Goal: Feedback & Contribution: Submit feedback/report problem

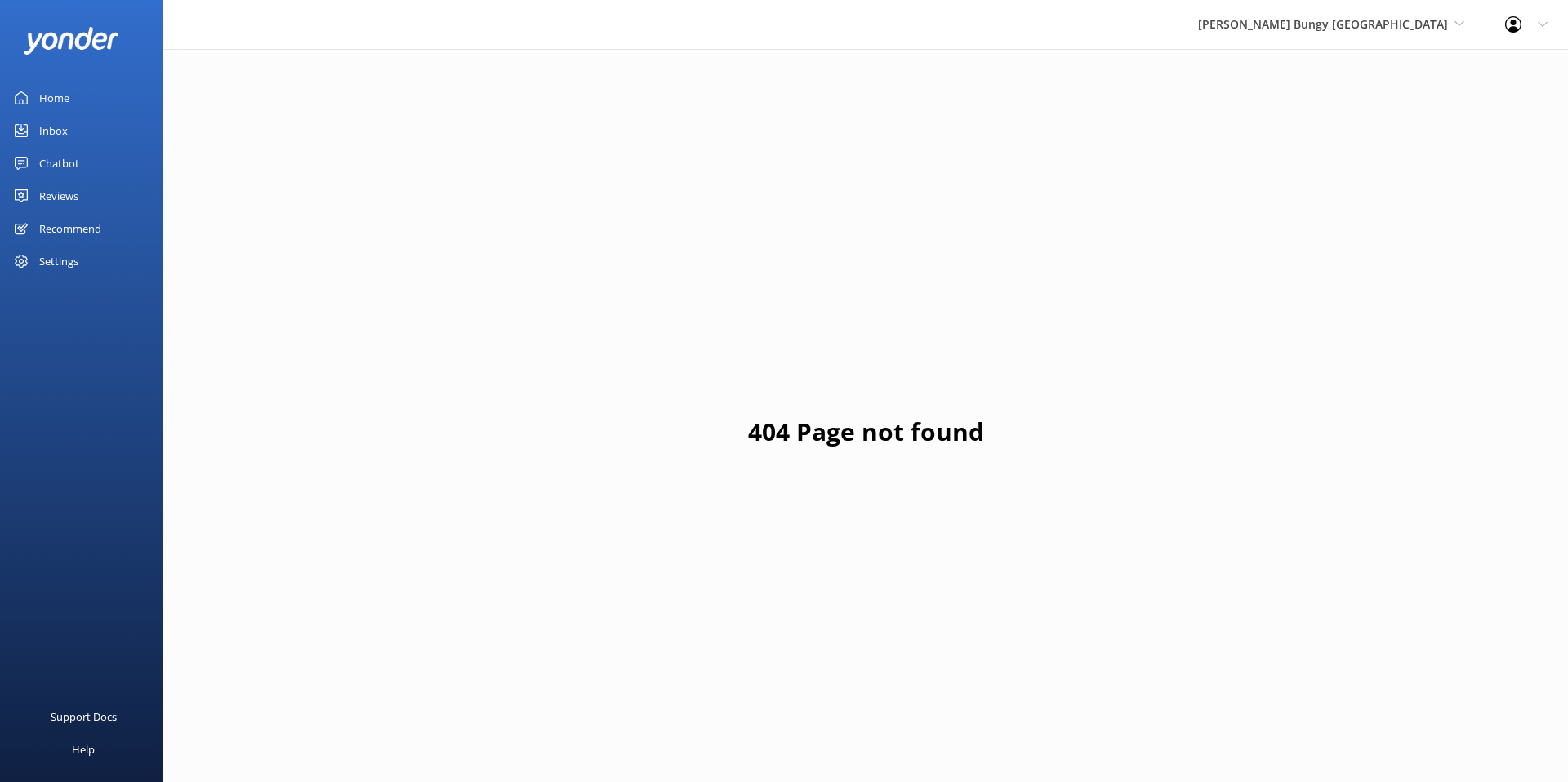
click at [68, 103] on div "Home" at bounding box center [54, 98] width 30 height 33
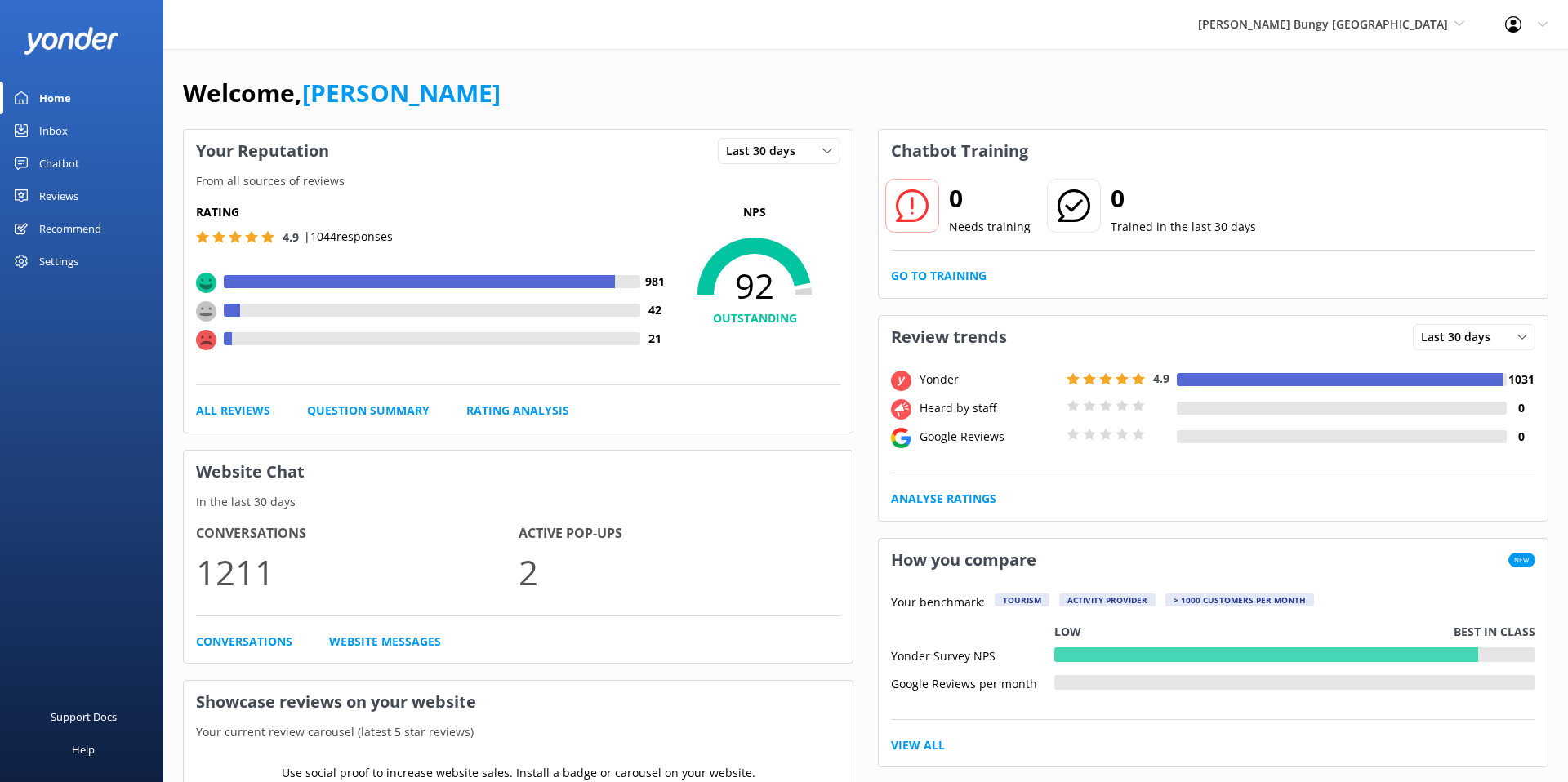
click at [52, 159] on div "Chatbot" at bounding box center [59, 163] width 40 height 33
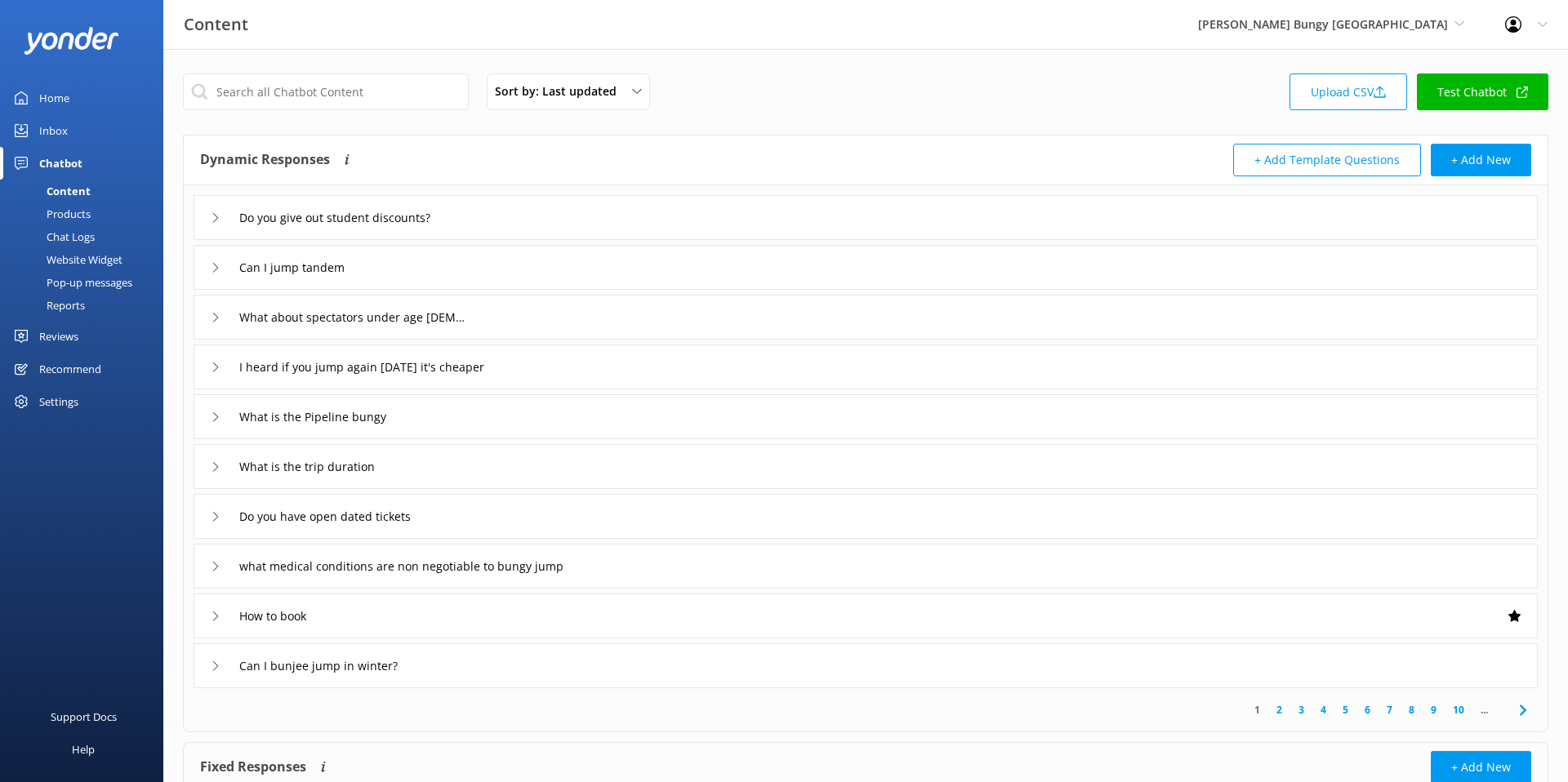
click at [76, 301] on div "Reports" at bounding box center [47, 305] width 76 height 23
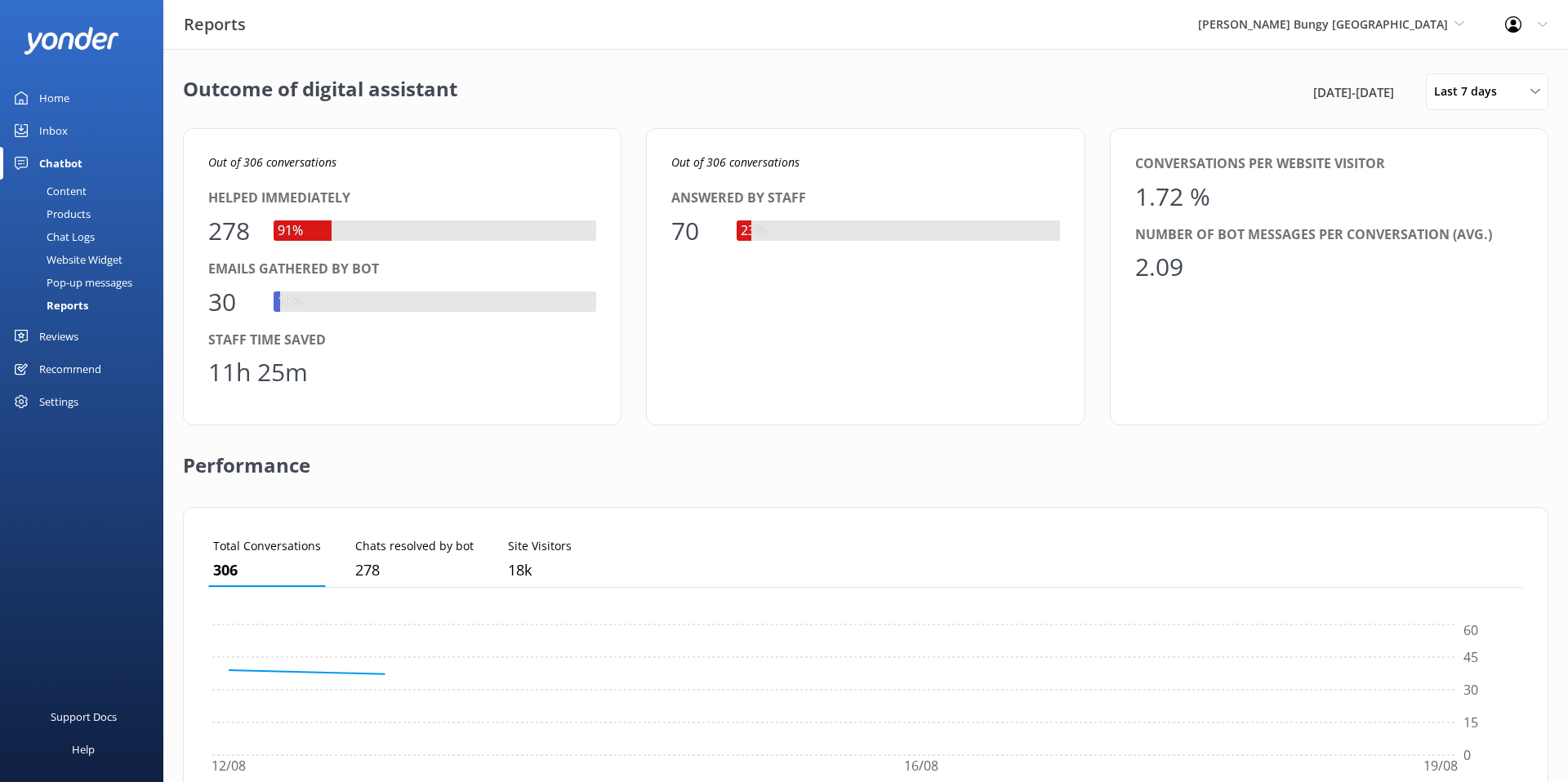
scroll to position [164, 1315]
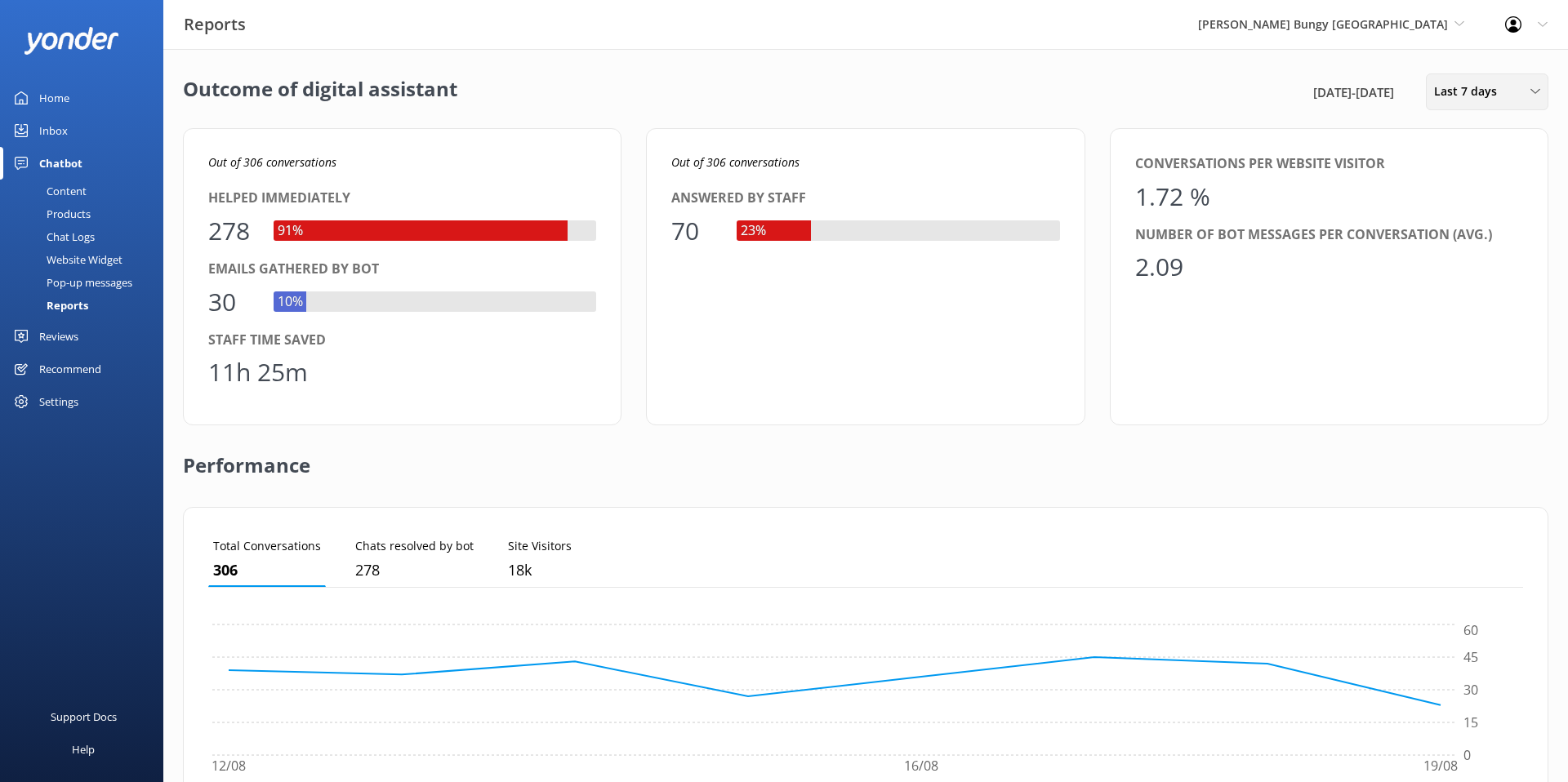
click at [1499, 92] on span "Last 7 days" at bounding box center [1470, 91] width 73 height 18
click at [1462, 223] on div "Last 90 days" at bounding box center [1464, 229] width 58 height 16
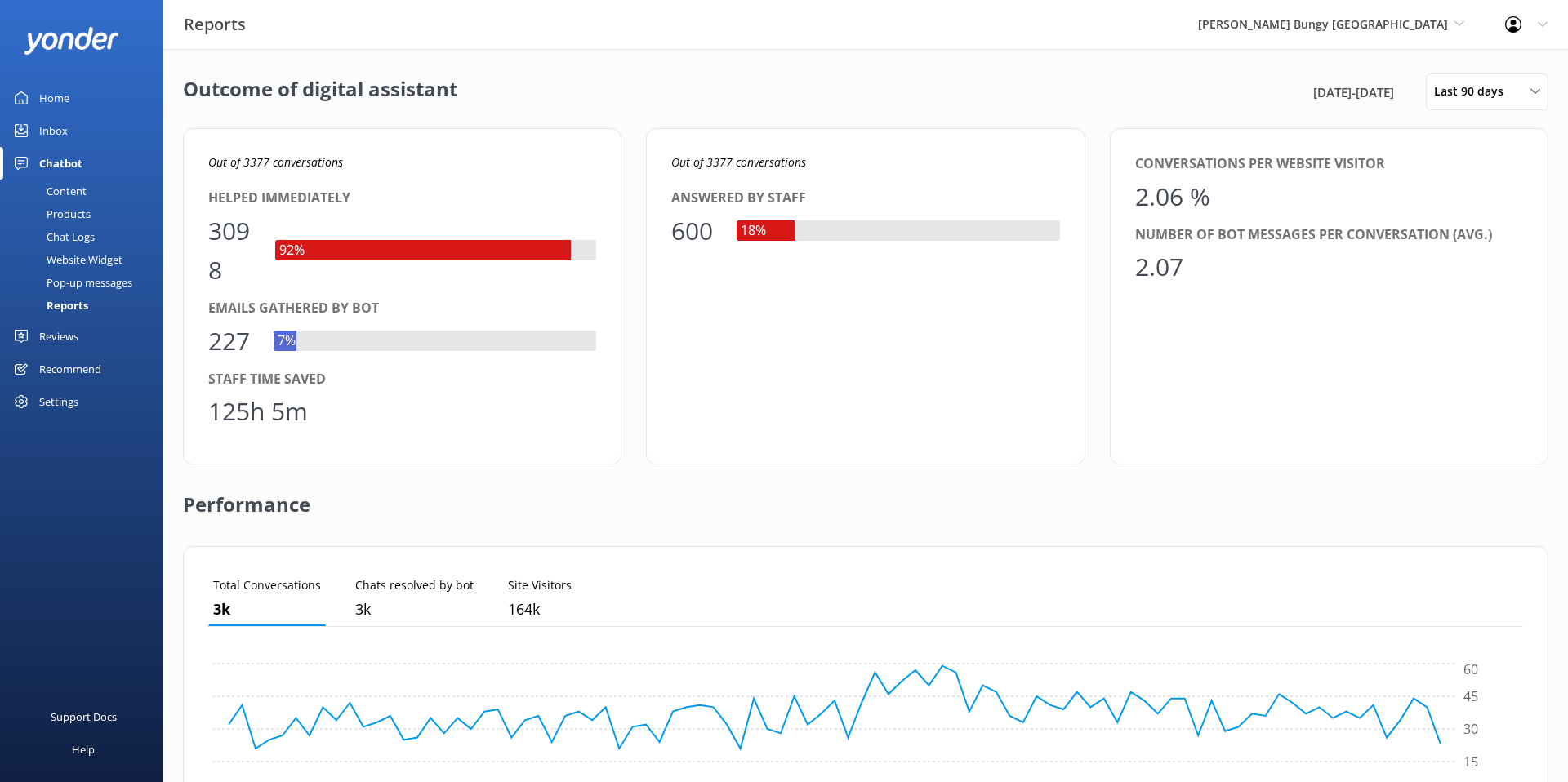
scroll to position [37, 0]
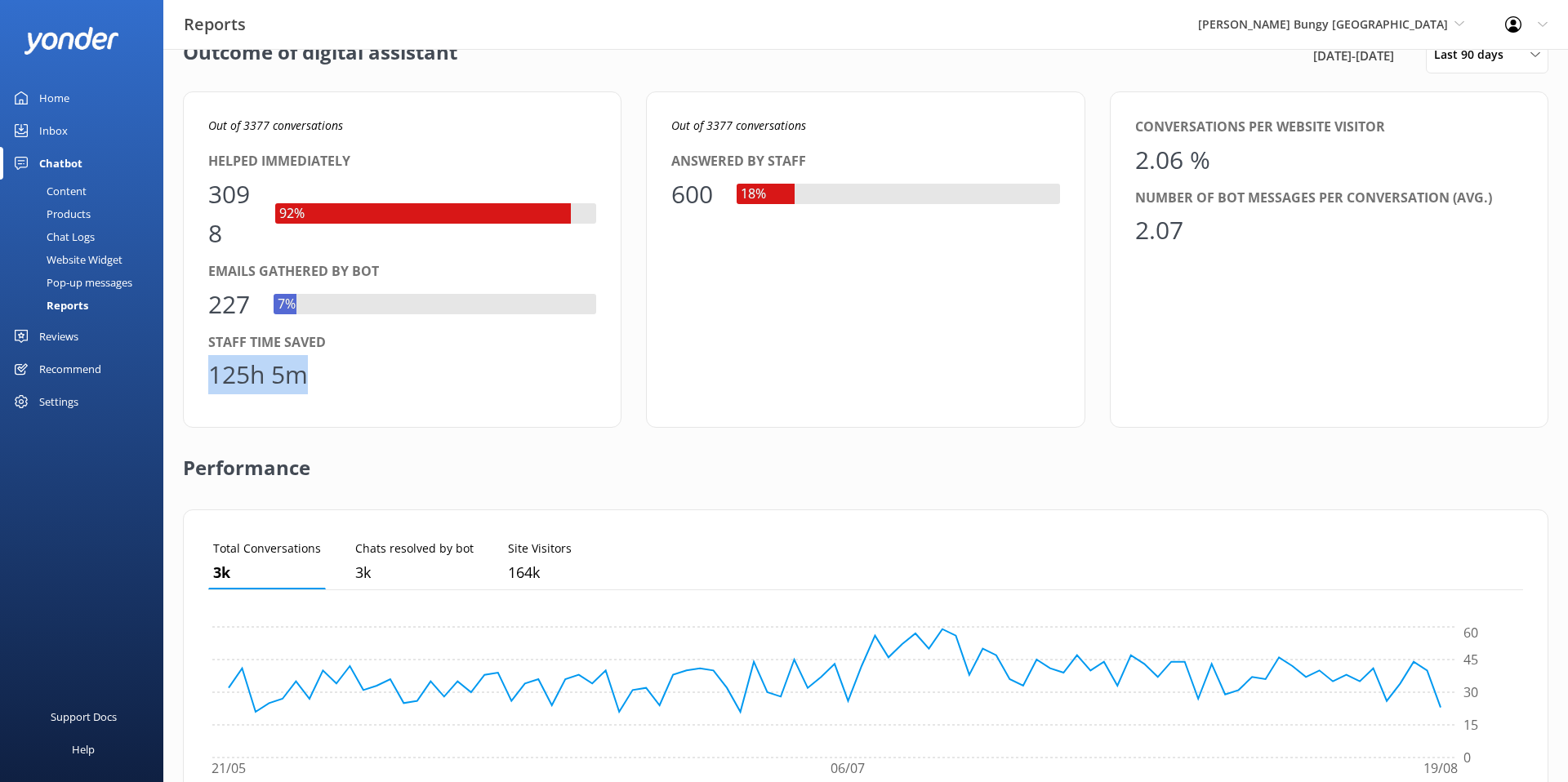
drag, startPoint x: 312, startPoint y: 379, endPoint x: 208, endPoint y: 376, distance: 104.0
click at [209, 376] on div "125h 5m" at bounding box center [403, 375] width 388 height 39
drag, startPoint x: 250, startPoint y: 301, endPoint x: 209, endPoint y: 304, distance: 41.1
click at [209, 304] on div "227" at bounding box center [233, 305] width 49 height 39
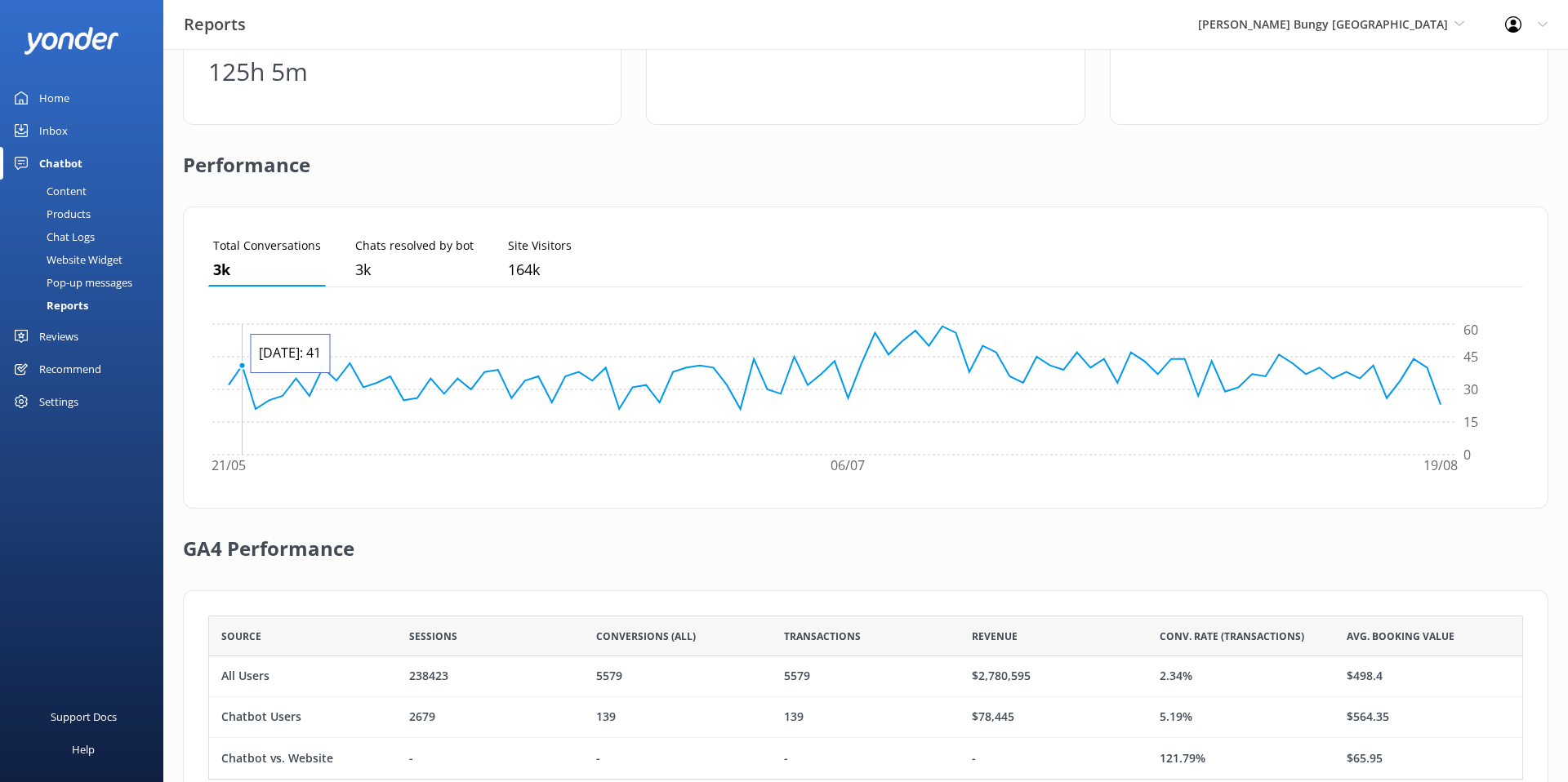
scroll to position [395, 0]
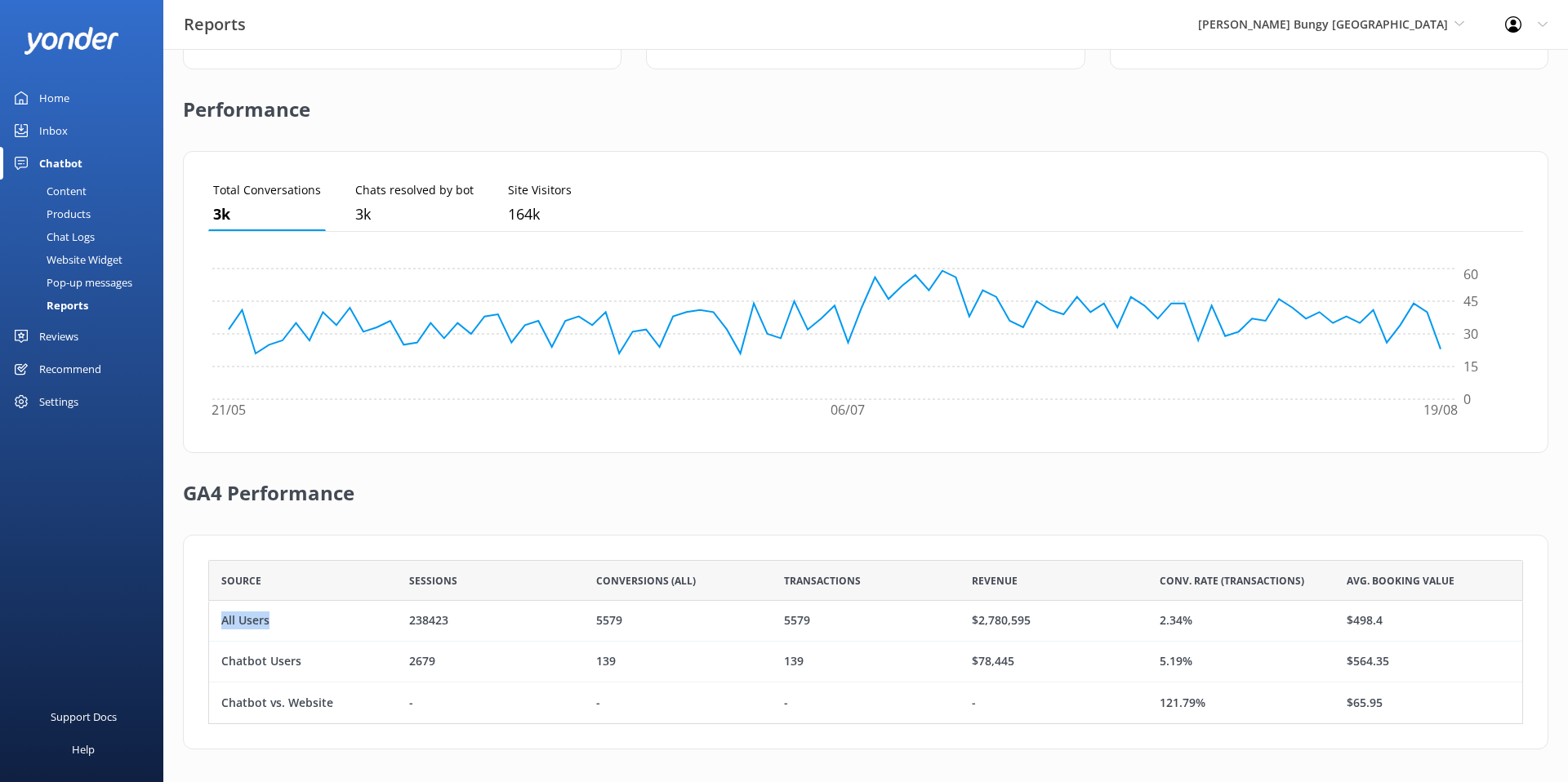
drag, startPoint x: 274, startPoint y: 618, endPoint x: 222, endPoint y: 621, distance: 52.1
click at [222, 621] on div "All Users" at bounding box center [302, 621] width 188 height 41
click at [222, 621] on div "All Users" at bounding box center [246, 621] width 48 height 18
drag, startPoint x: 1191, startPoint y: 615, endPoint x: 1156, endPoint y: 619, distance: 35.2
click at [1156, 619] on div "2.34%" at bounding box center [1241, 621] width 188 height 41
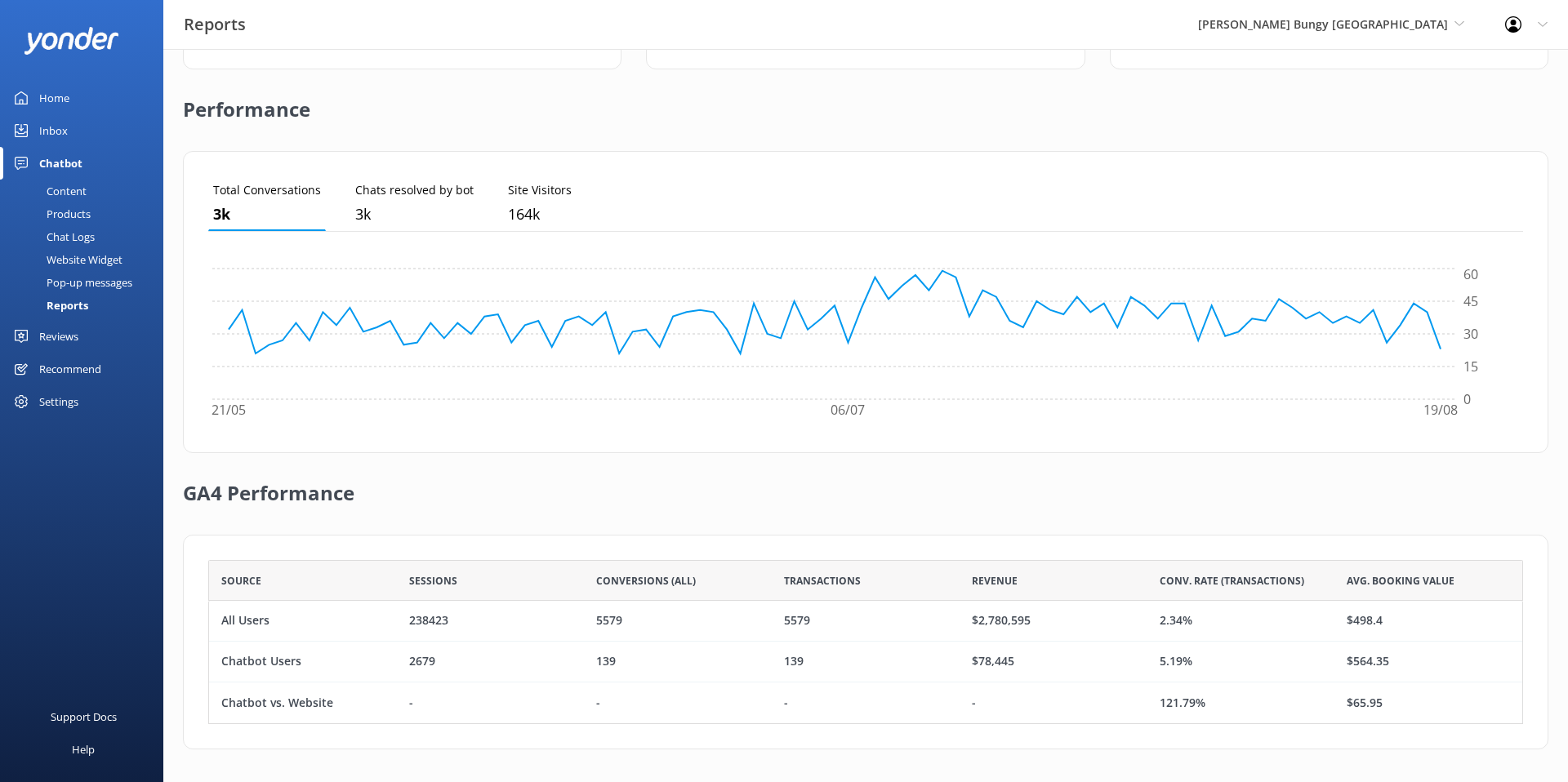
drag, startPoint x: 313, startPoint y: 662, endPoint x: 301, endPoint y: 661, distance: 12.0
click at [301, 661] on div "Chatbot Users" at bounding box center [302, 663] width 188 height 41
drag, startPoint x: 238, startPoint y: 663, endPoint x: 227, endPoint y: 663, distance: 11.0
click at [227, 663] on div "Chatbot Users" at bounding box center [261, 662] width 80 height 18
drag, startPoint x: 1205, startPoint y: 663, endPoint x: 1162, endPoint y: 666, distance: 43.1
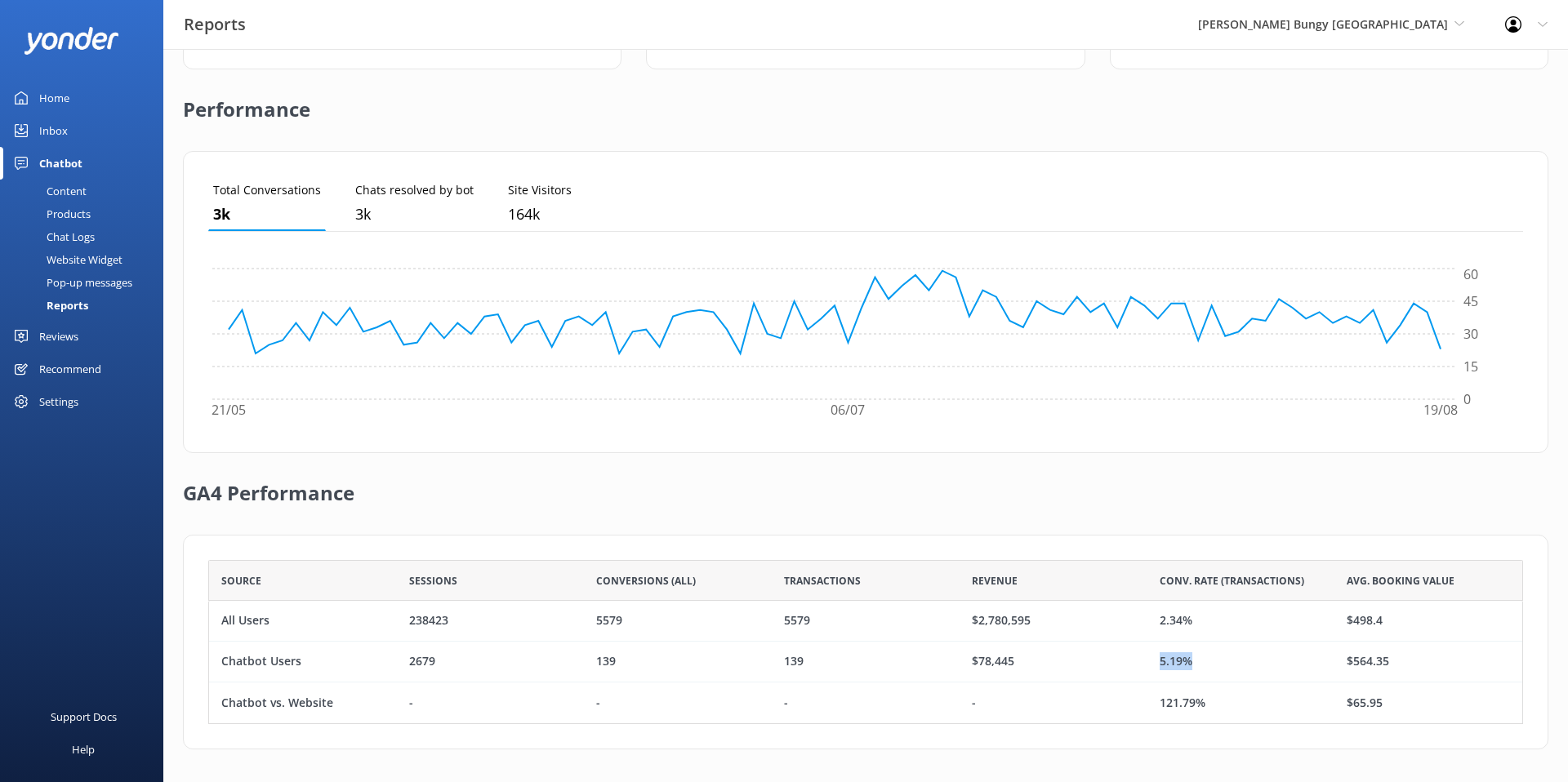
click at [1162, 666] on div "5.19%" at bounding box center [1241, 663] width 188 height 41
drag, startPoint x: 1209, startPoint y: 704, endPoint x: 1157, endPoint y: 709, distance: 52.2
click at [1157, 709] on div "121.79%" at bounding box center [1241, 703] width 188 height 41
drag, startPoint x: 1190, startPoint y: 661, endPoint x: 1180, endPoint y: 663, distance: 10.2
click at [1180, 663] on div "5.19%" at bounding box center [1176, 662] width 33 height 18
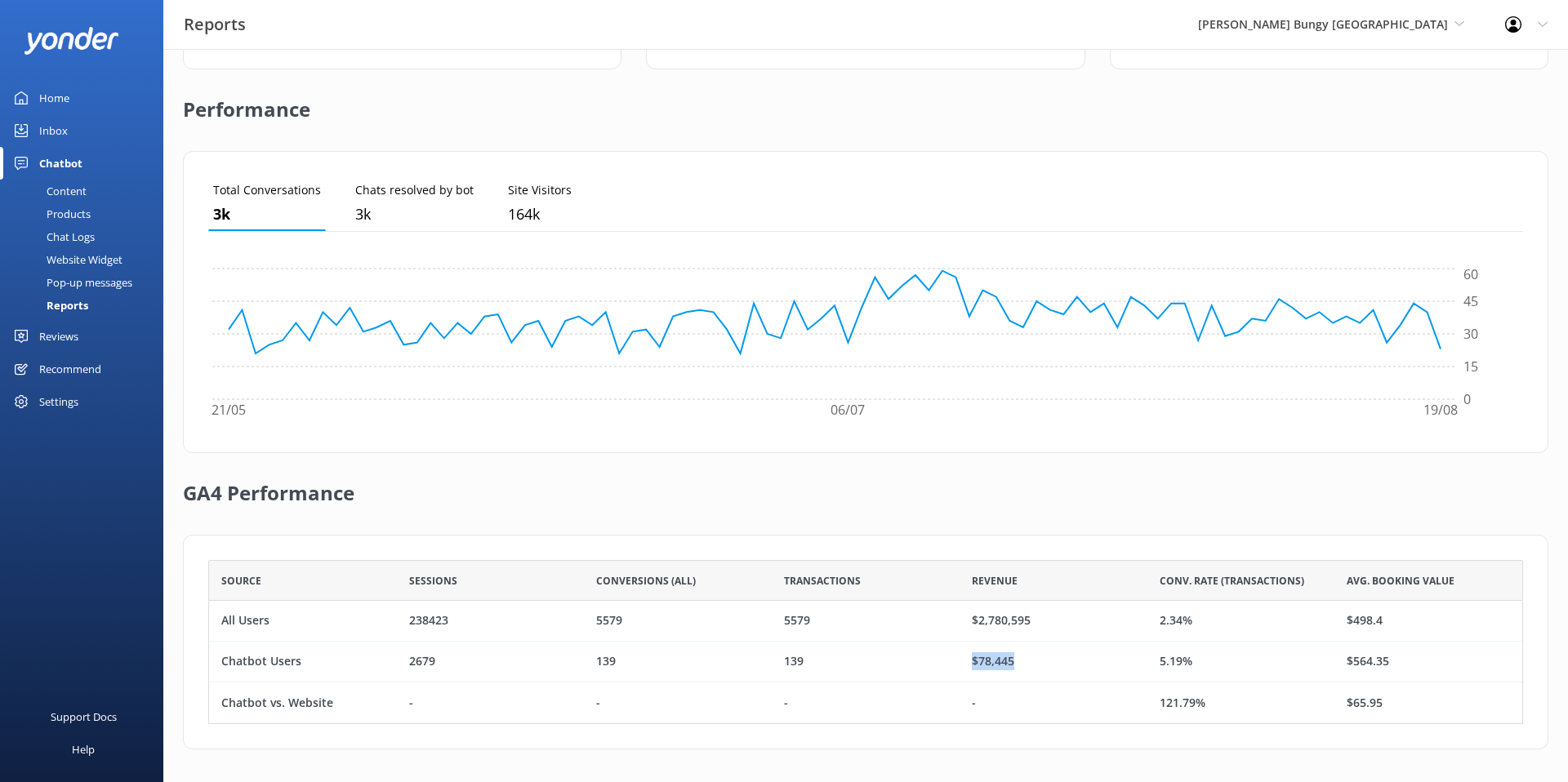
drag, startPoint x: 1029, startPoint y: 660, endPoint x: 975, endPoint y: 661, distance: 54.0
click at [975, 661] on div "$78,445" at bounding box center [1054, 663] width 188 height 41
click at [998, 661] on div "$78,445" at bounding box center [993, 662] width 42 height 18
drag, startPoint x: 1024, startPoint y: 662, endPoint x: 971, endPoint y: 664, distance: 53.0
click at [971, 664] on div "$78,445" at bounding box center [1054, 663] width 188 height 41
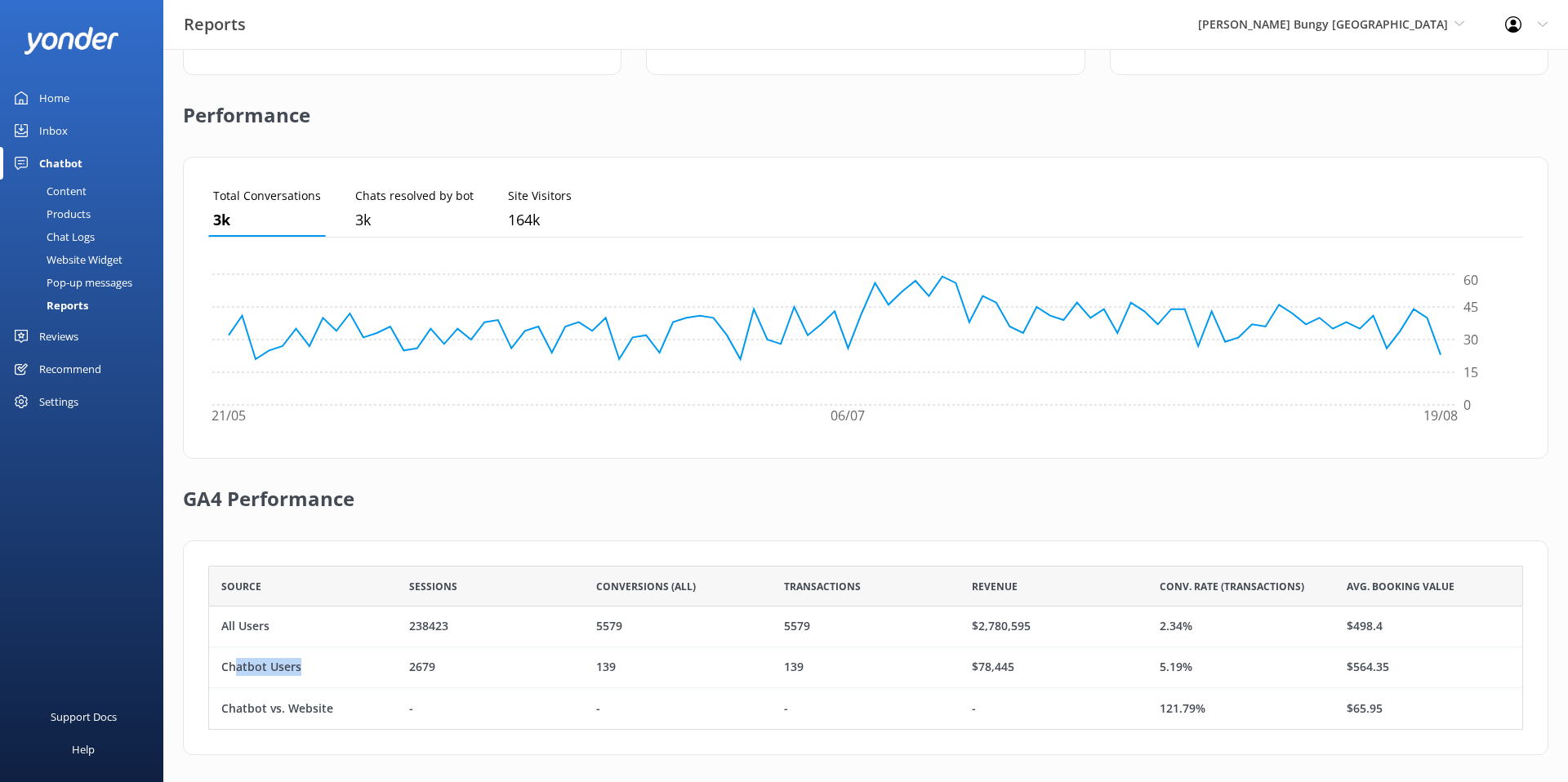
drag, startPoint x: 238, startPoint y: 659, endPoint x: 305, endPoint y: 660, distance: 67.0
click at [305, 660] on div "Chatbot Users" at bounding box center [302, 668] width 188 height 41
drag, startPoint x: 1016, startPoint y: 666, endPoint x: 970, endPoint y: 667, distance: 46.0
click at [970, 667] on div "$78,445" at bounding box center [1054, 670] width 188 height 41
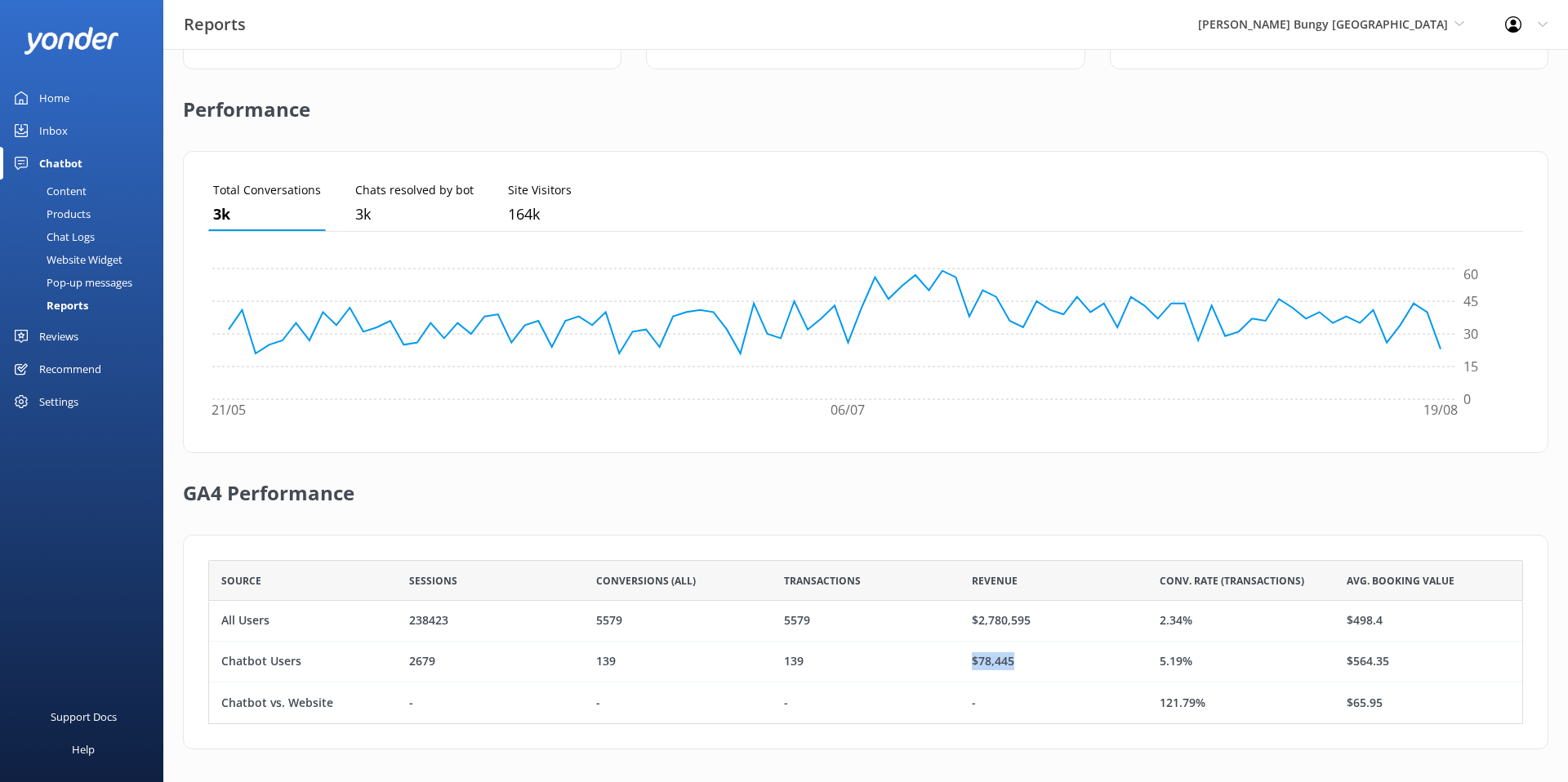
scroll to position [0, 0]
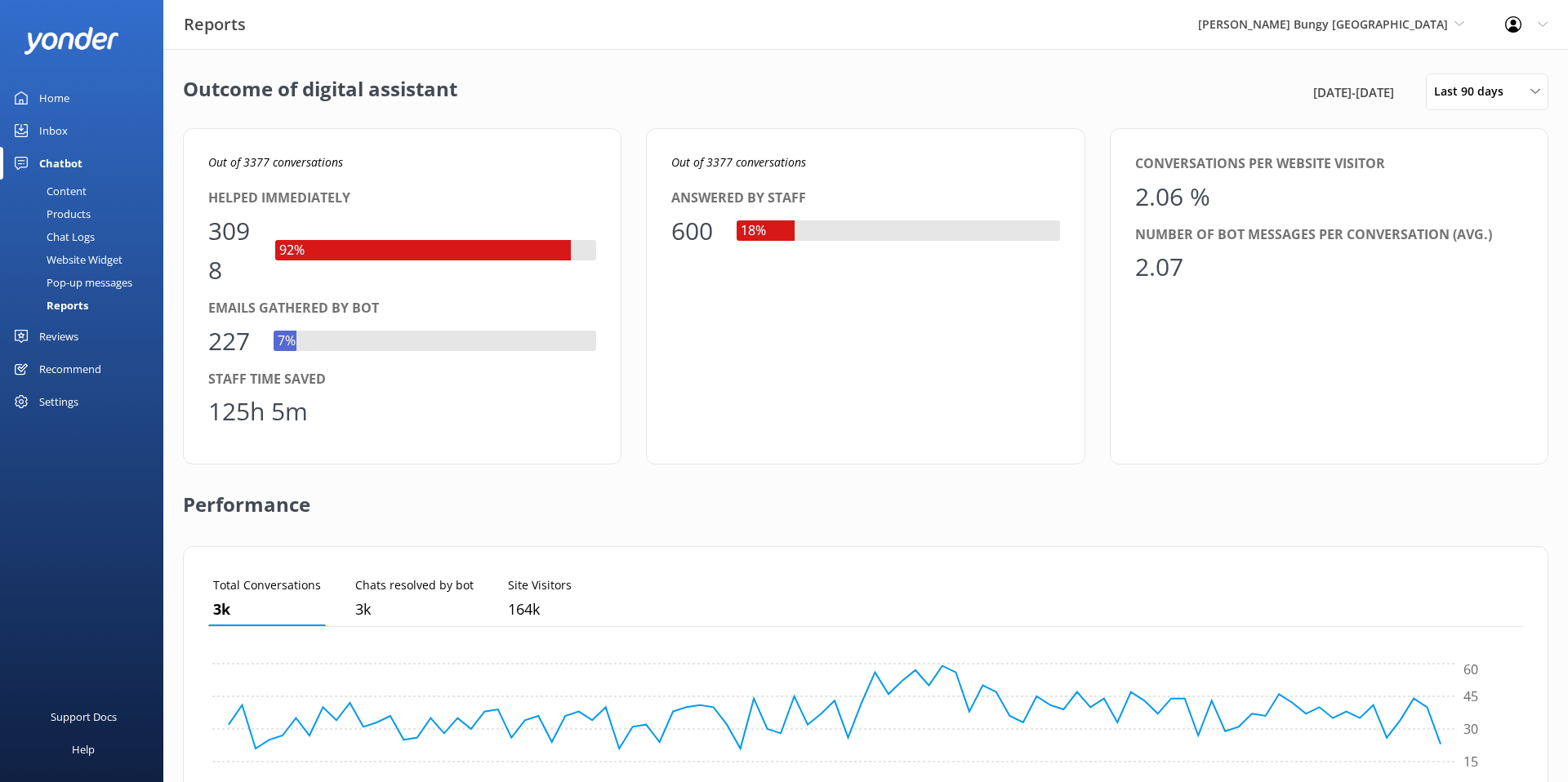
click at [66, 128] on div "Inbox" at bounding box center [53, 130] width 28 height 33
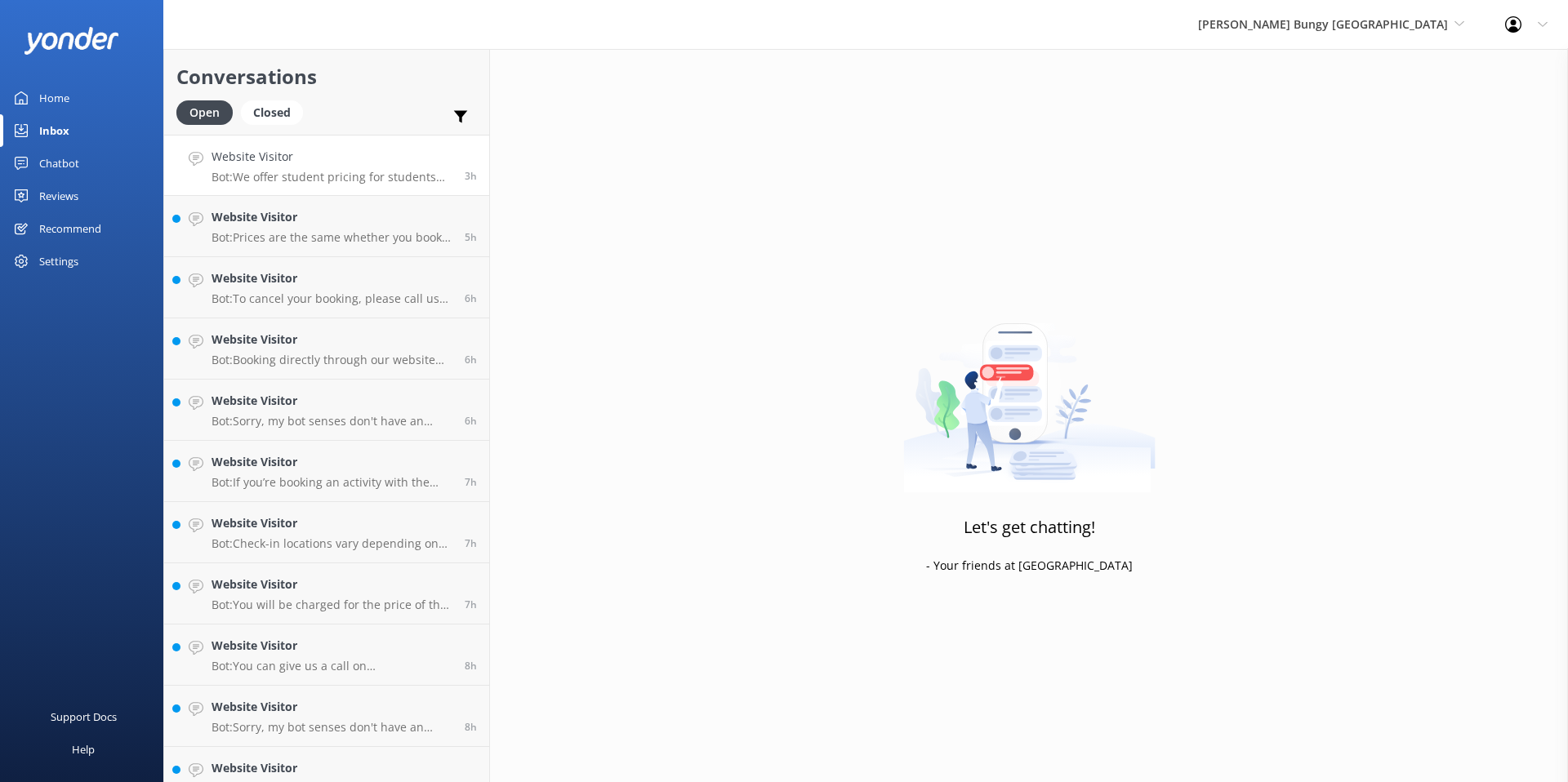
click at [332, 170] on p "Bot: We offer student pricing for students studying in domestic NZ institutions…" at bounding box center [331, 177] width 241 height 15
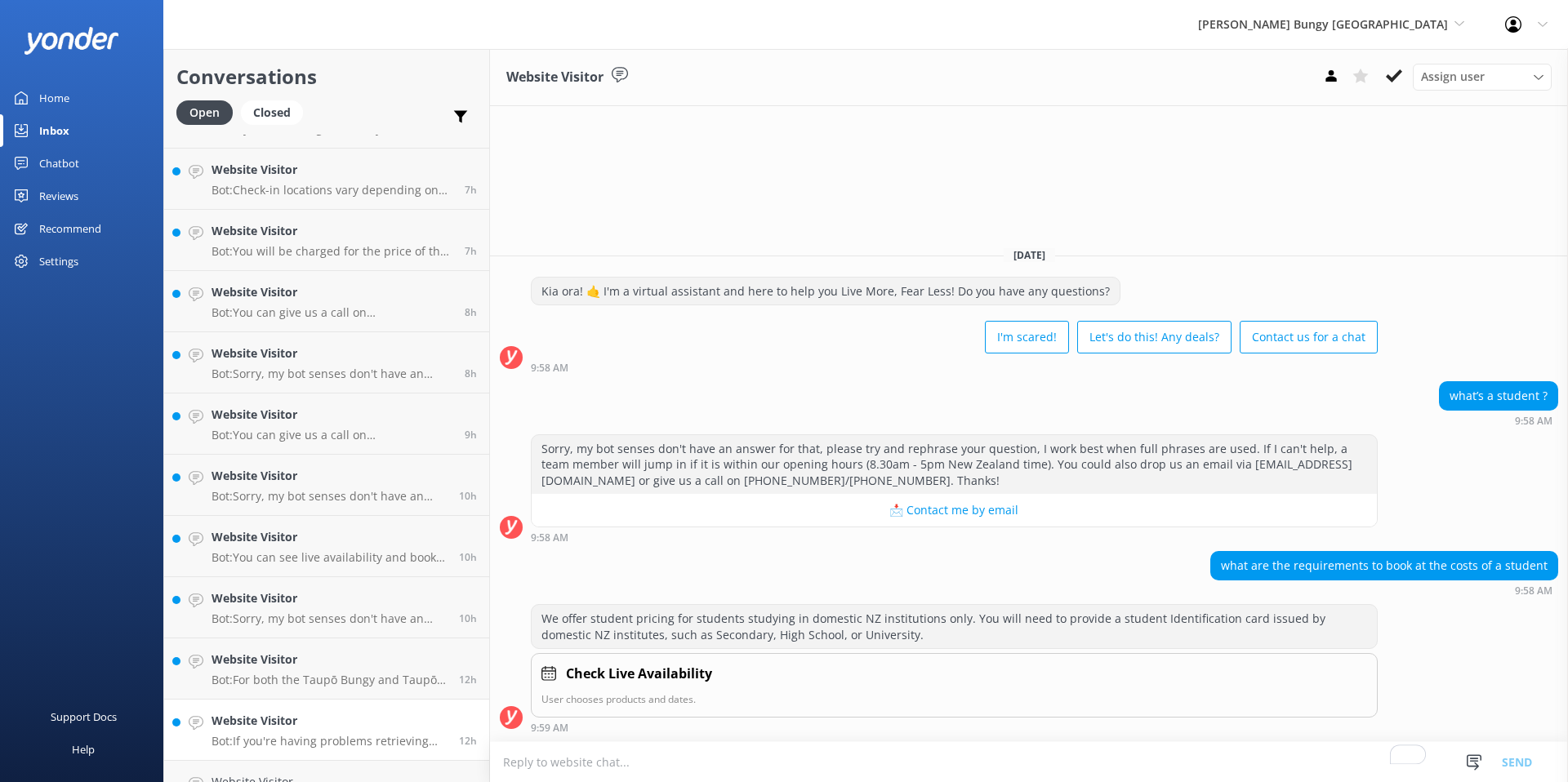
scroll to position [516, 0]
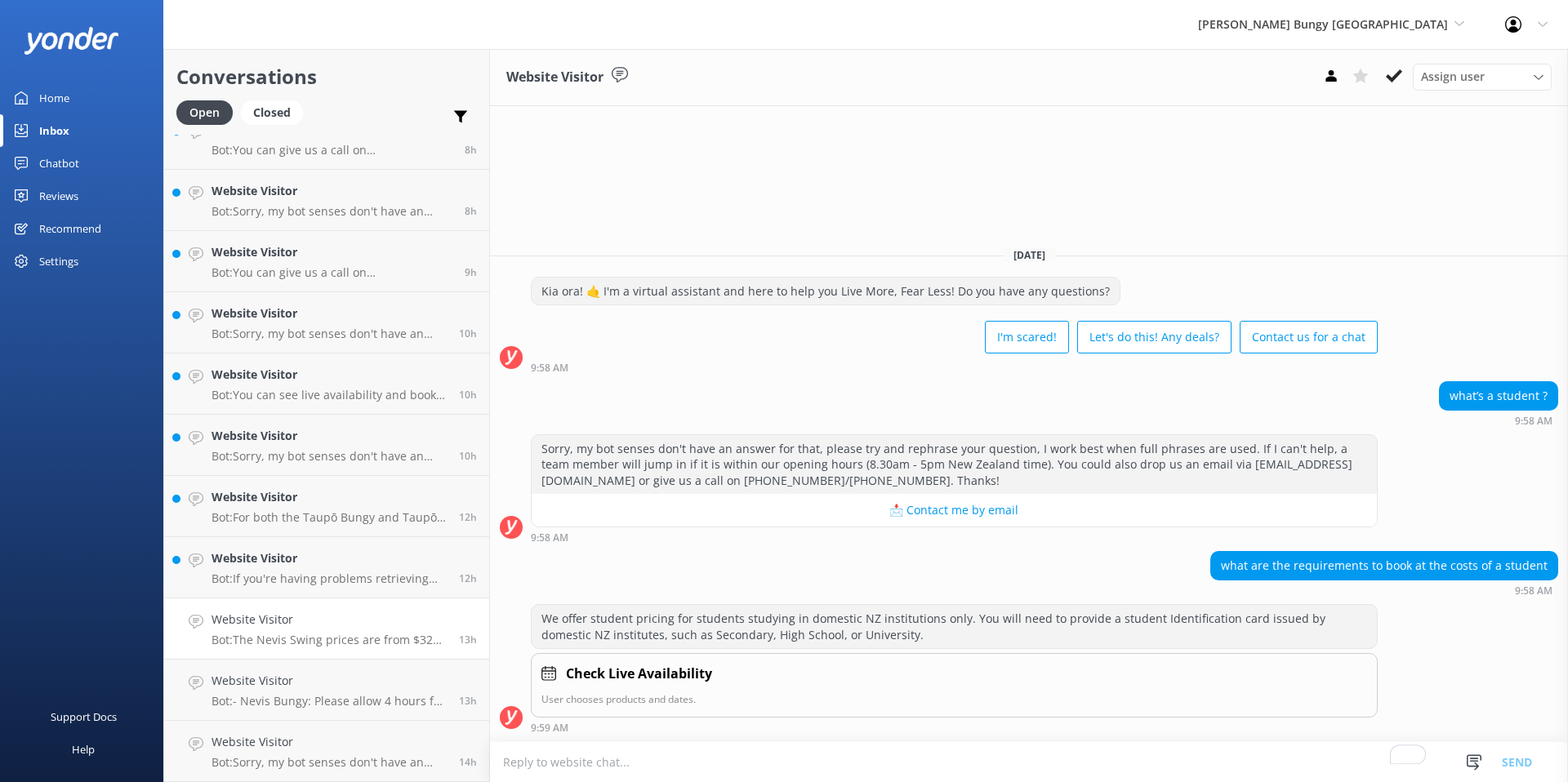
click at [287, 615] on h4 "Website Visitor" at bounding box center [329, 619] width 235 height 18
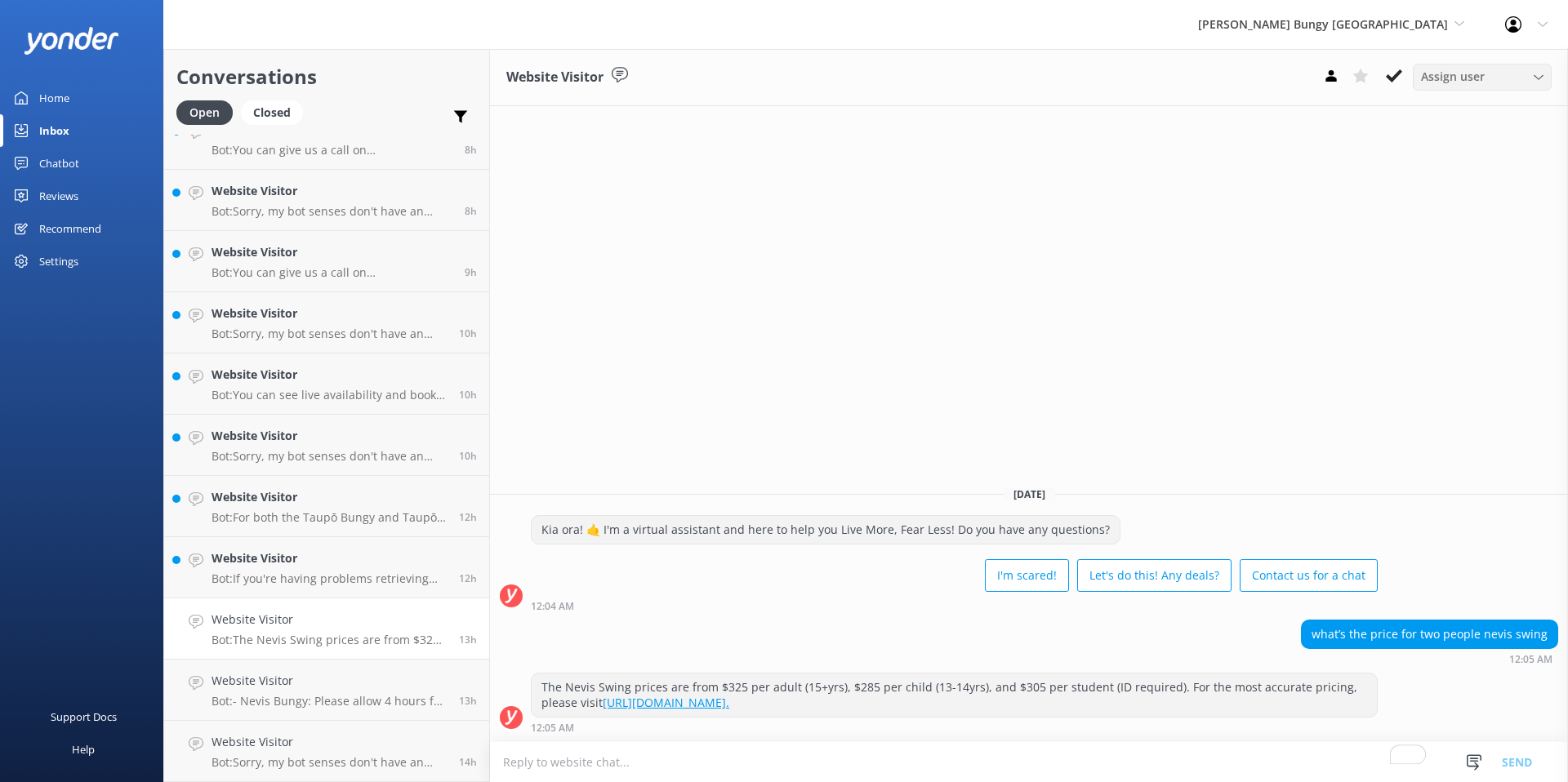
click at [1489, 88] on div "Assign user Mike Voyce Michelle Gillard Tech Admin Dan Waugh Res Team Alanna He…" at bounding box center [1483, 76] width 139 height 26
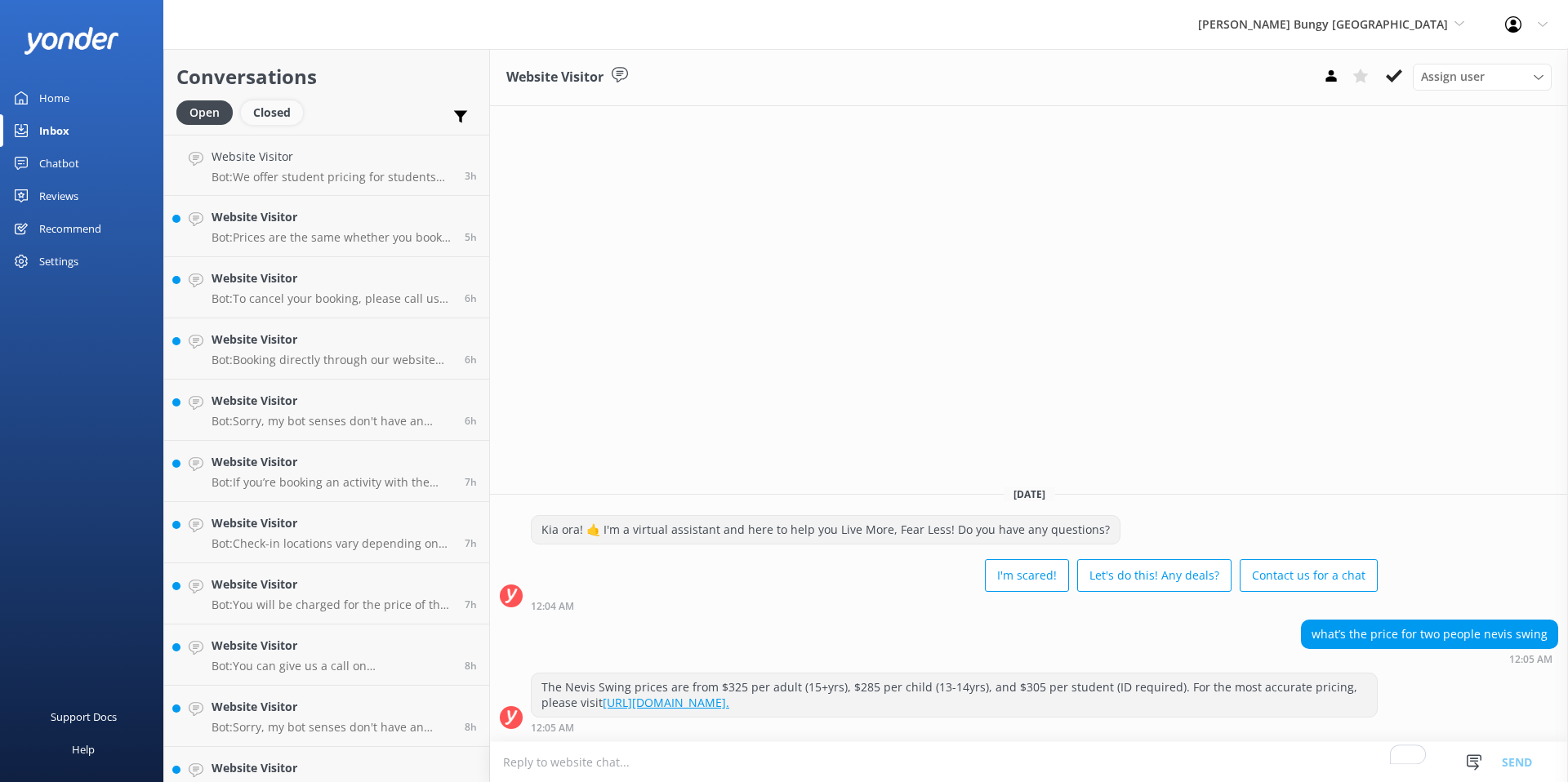
click at [269, 121] on div "Closed" at bounding box center [272, 112] width 62 height 25
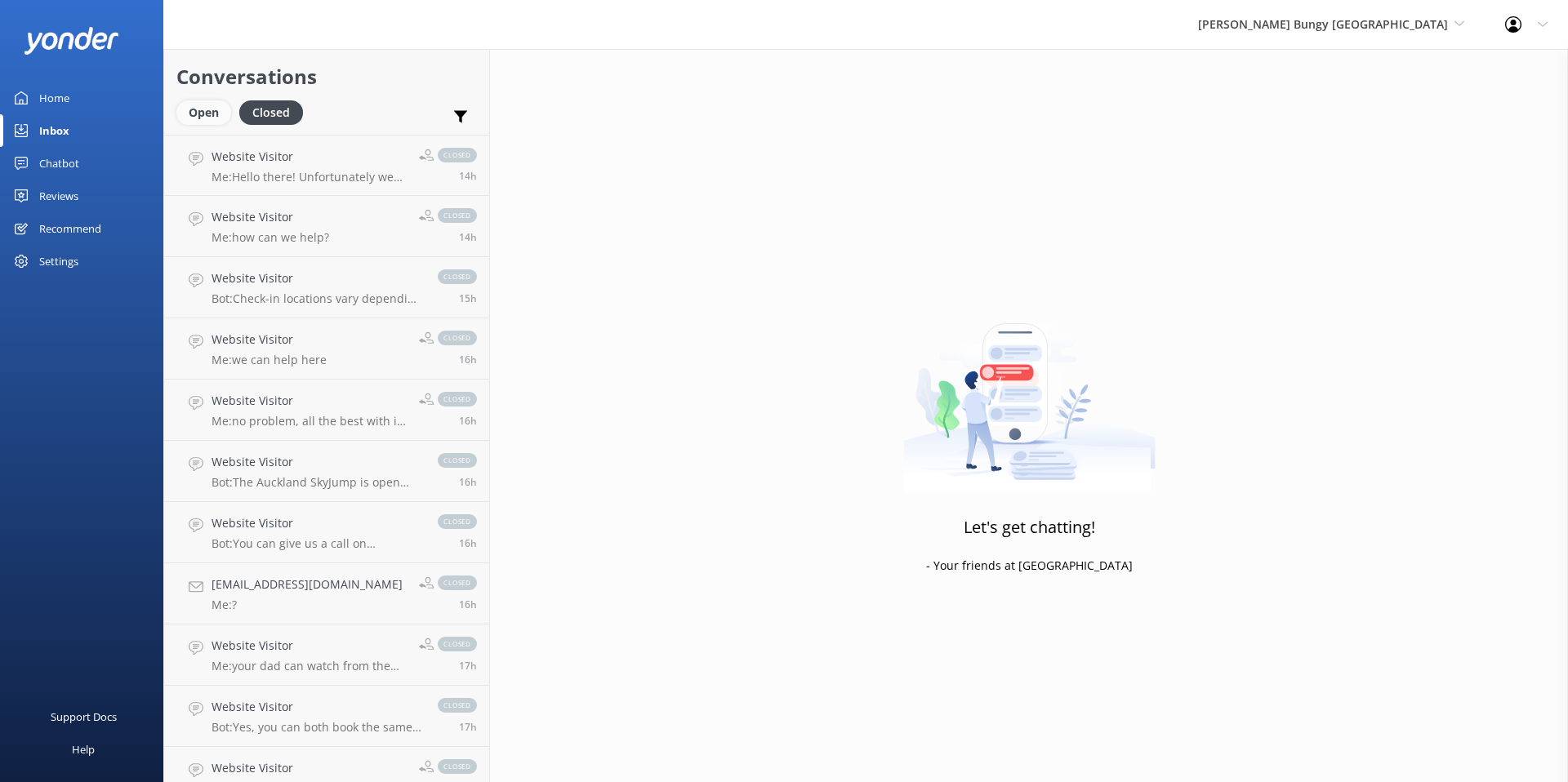
click at [195, 109] on div "Open" at bounding box center [204, 112] width 55 height 25
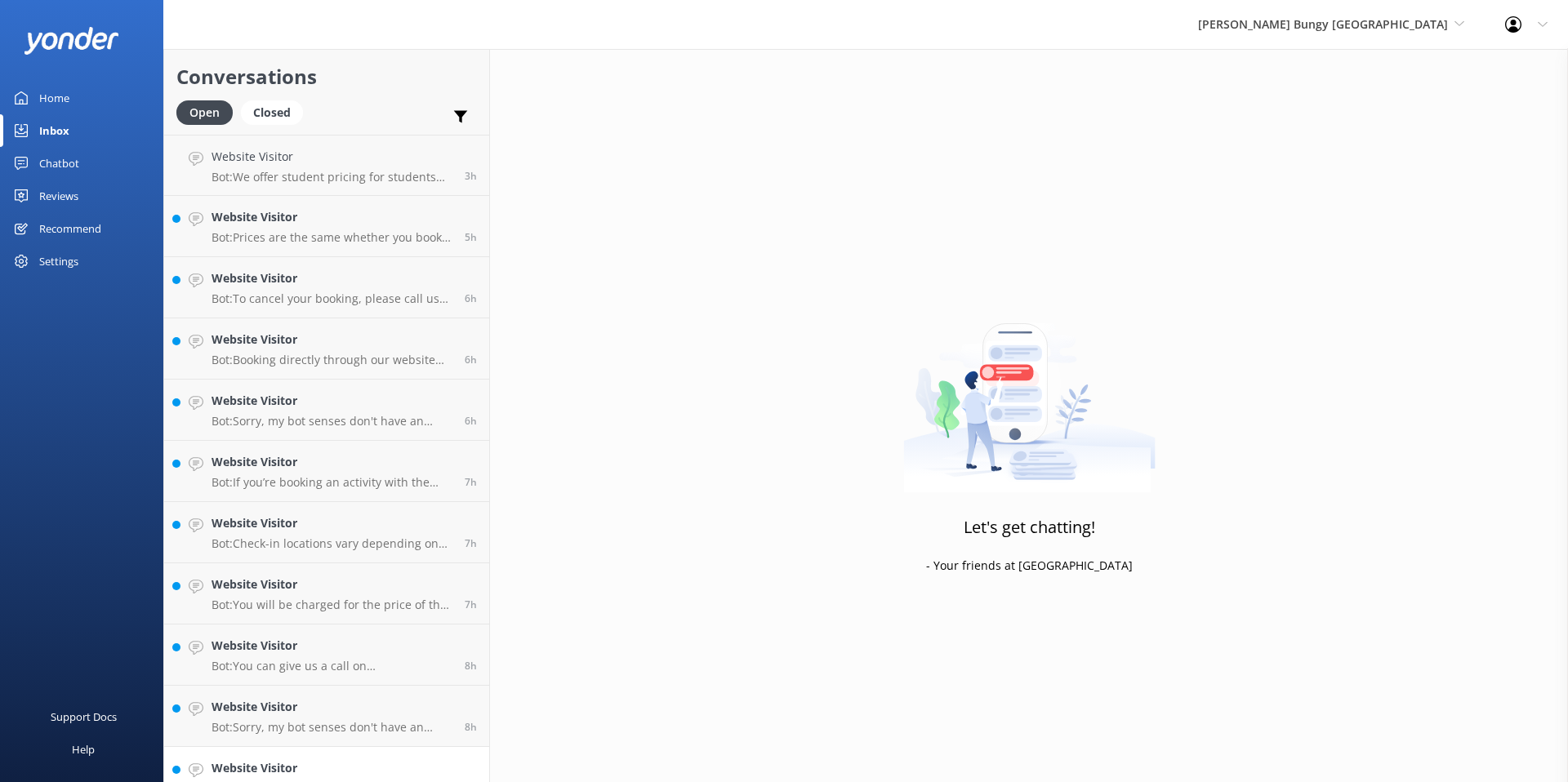
scroll to position [516, 0]
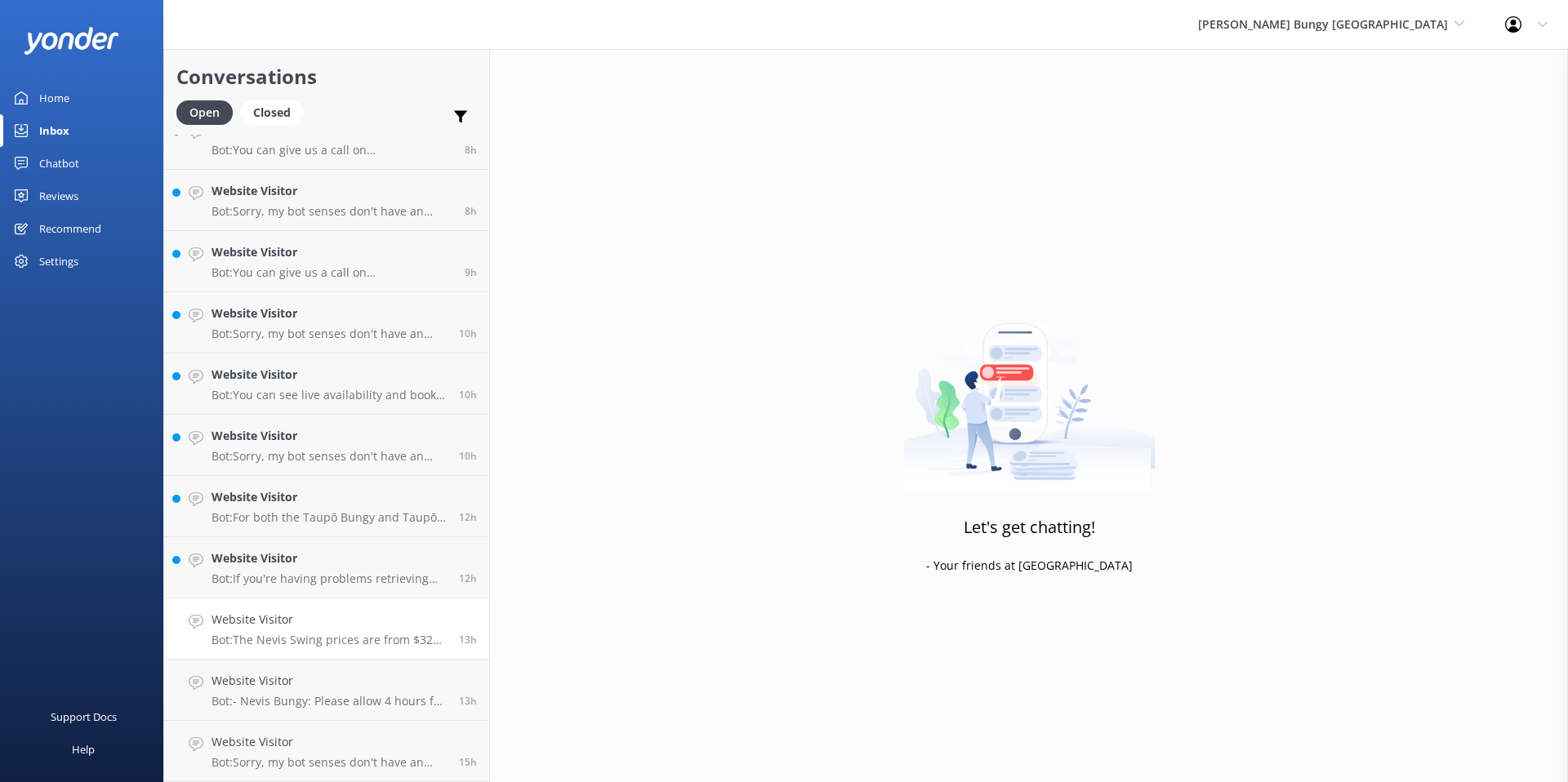
click at [266, 635] on p "Bot: The Nevis Swing prices are from $325 per adult (15+yrs), $285 per child (1…" at bounding box center [329, 640] width 235 height 15
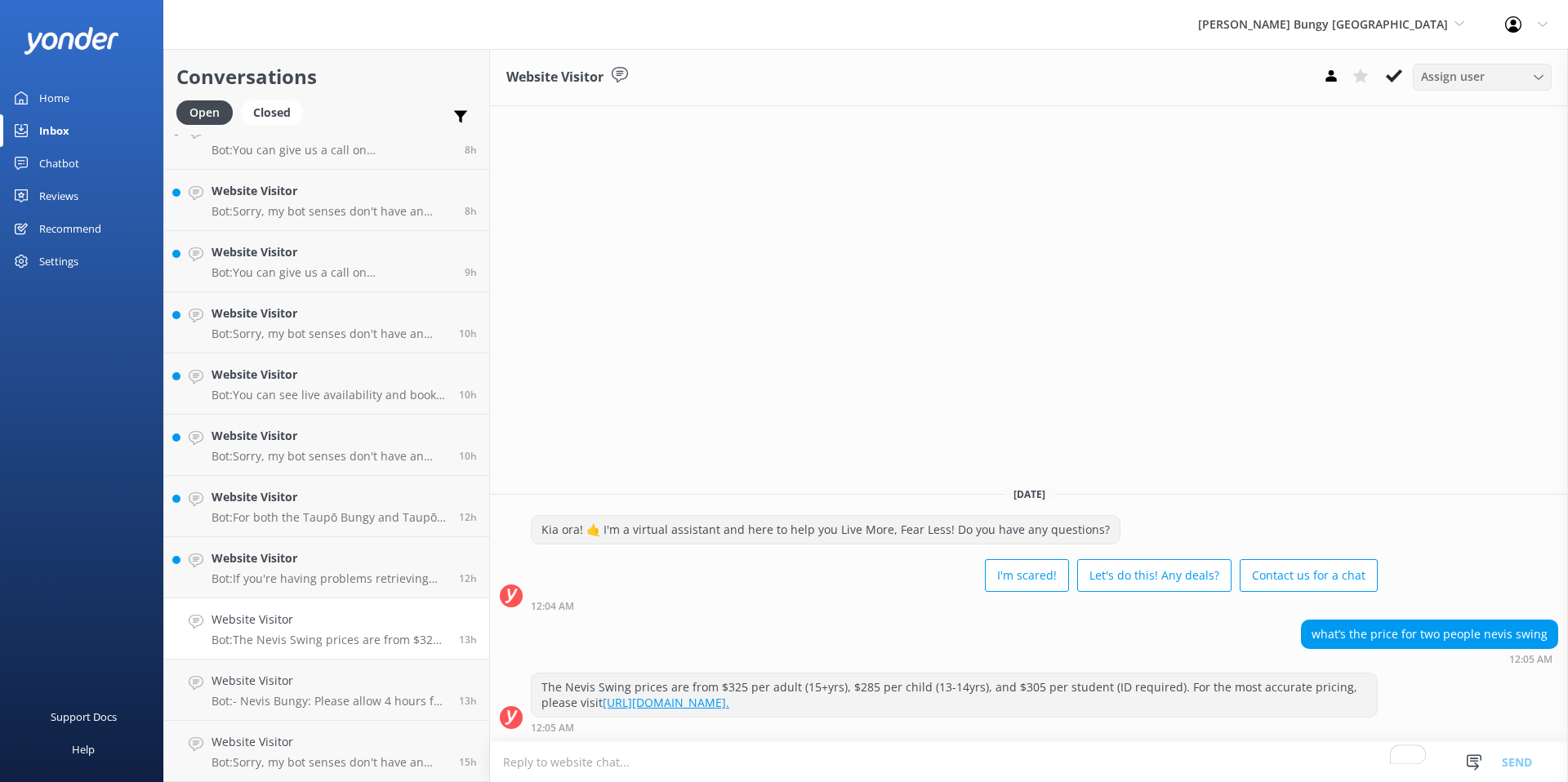
click at [1457, 80] on span "Assign user" at bounding box center [1453, 76] width 64 height 18
click at [1012, 221] on div "Website Visitor Assign user Mike Voyce Michelle Gillard Tech Admin Dan Waugh Re…" at bounding box center [1030, 415] width 1079 height 733
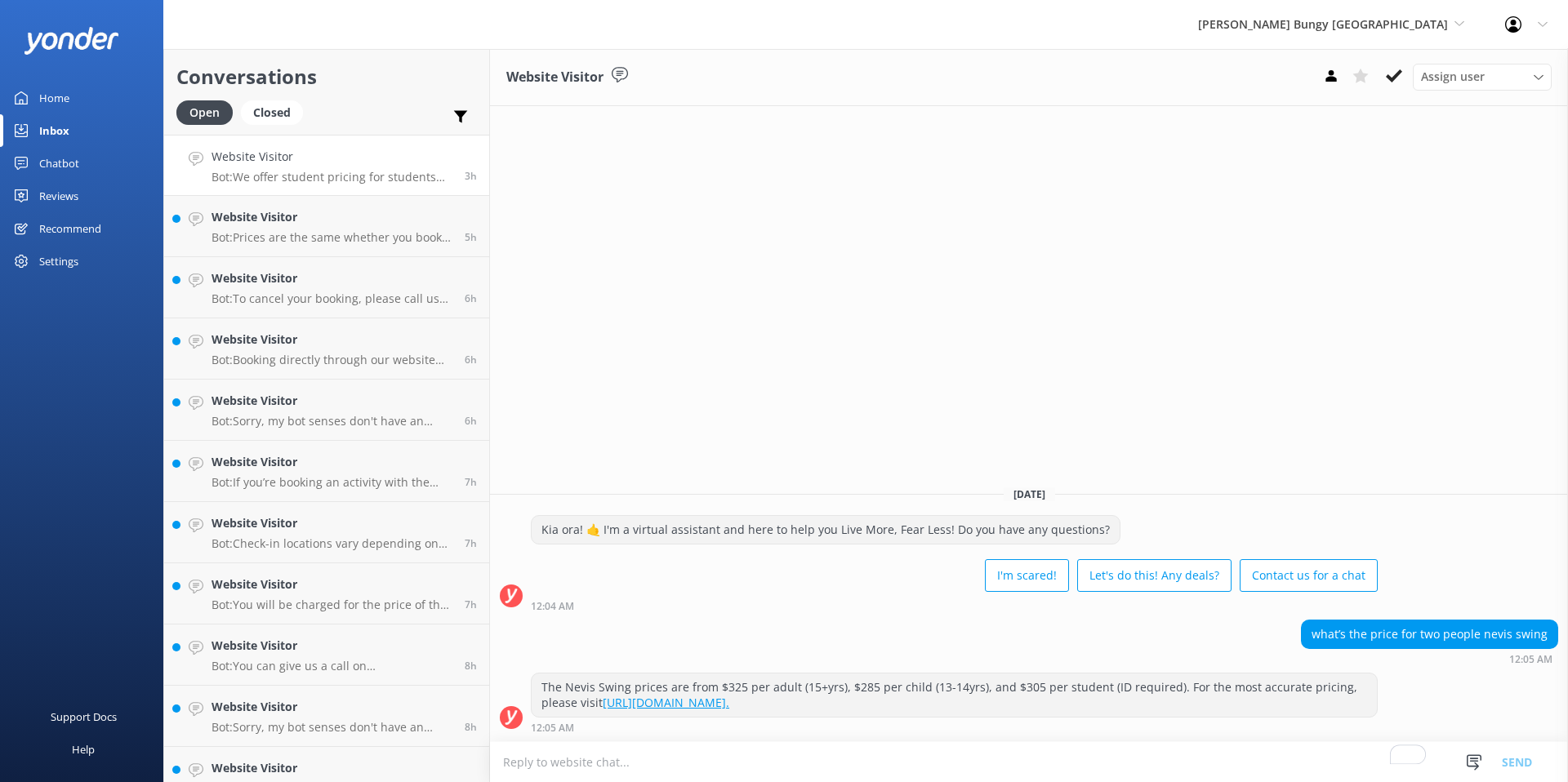
click at [235, 160] on h4 "Website Visitor" at bounding box center [331, 156] width 241 height 18
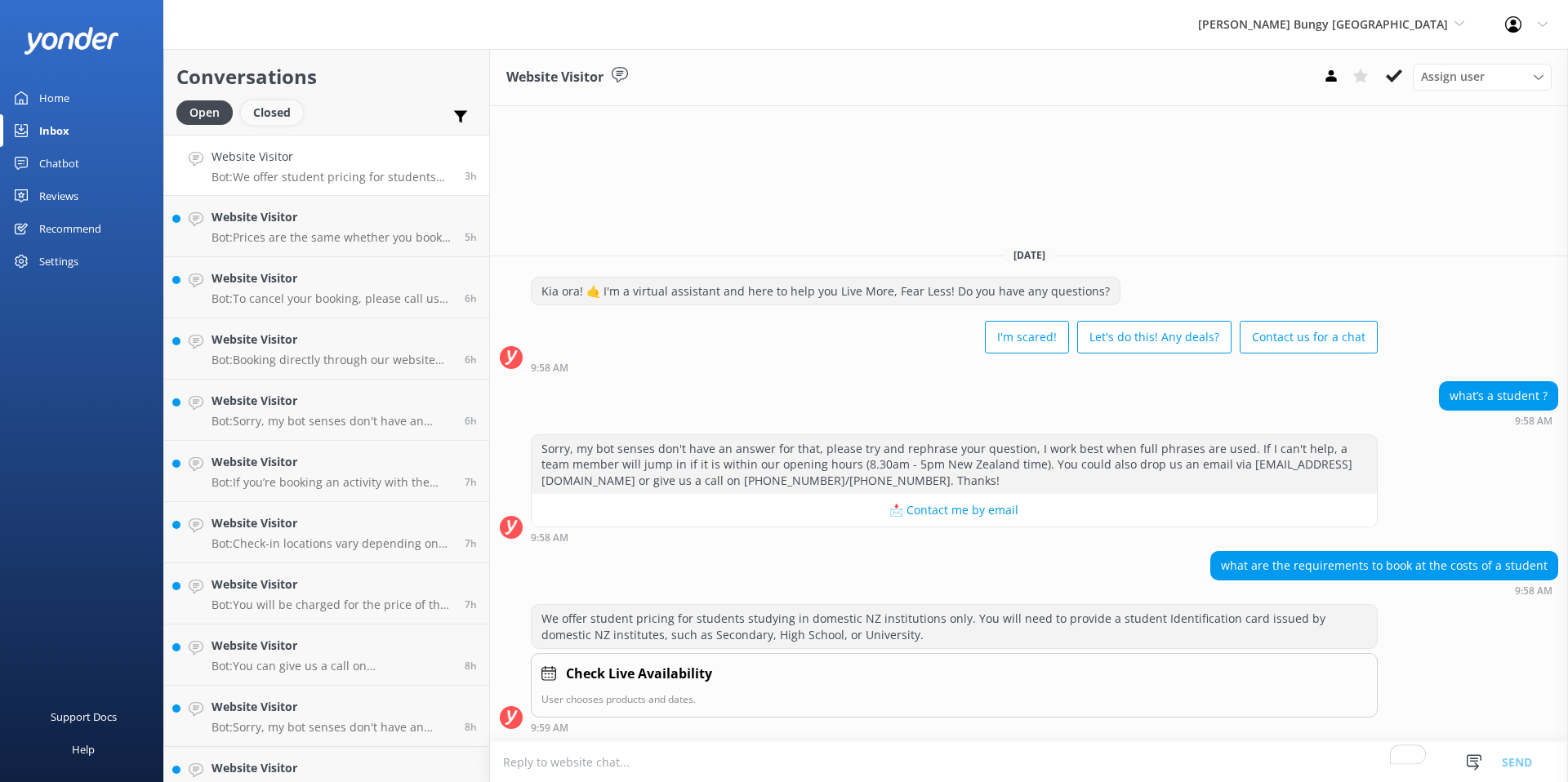
click at [277, 112] on div "Closed" at bounding box center [272, 112] width 62 height 25
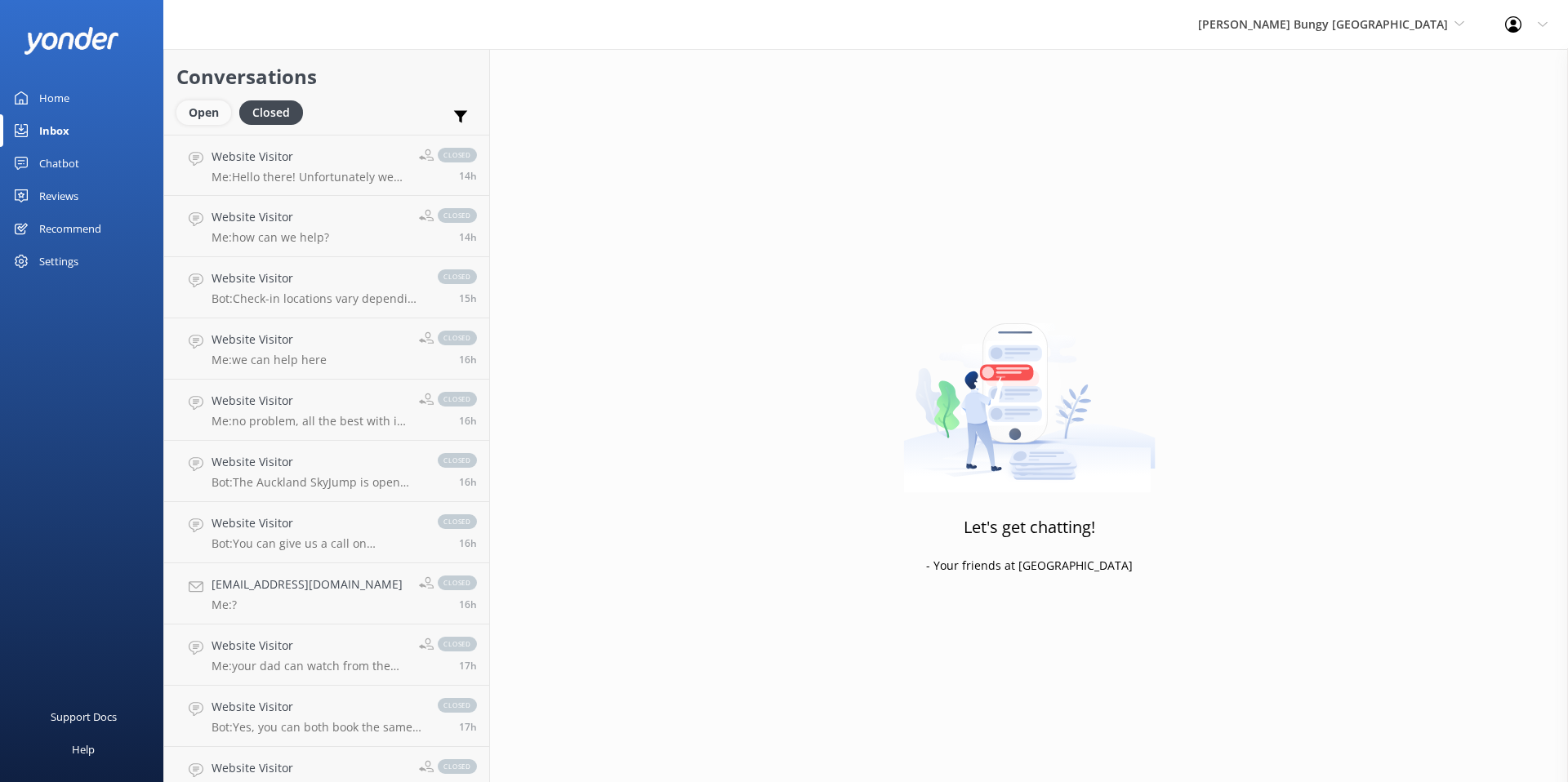
click at [202, 110] on div "Open" at bounding box center [204, 112] width 55 height 25
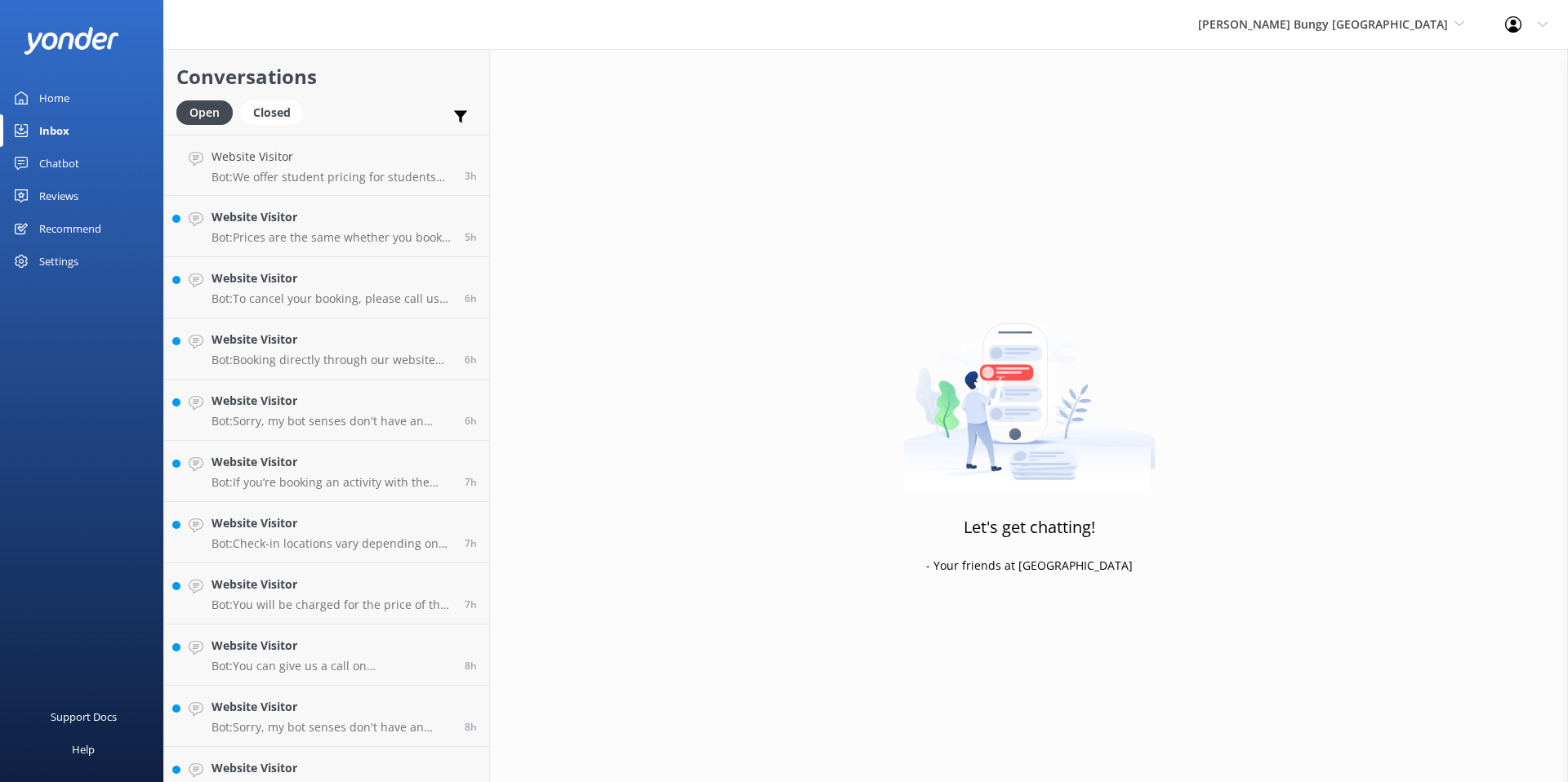
click at [76, 164] on div "Chatbot" at bounding box center [59, 163] width 40 height 33
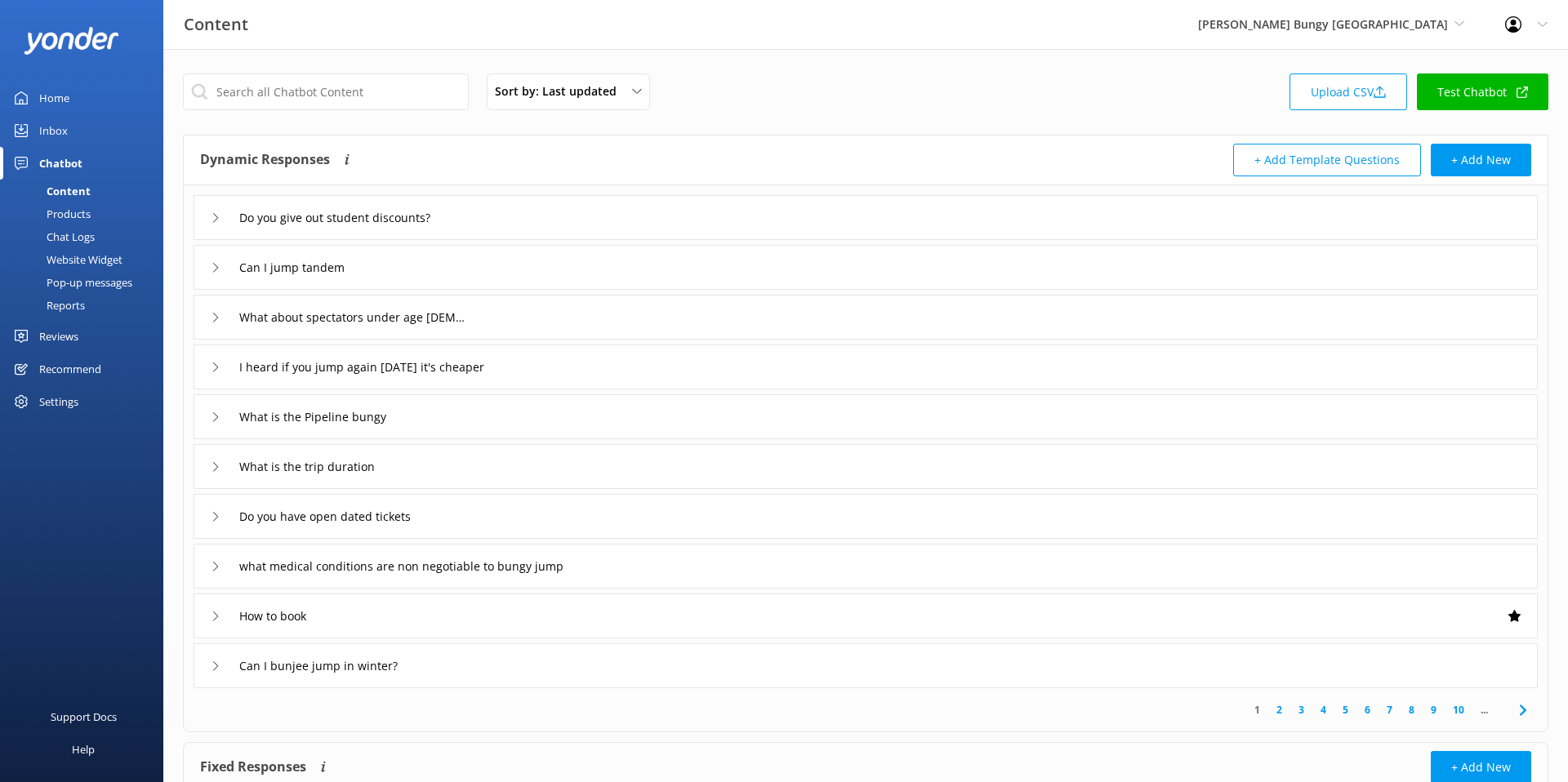
click at [596, 228] on div "Do you give out student discounts?" at bounding box center [866, 217] width 1345 height 45
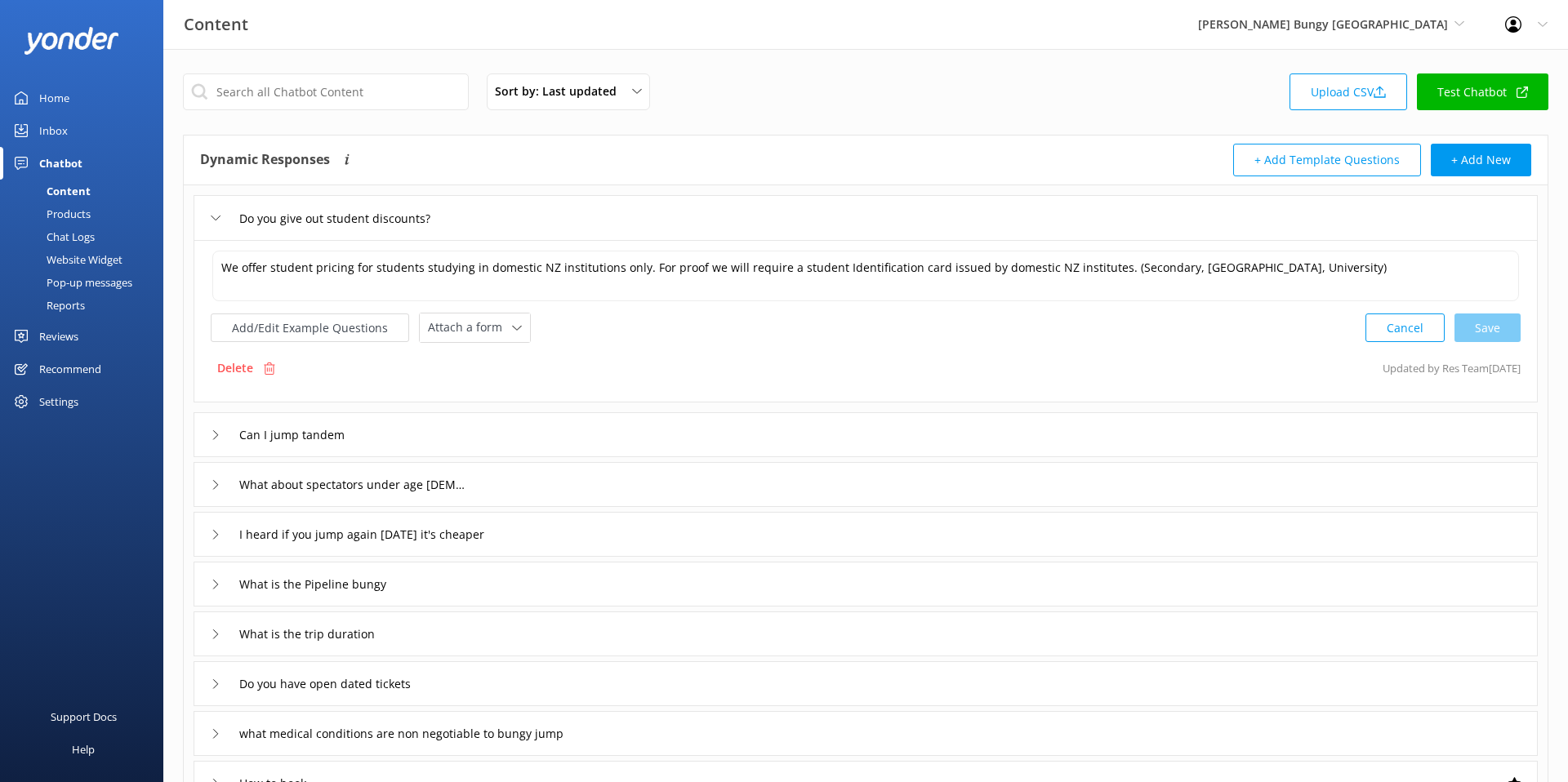
click at [596, 228] on div "Do you give out student discounts?" at bounding box center [866, 217] width 1345 height 45
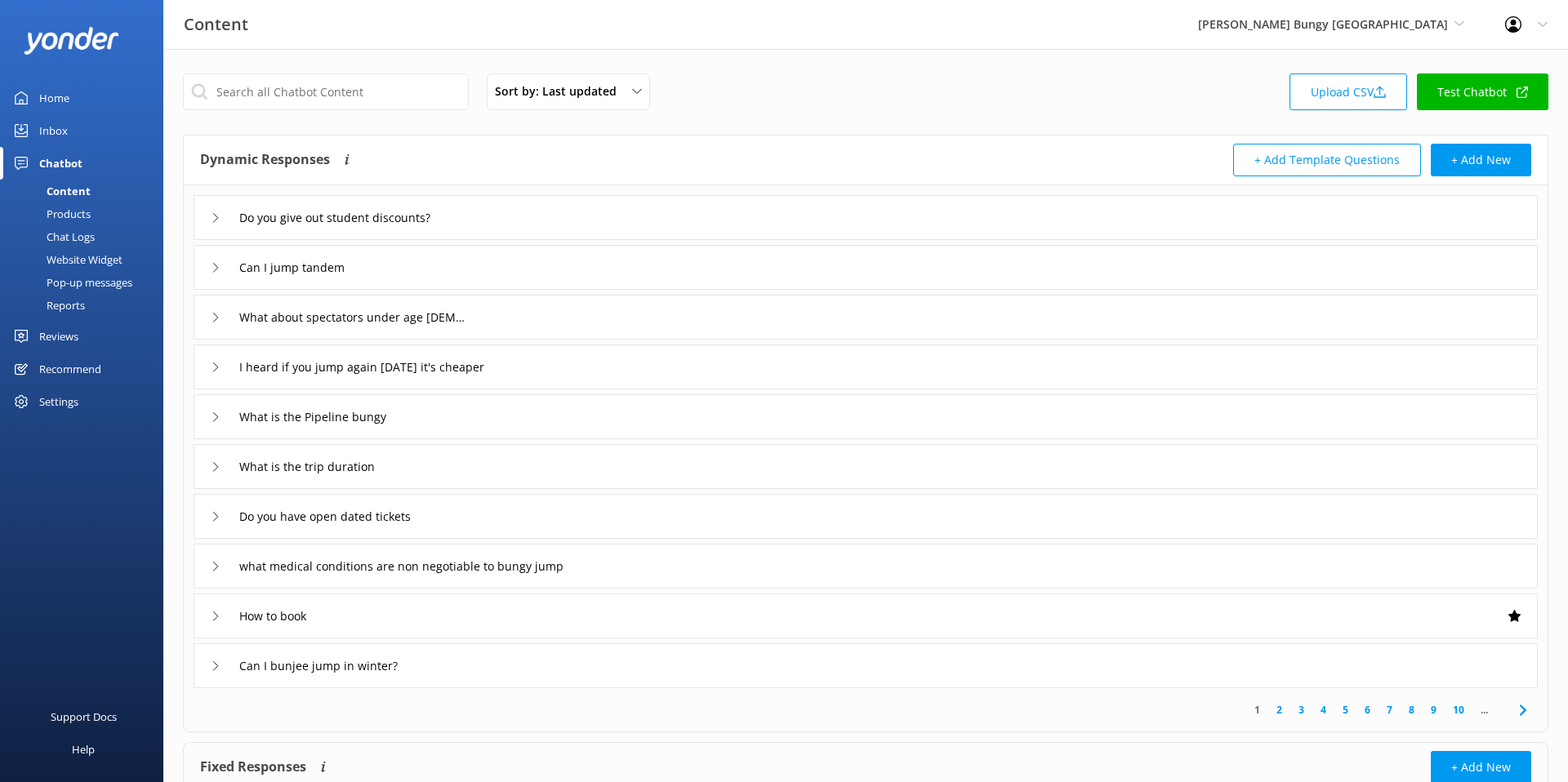
click at [596, 228] on div "Do you give out student discounts?" at bounding box center [866, 217] width 1345 height 45
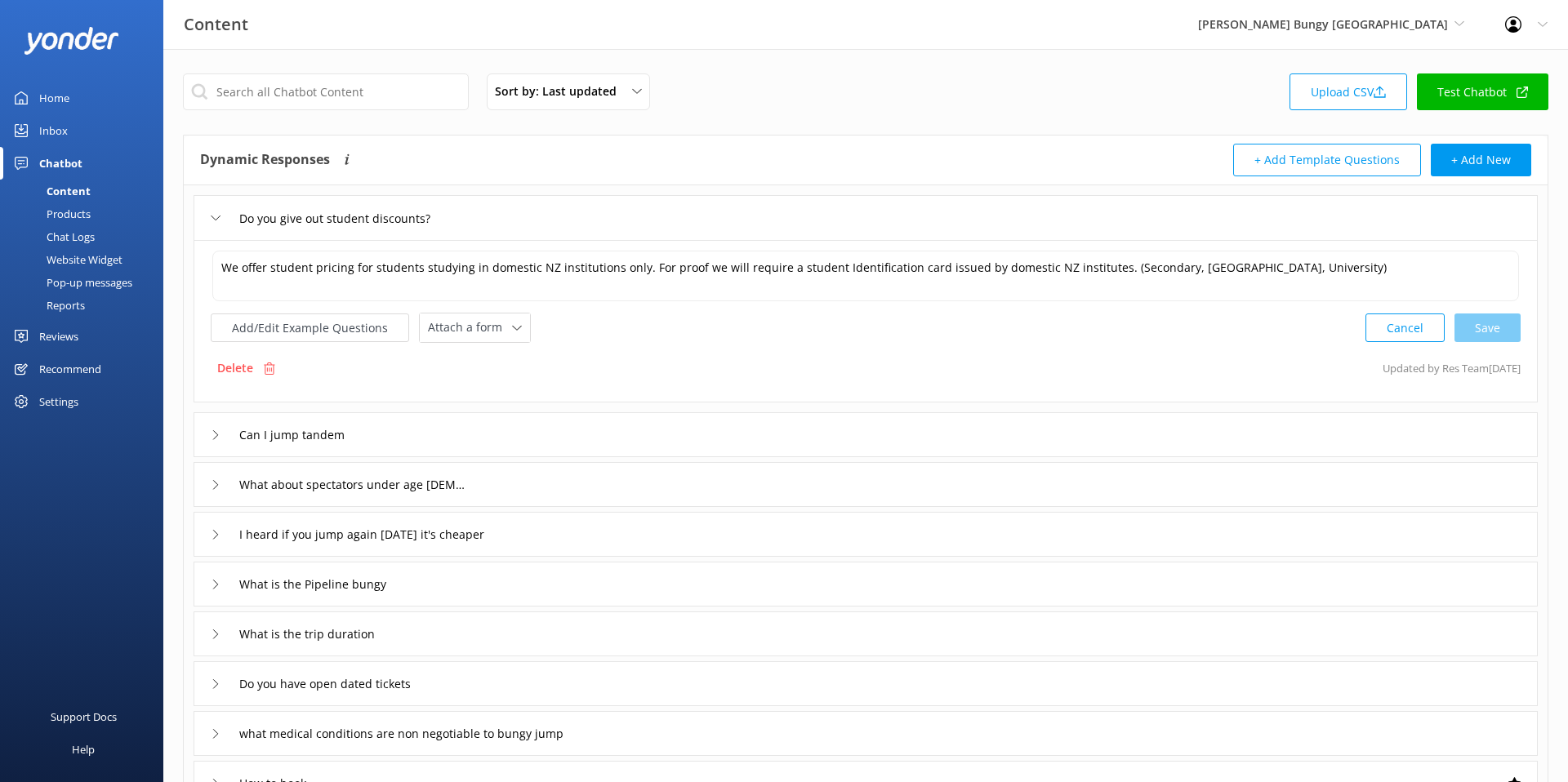
click at [568, 224] on div "Do you give out student discounts?" at bounding box center [866, 217] width 1345 height 45
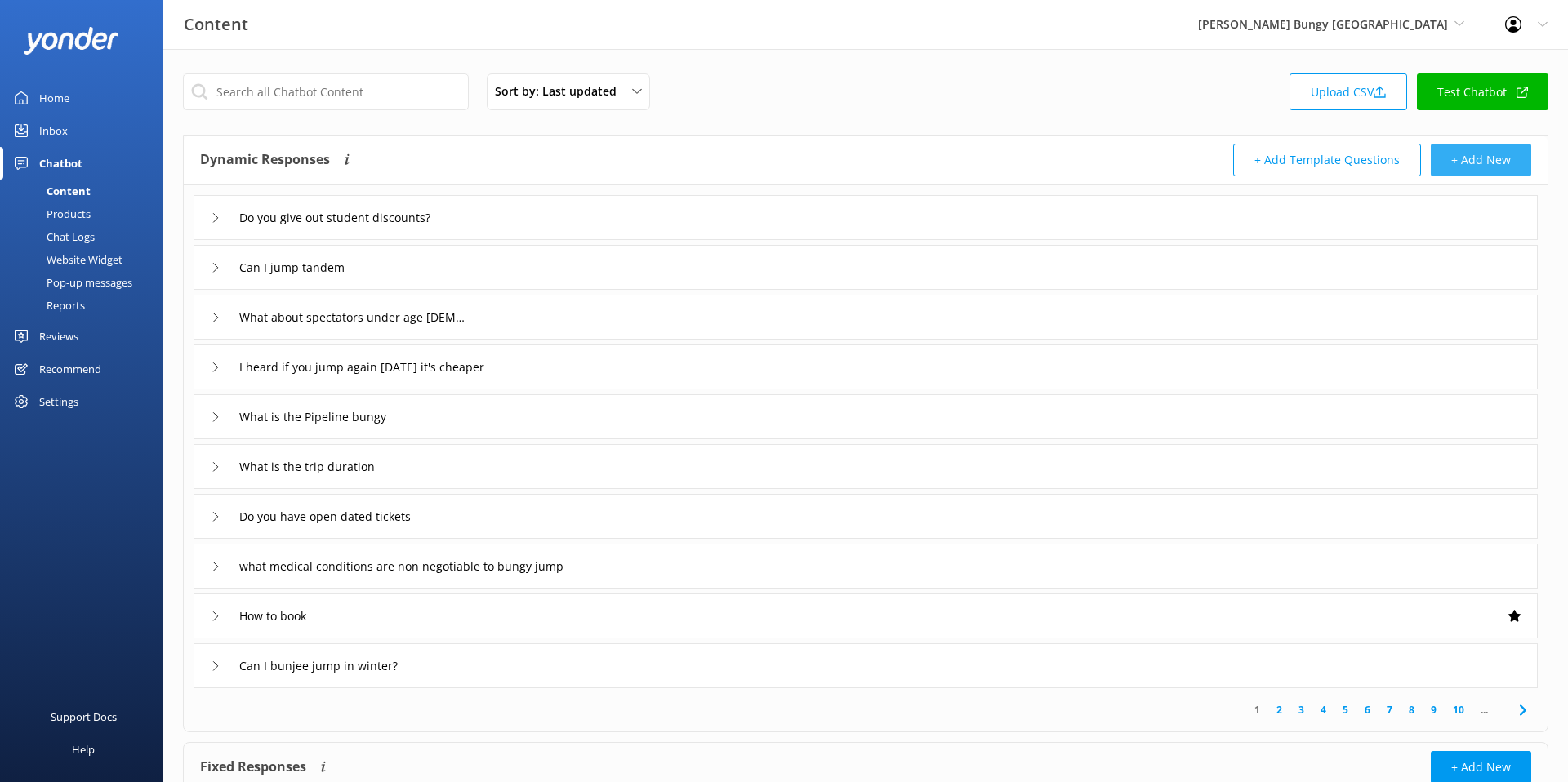
click at [1462, 165] on button "+ Add New" at bounding box center [1480, 160] width 100 height 33
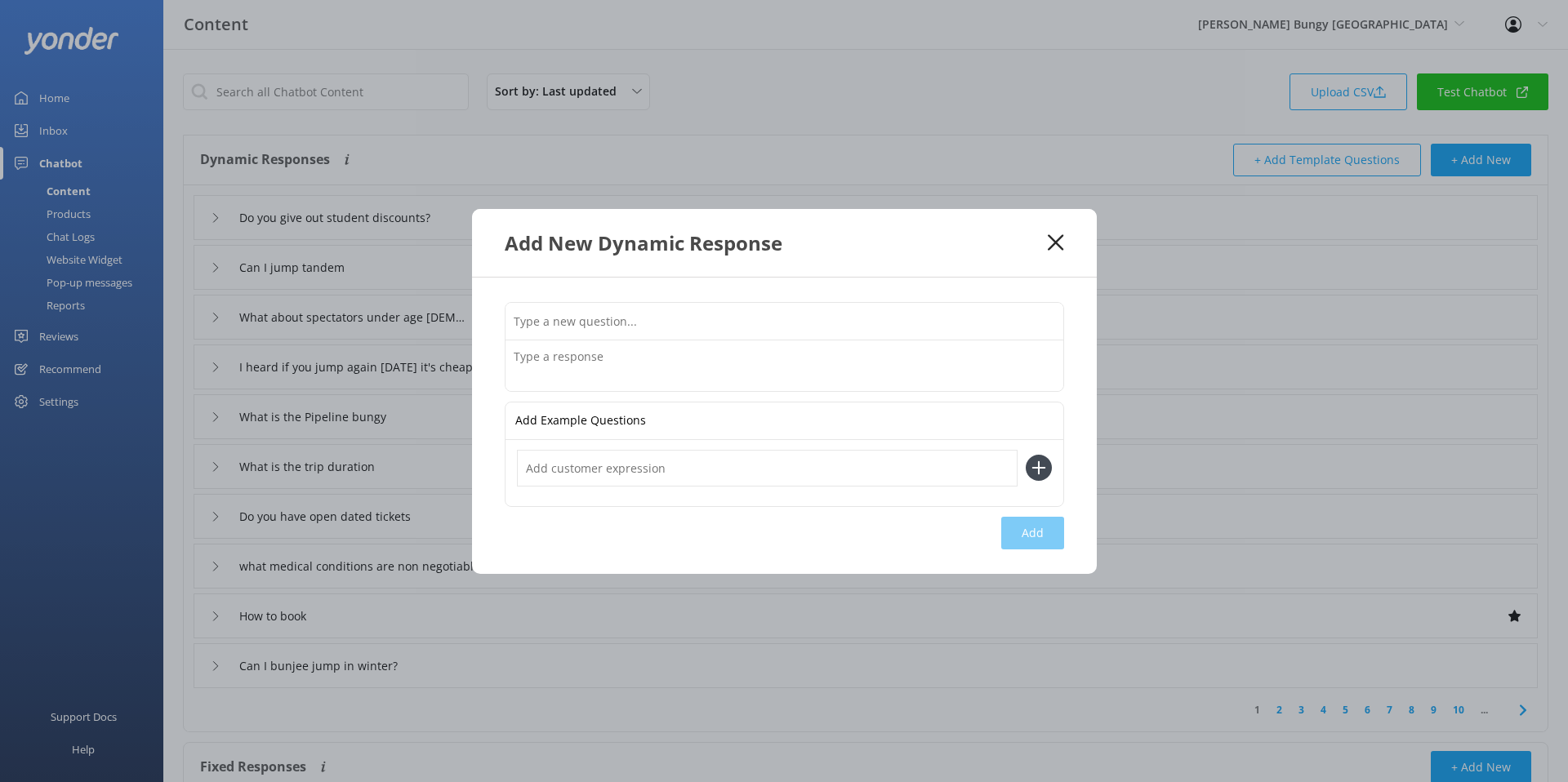
click at [1064, 235] on div "Add New Dynamic Response" at bounding box center [785, 242] width 625 height 68
click at [1048, 248] on icon at bounding box center [1055, 242] width 15 height 16
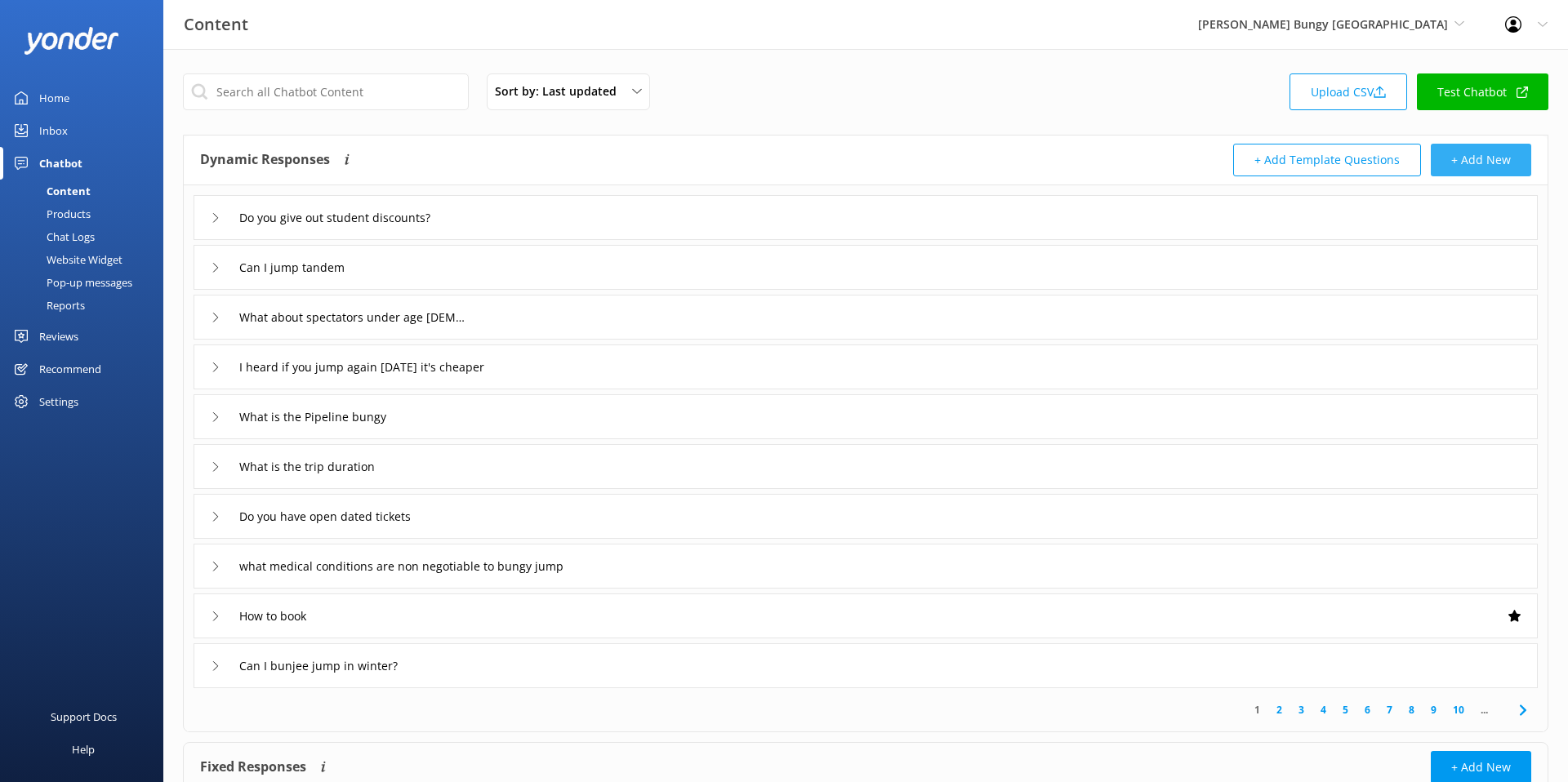
click at [1464, 161] on button "+ Add New" at bounding box center [1480, 160] width 100 height 33
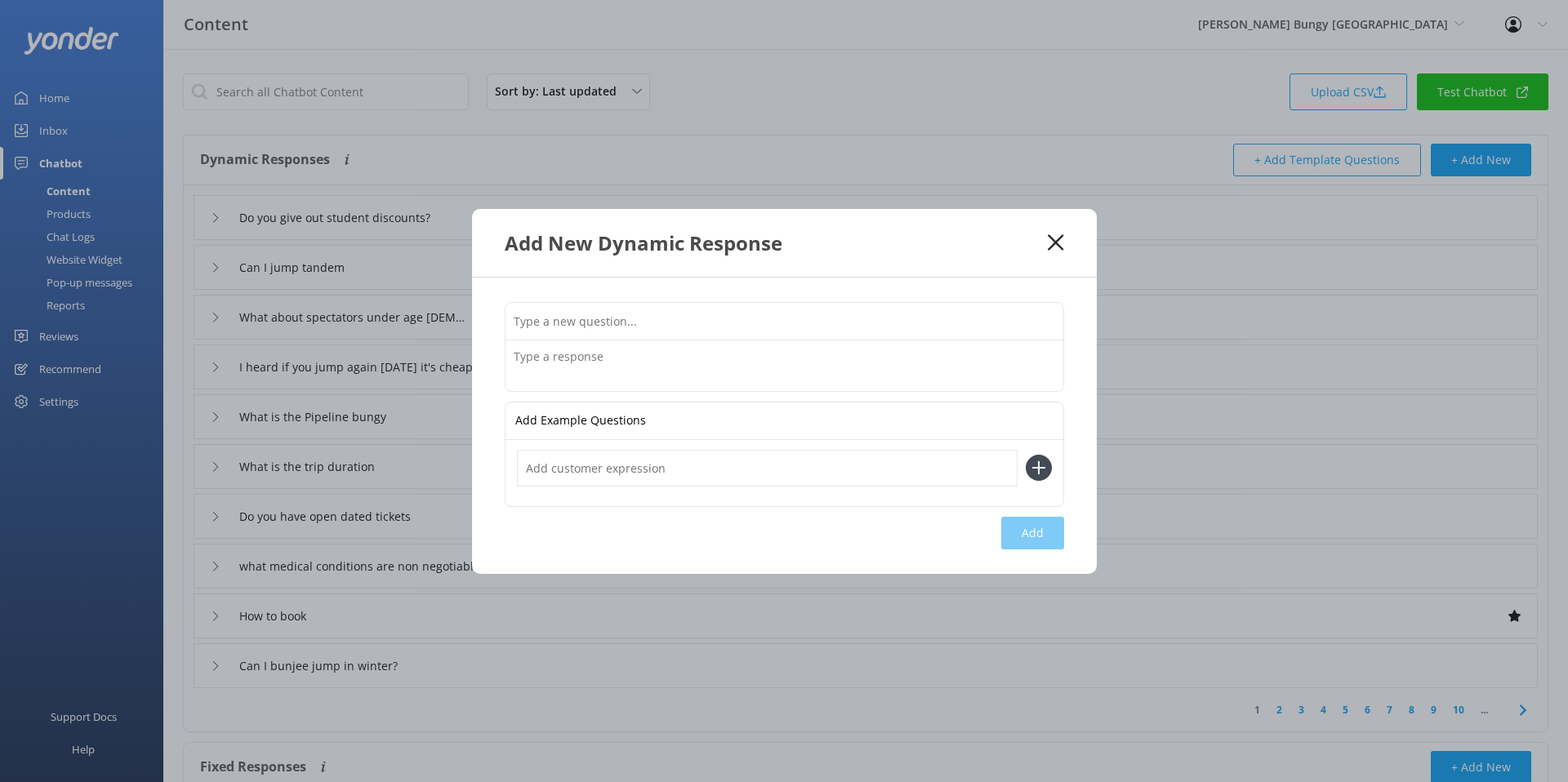
click at [644, 321] on input "text" at bounding box center [785, 321] width 558 height 37
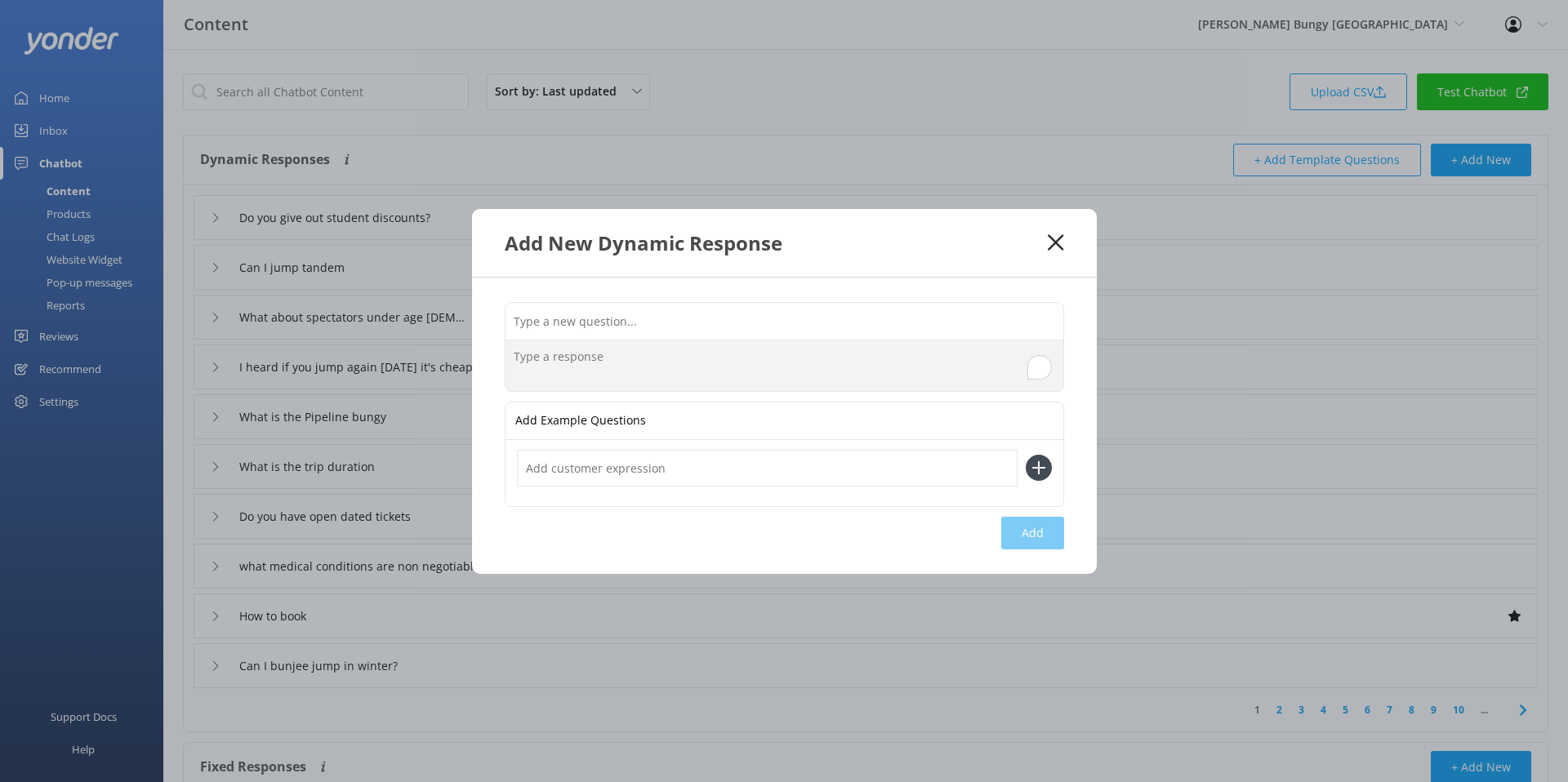
click at [841, 367] on textarea "To enrich screen reader interactions, please activate Accessibility in Grammarl…" at bounding box center [785, 366] width 558 height 51
click at [1054, 237] on icon at bounding box center [1055, 242] width 15 height 16
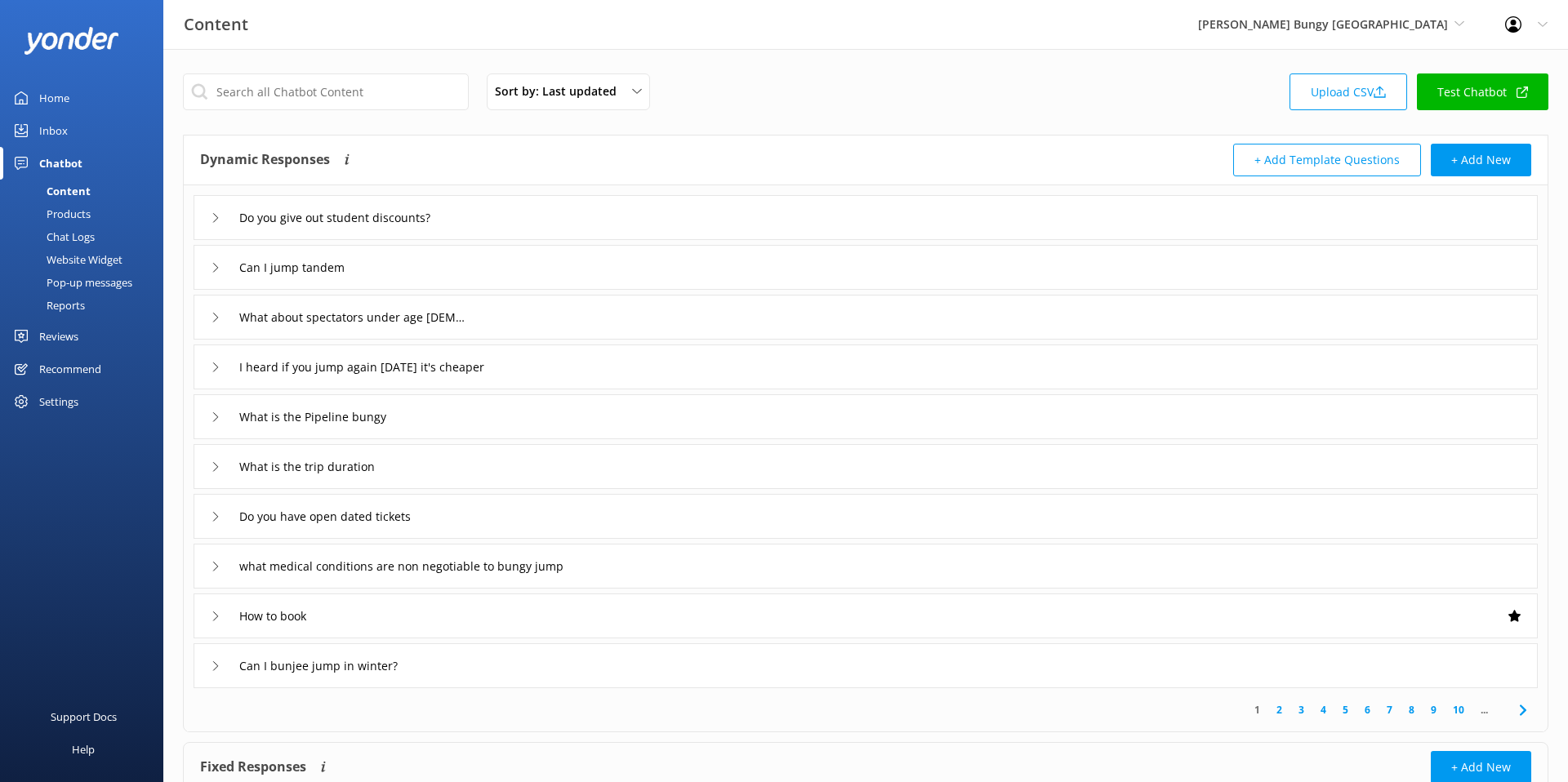
click at [57, 239] on div "Chat Logs" at bounding box center [52, 237] width 85 height 23
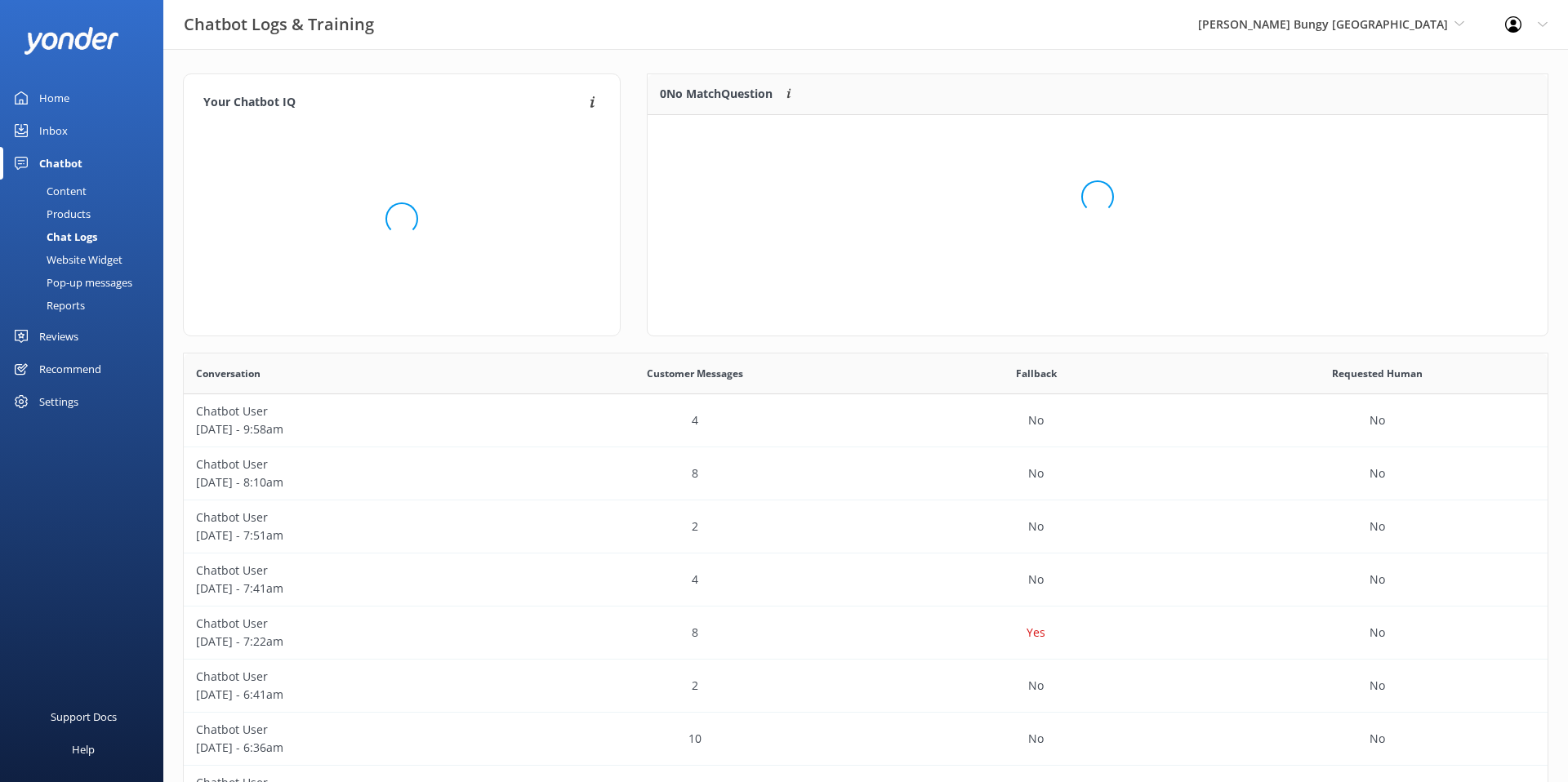
scroll to position [205, 900]
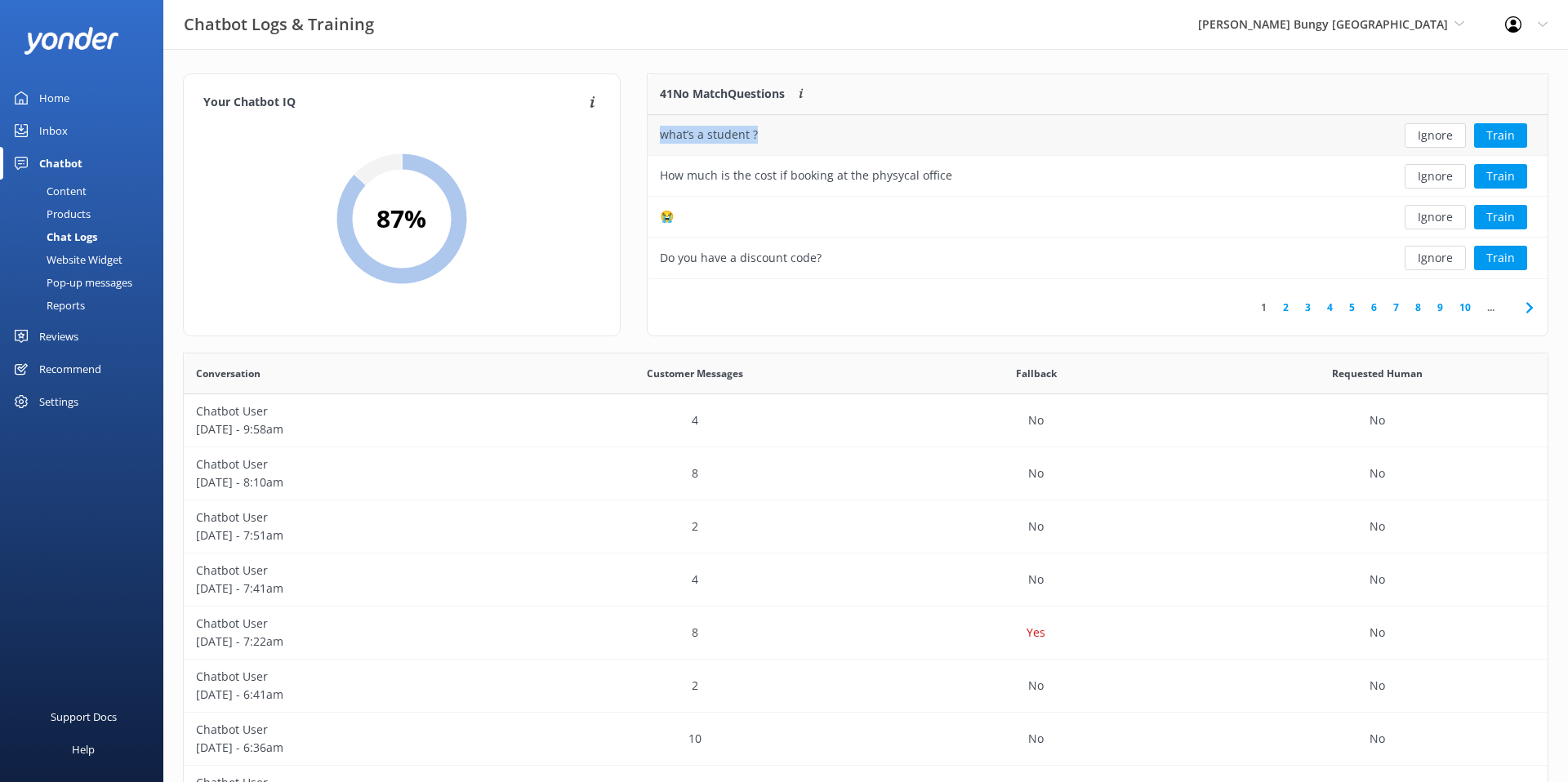
drag, startPoint x: 757, startPoint y: 137, endPoint x: 663, endPoint y: 138, distance: 94.0
click at [663, 138] on div "what’s a student ?" at bounding box center [1006, 136] width 717 height 41
click at [1510, 264] on button "Train" at bounding box center [1501, 258] width 53 height 25
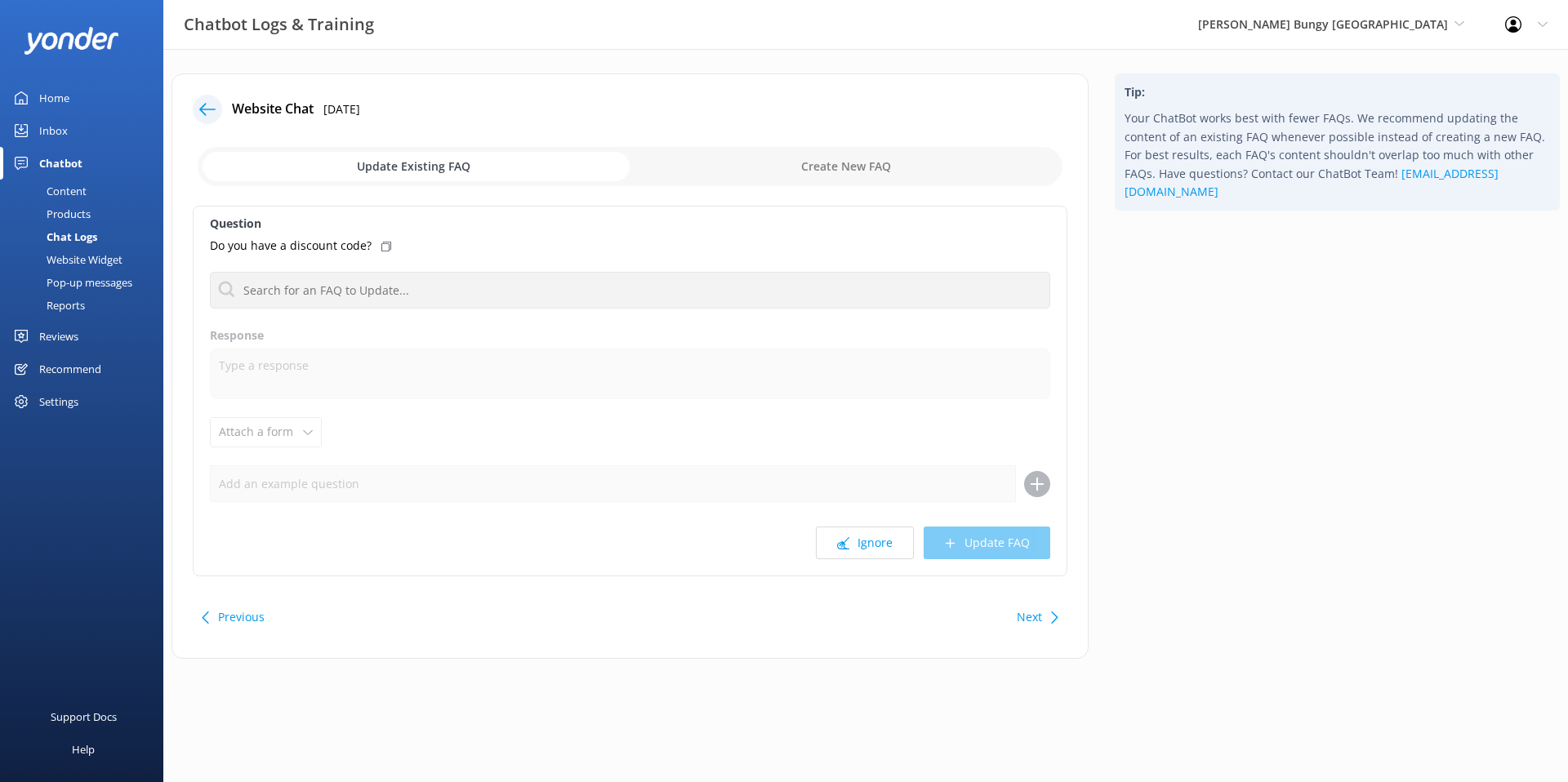
click at [197, 106] on div at bounding box center [207, 109] width 29 height 29
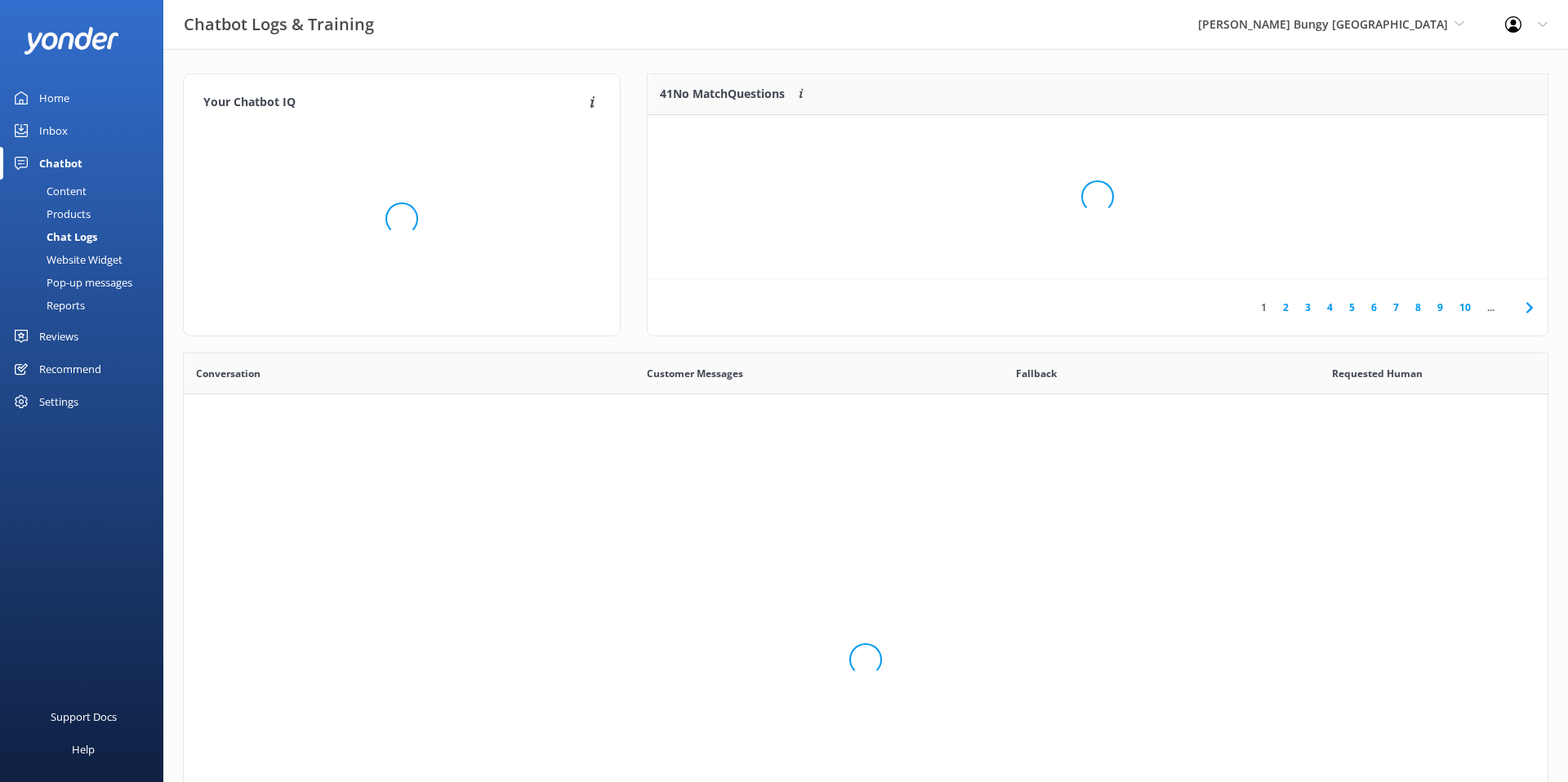
scroll to position [573, 1364]
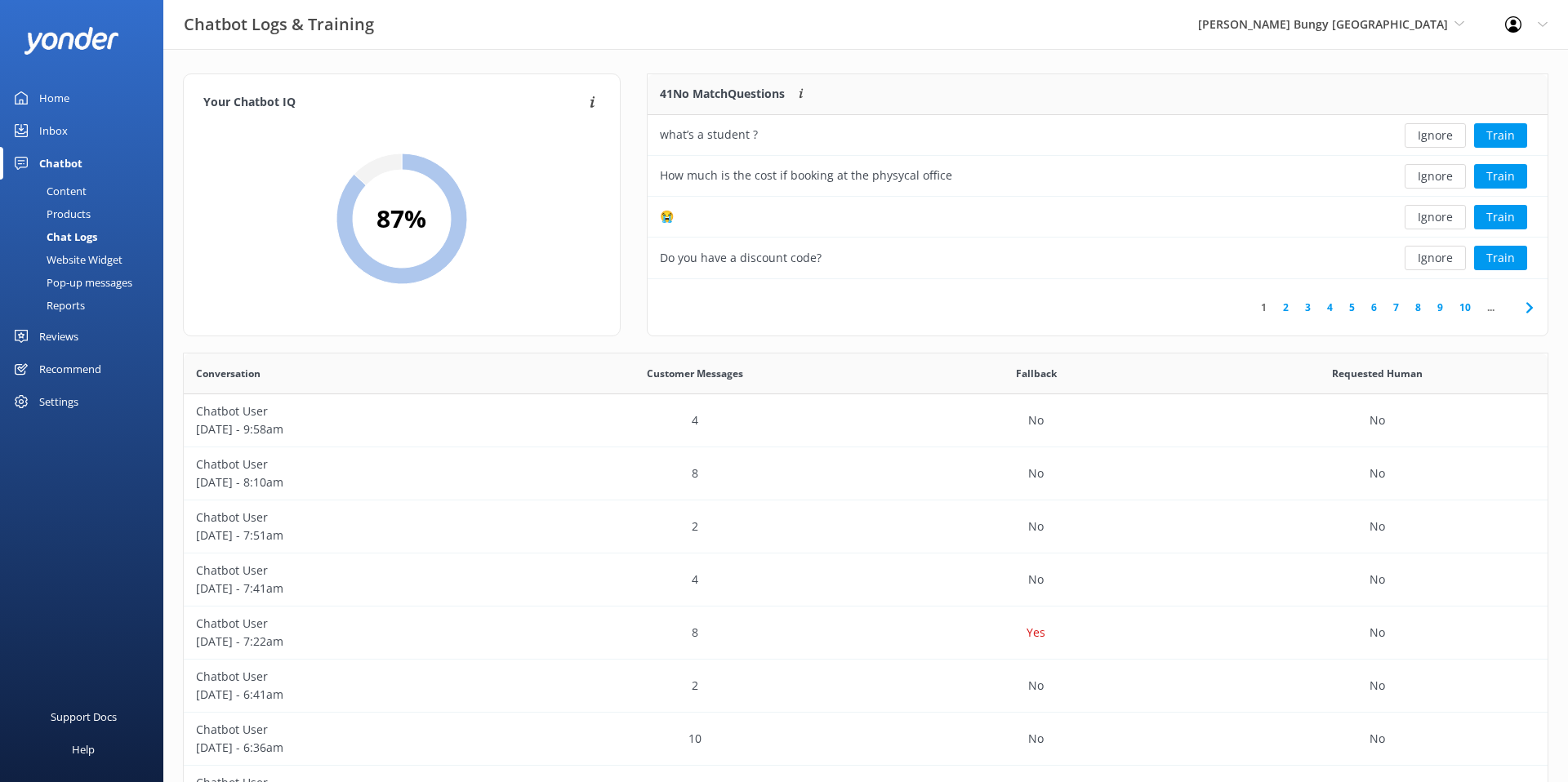
click at [74, 367] on div "Recommend" at bounding box center [70, 369] width 62 height 33
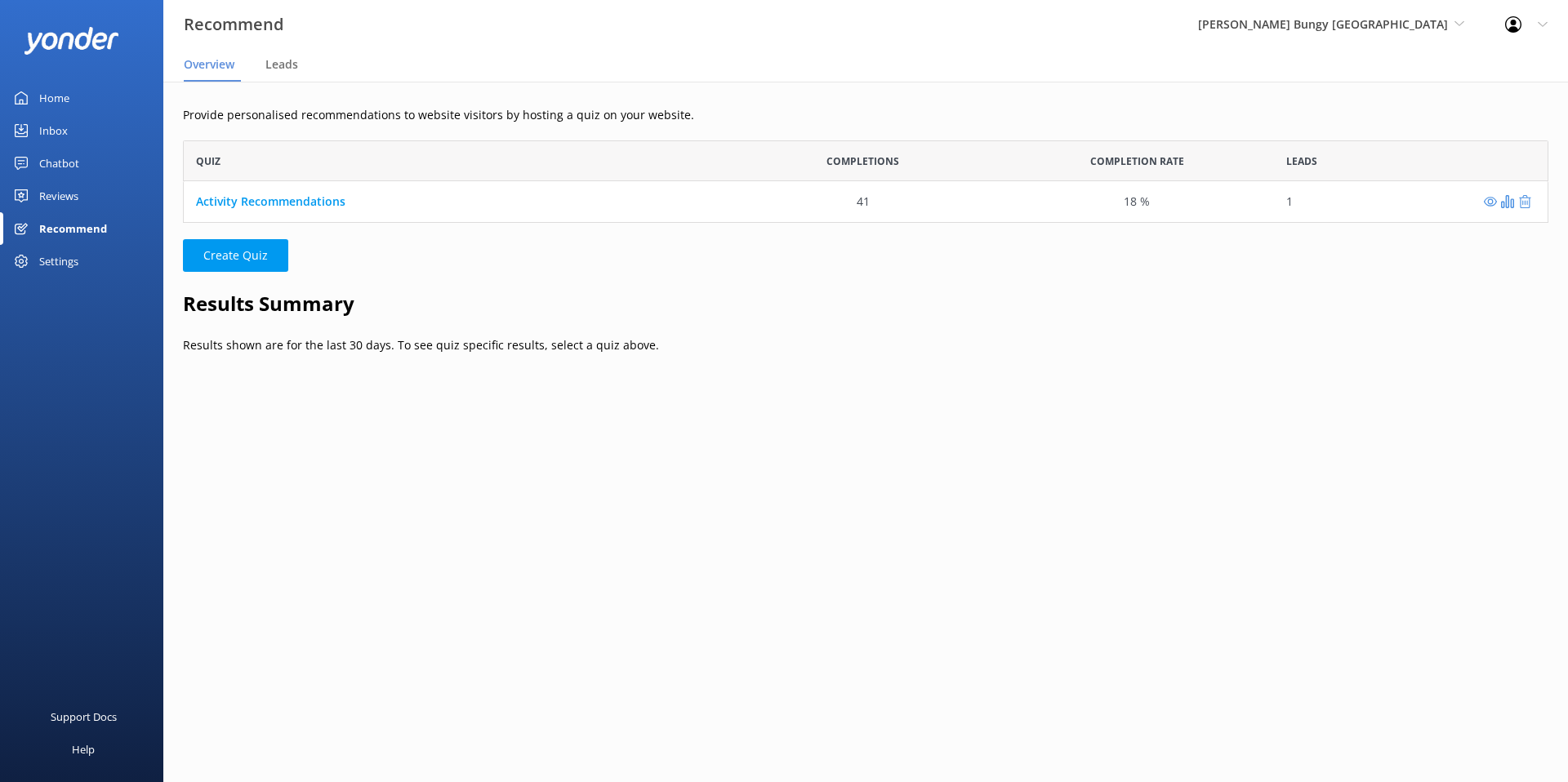
scroll to position [82, 1365]
drag, startPoint x: 1316, startPoint y: 19, endPoint x: 1300, endPoint y: 40, distance: 26.4
click at [1315, 20] on span "[PERSON_NAME] Bungy [GEOGRAPHIC_DATA]" at bounding box center [1322, 24] width 250 height 15
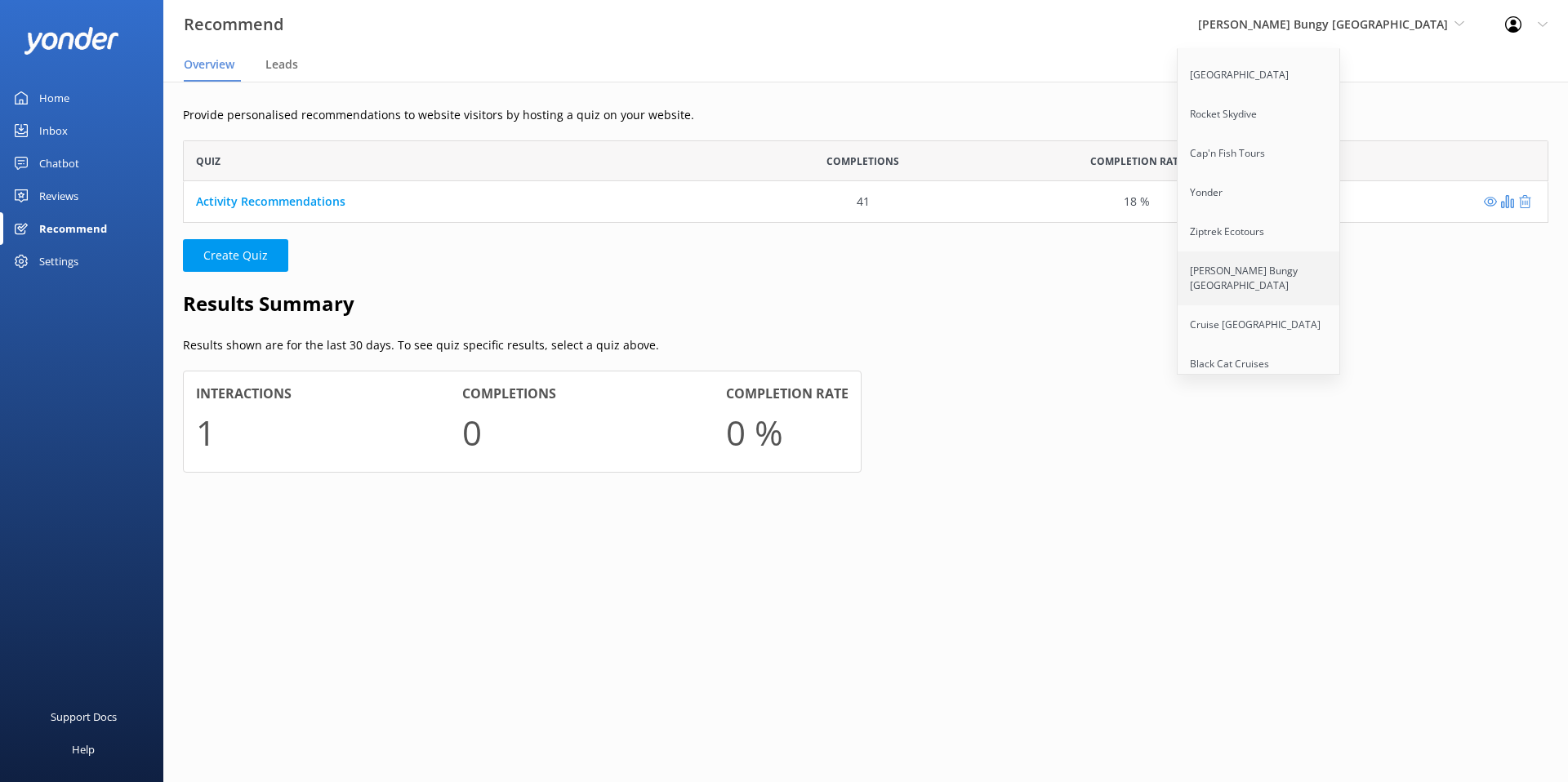
scroll to position [167, 0]
click at [1284, 210] on link "Ziptrek Ecotours" at bounding box center [1260, 230] width 163 height 39
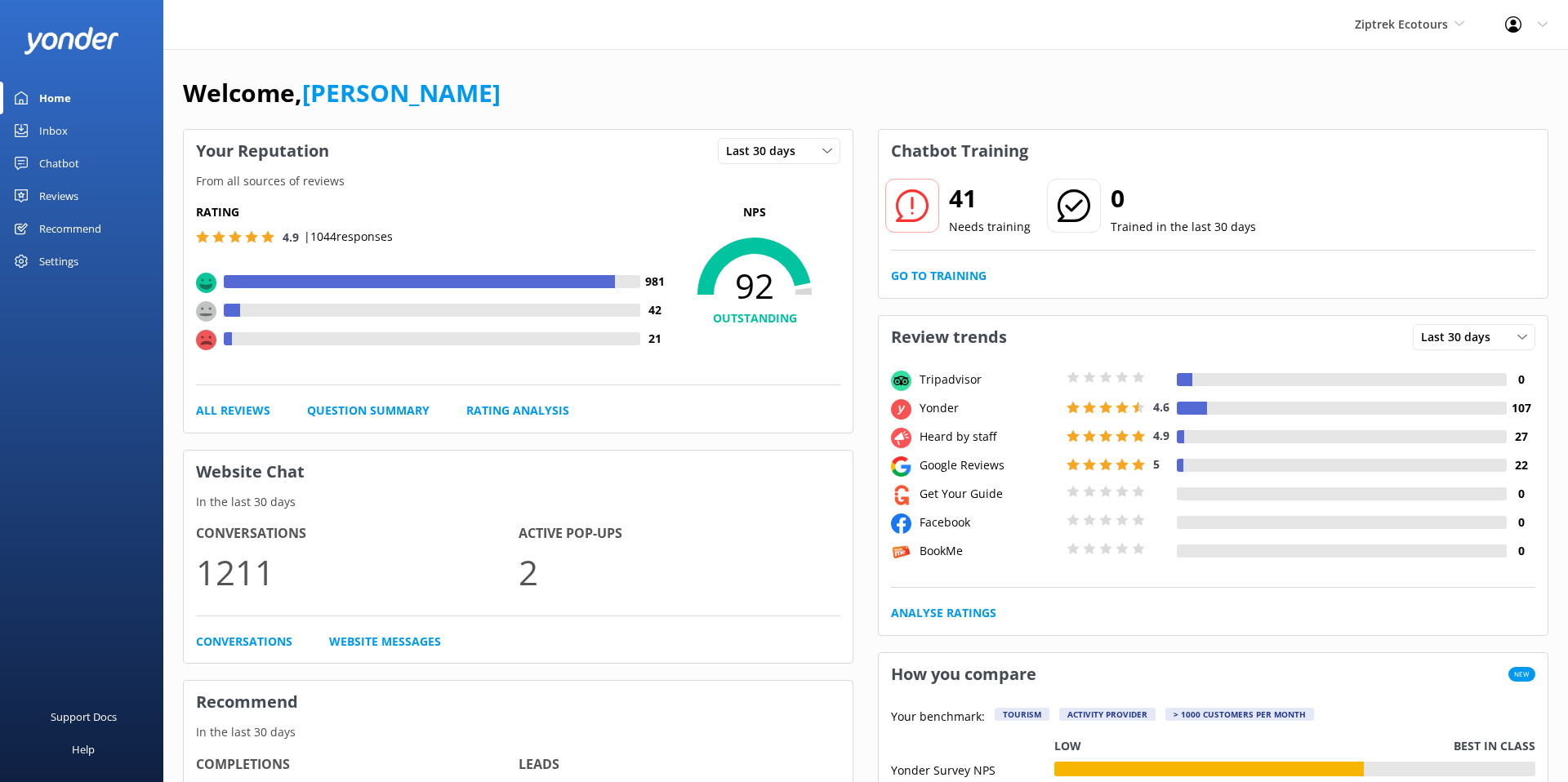
click at [77, 223] on div "Recommend" at bounding box center [70, 228] width 62 height 33
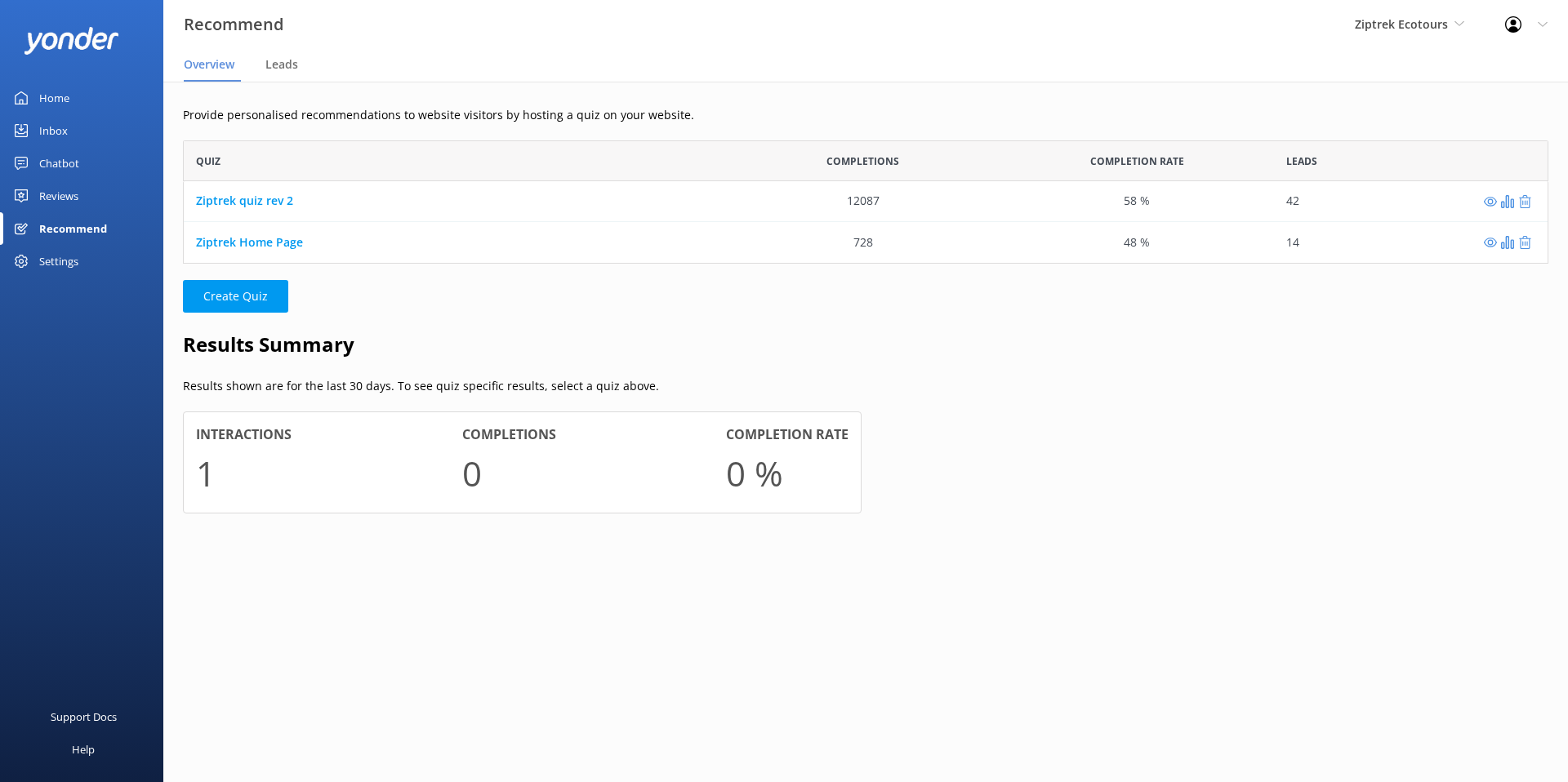
scroll to position [124, 1365]
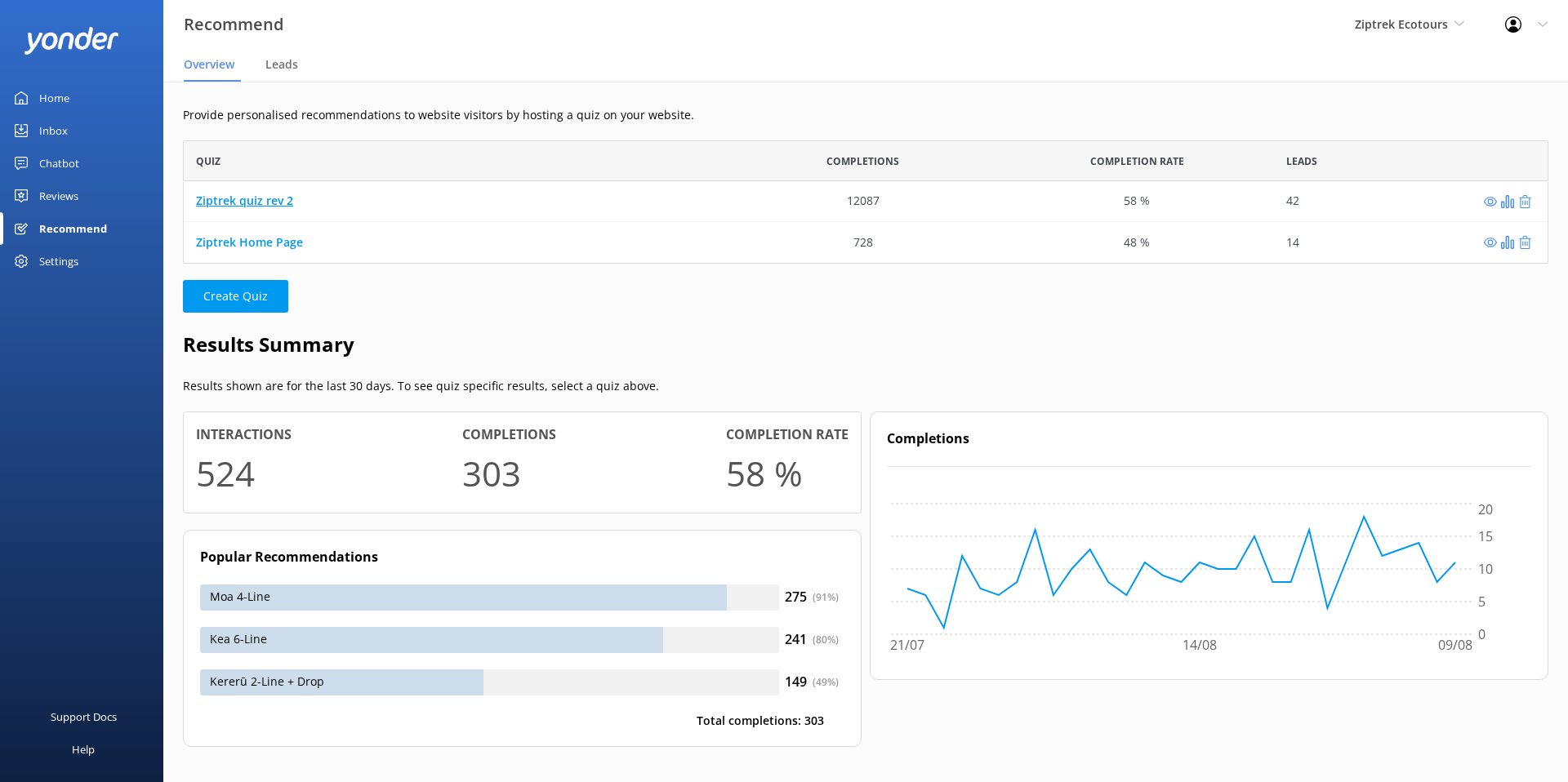
click at [249, 204] on link "Ziptrek quiz rev 2" at bounding box center [244, 201] width 97 height 15
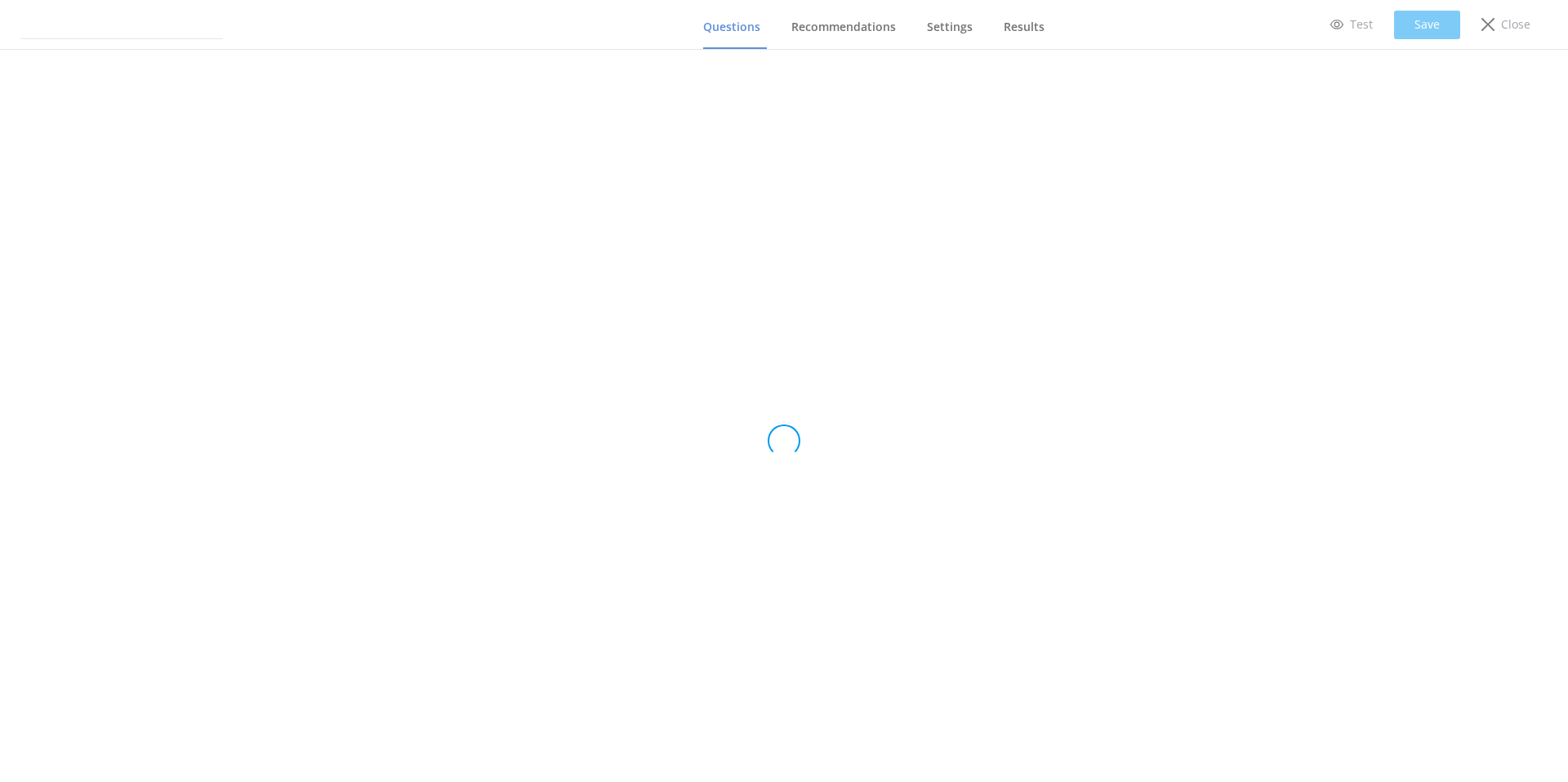
type input "Ziptrek quiz rev 2"
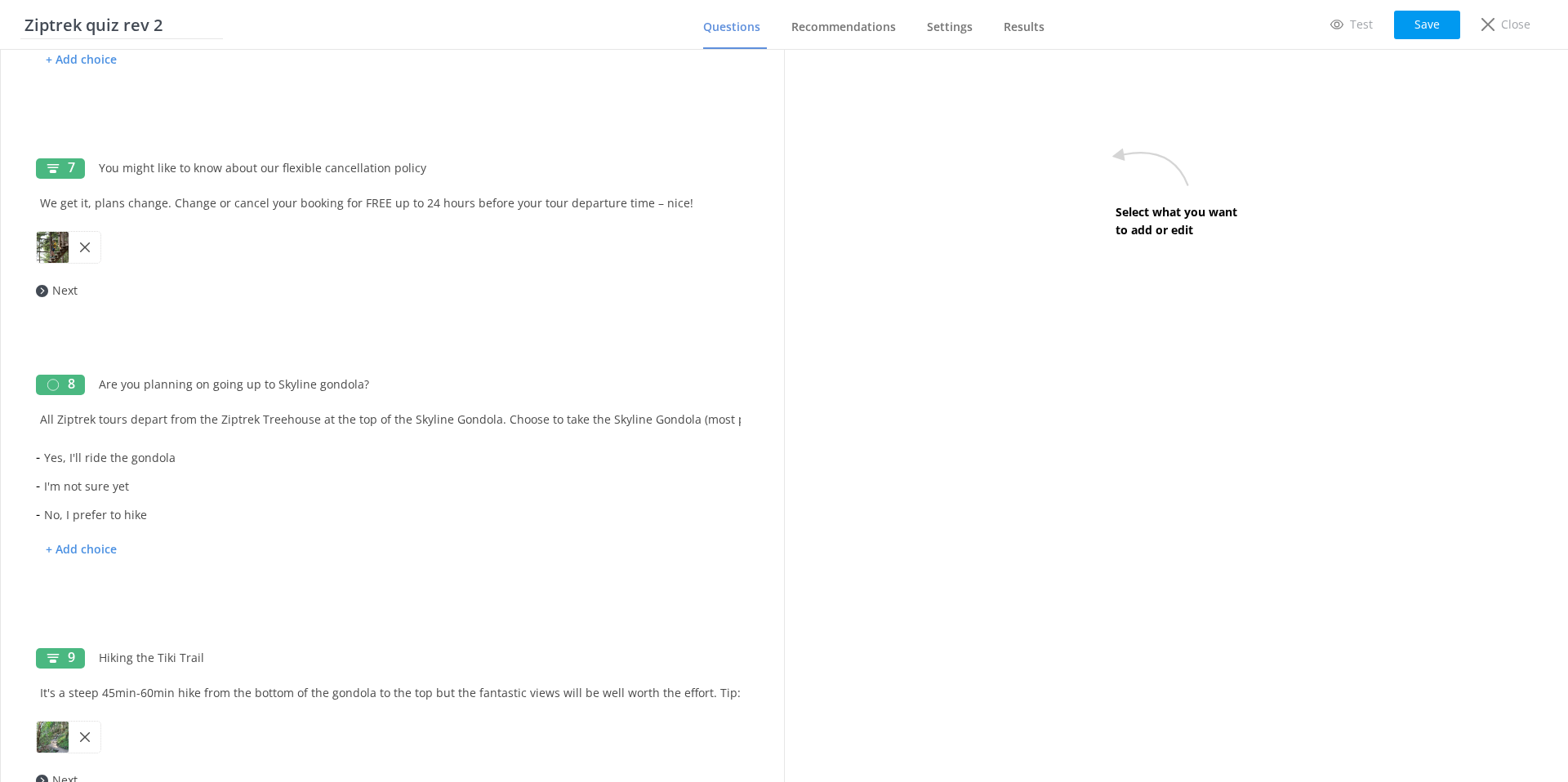
scroll to position [1991, 0]
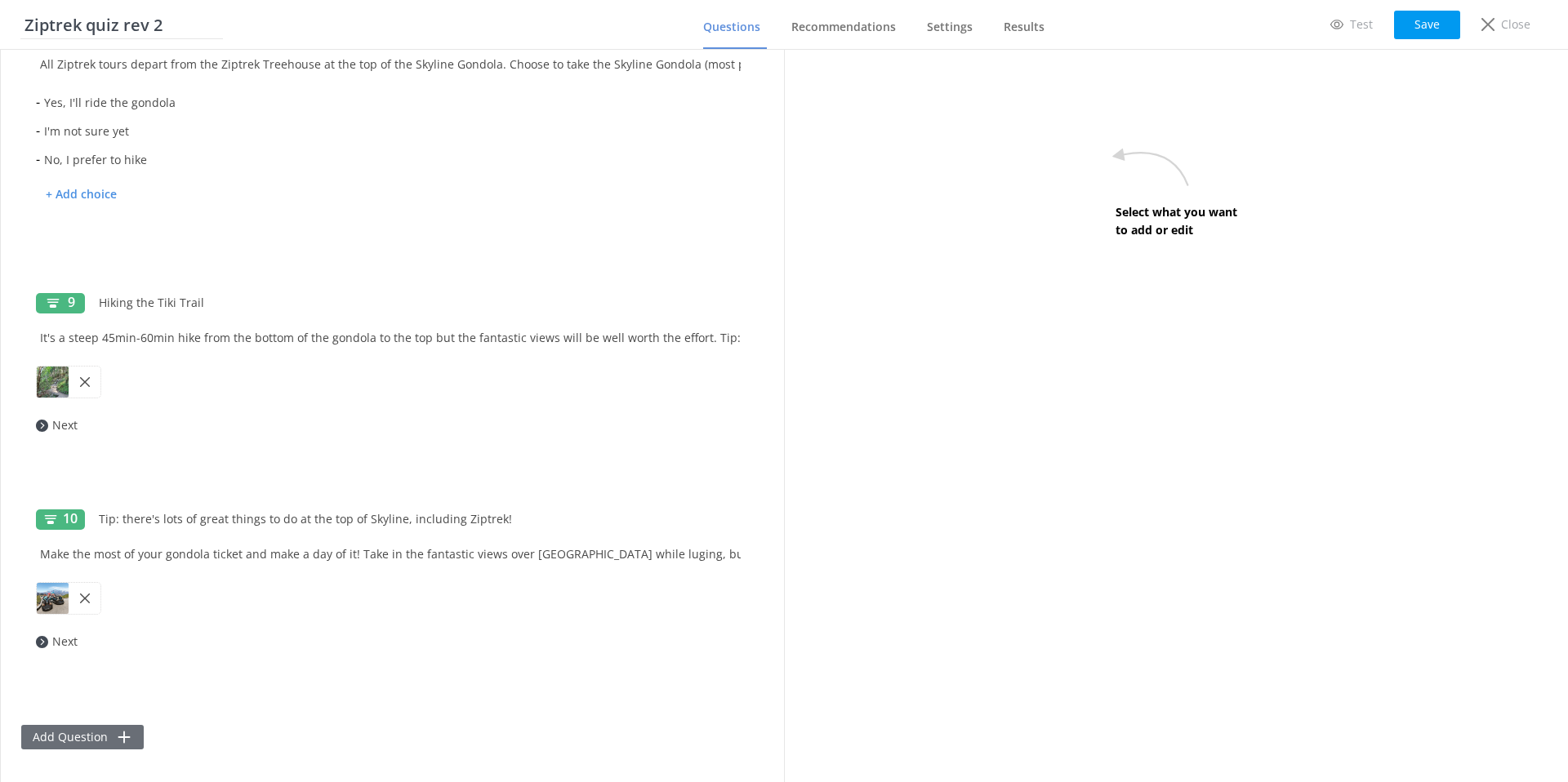
click at [73, 735] on button "Add Question" at bounding box center [82, 737] width 123 height 25
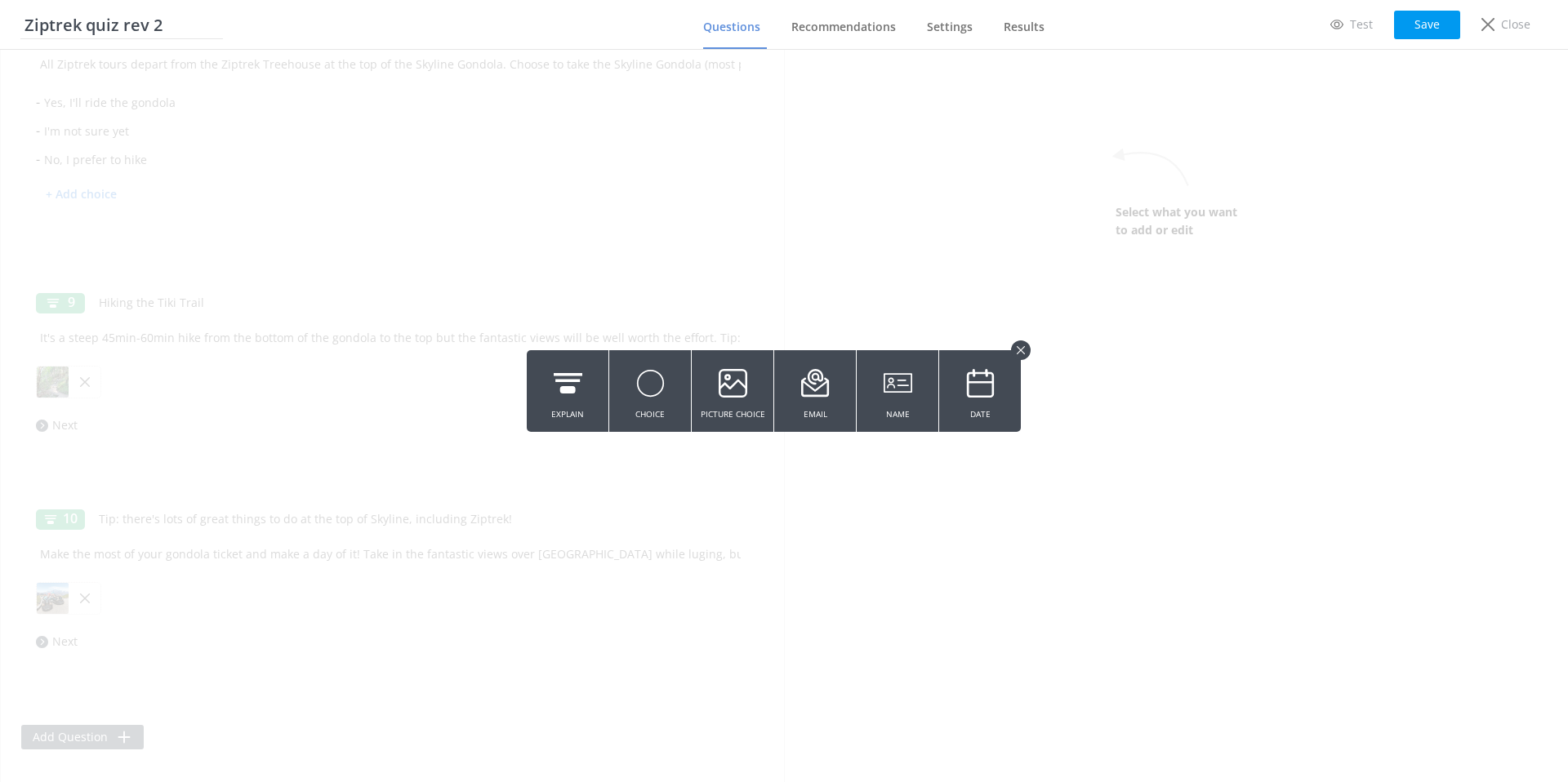
click at [1020, 344] on button at bounding box center [1021, 350] width 20 height 20
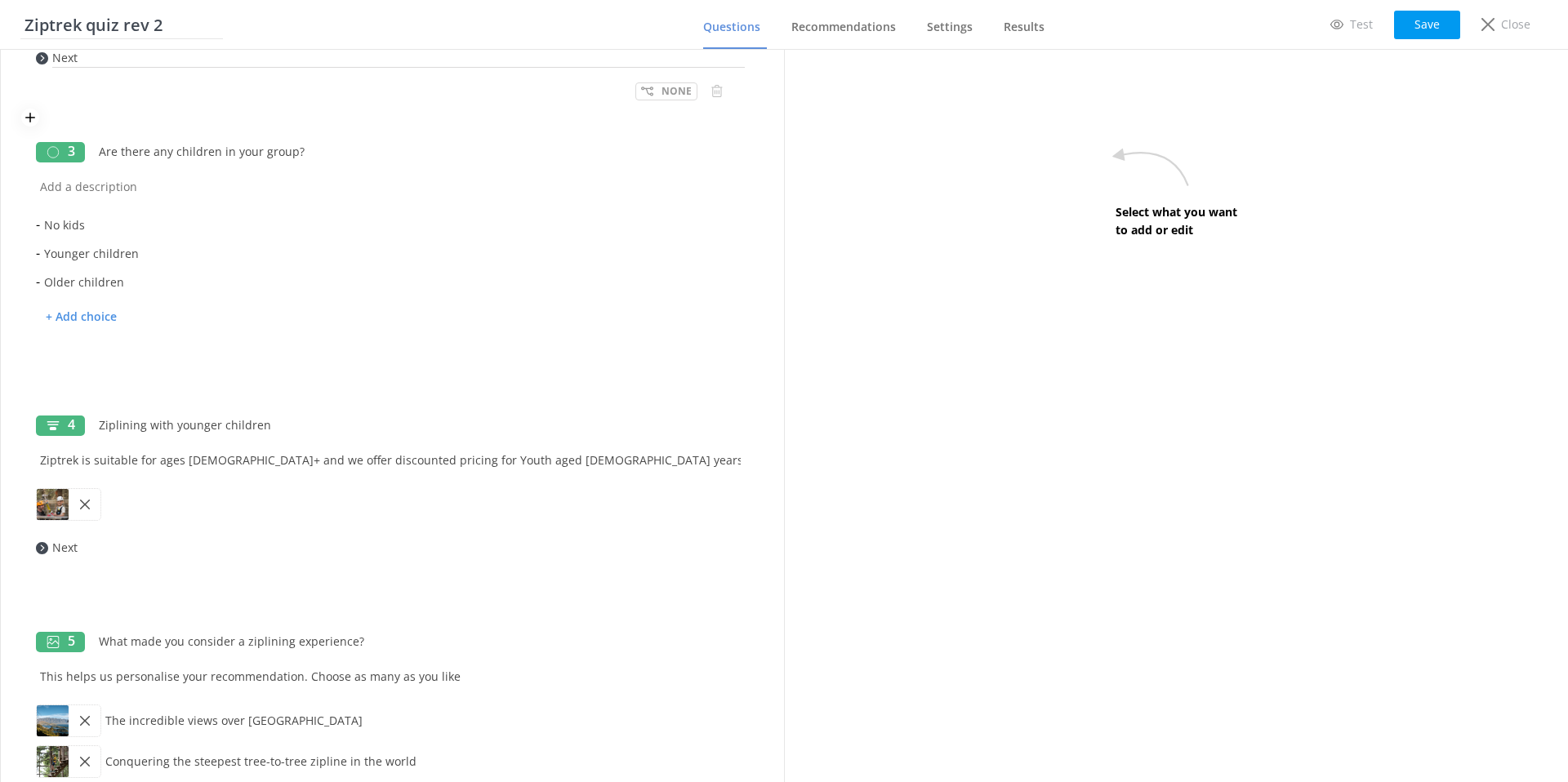
scroll to position [0, 0]
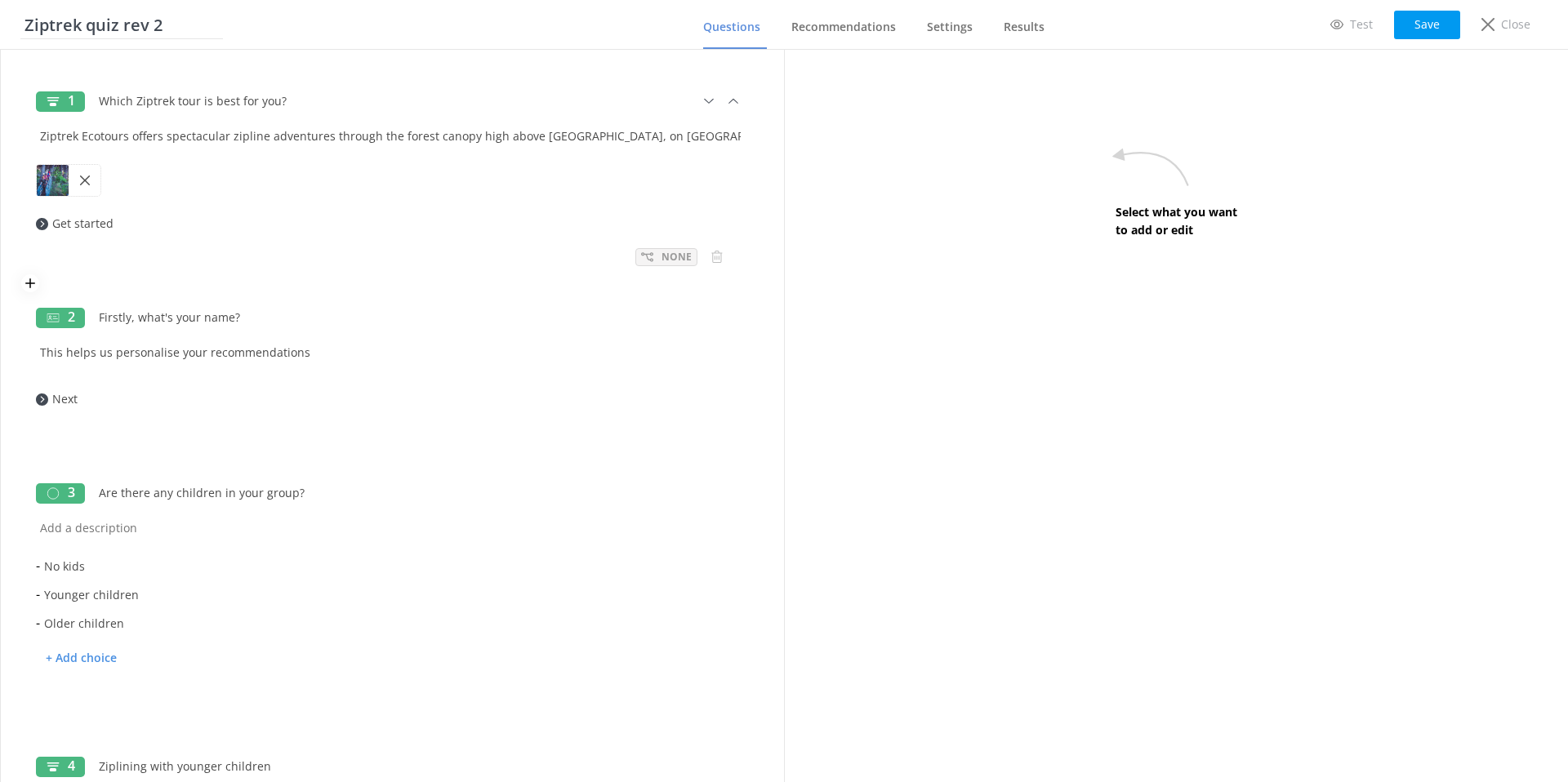
click at [647, 256] on use at bounding box center [647, 257] width 12 height 9
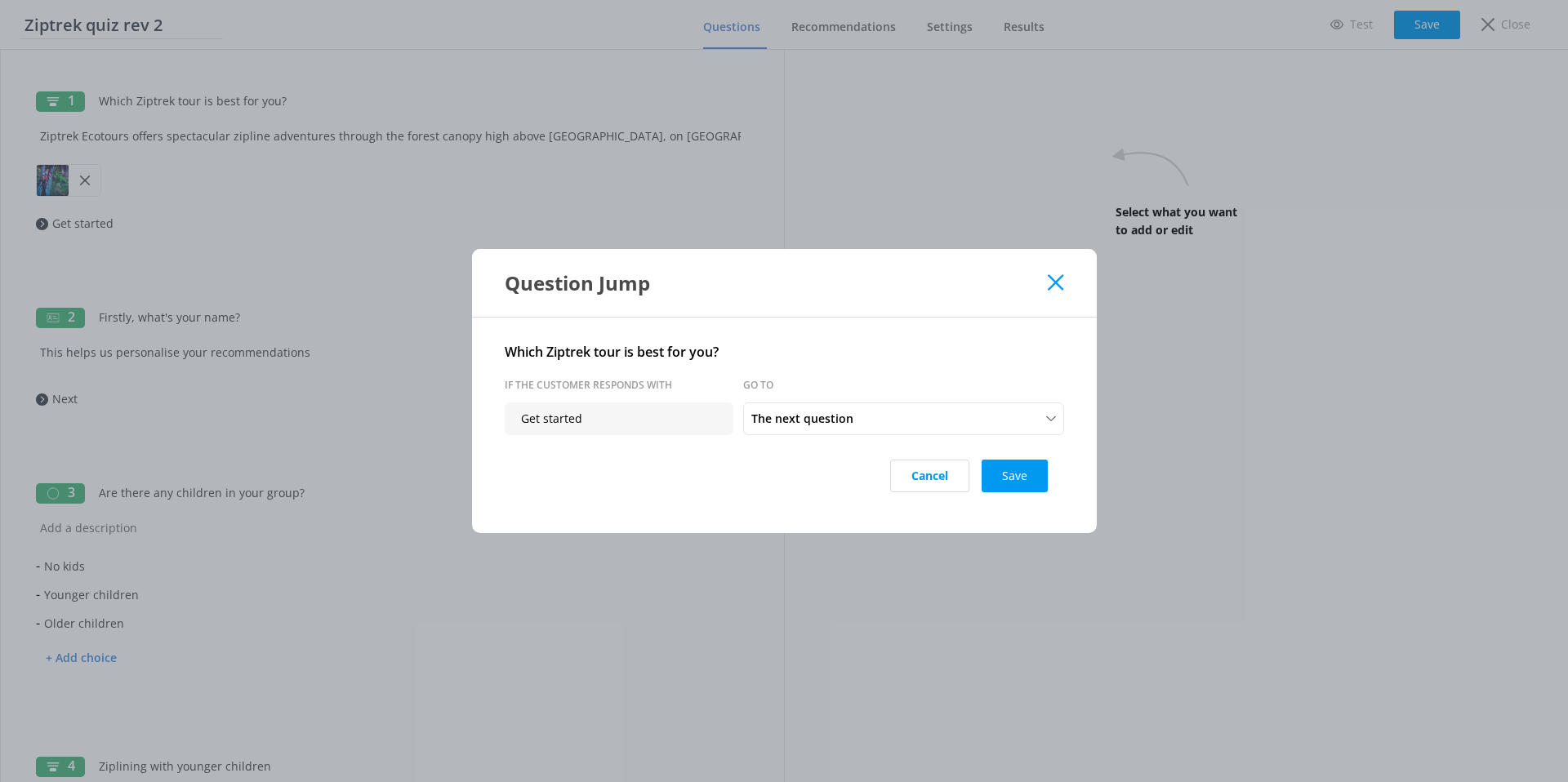
click at [1055, 282] on use at bounding box center [1055, 282] width 15 height 15
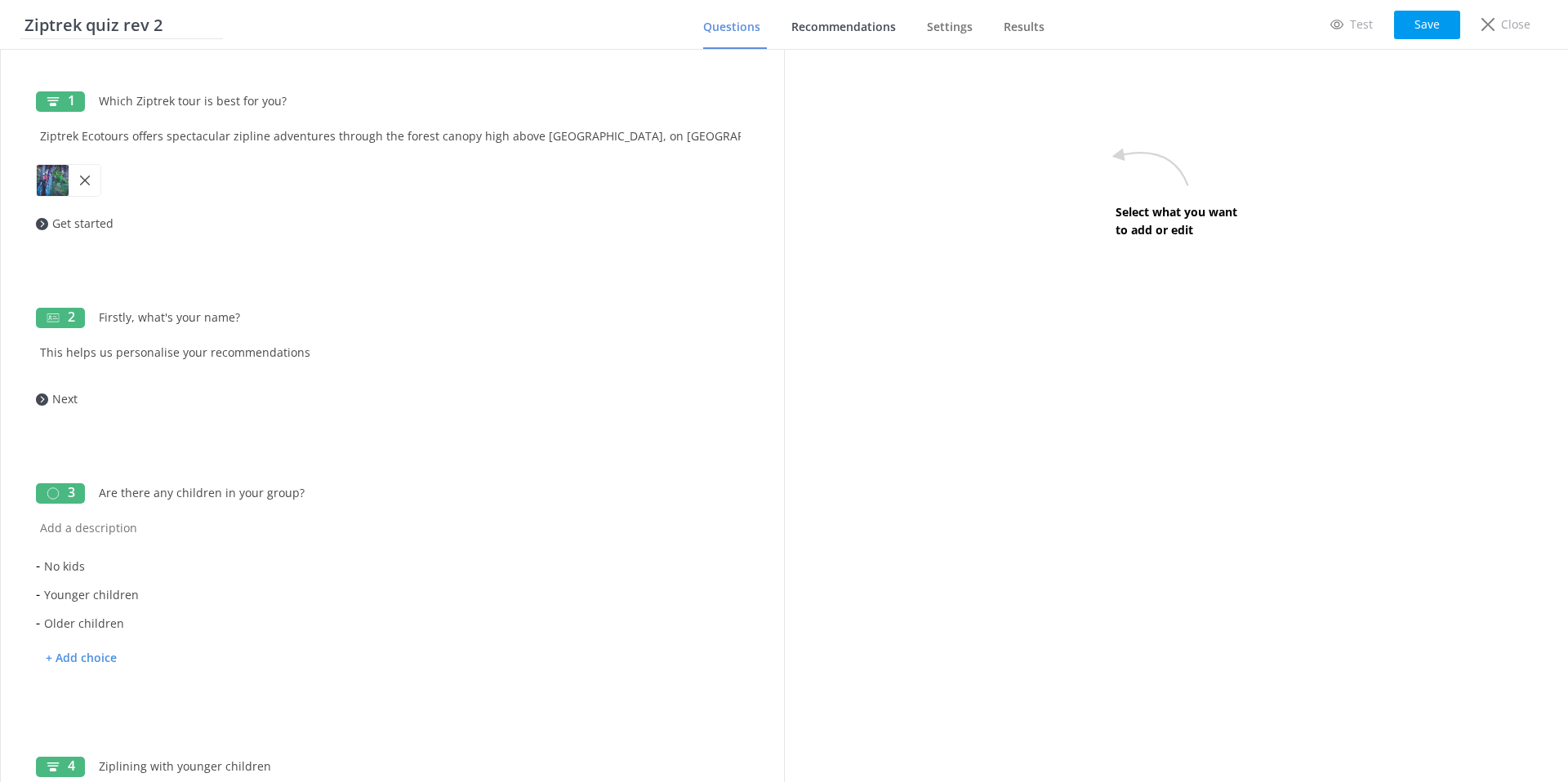
click at [830, 30] on span "Recommendations" at bounding box center [844, 27] width 105 height 16
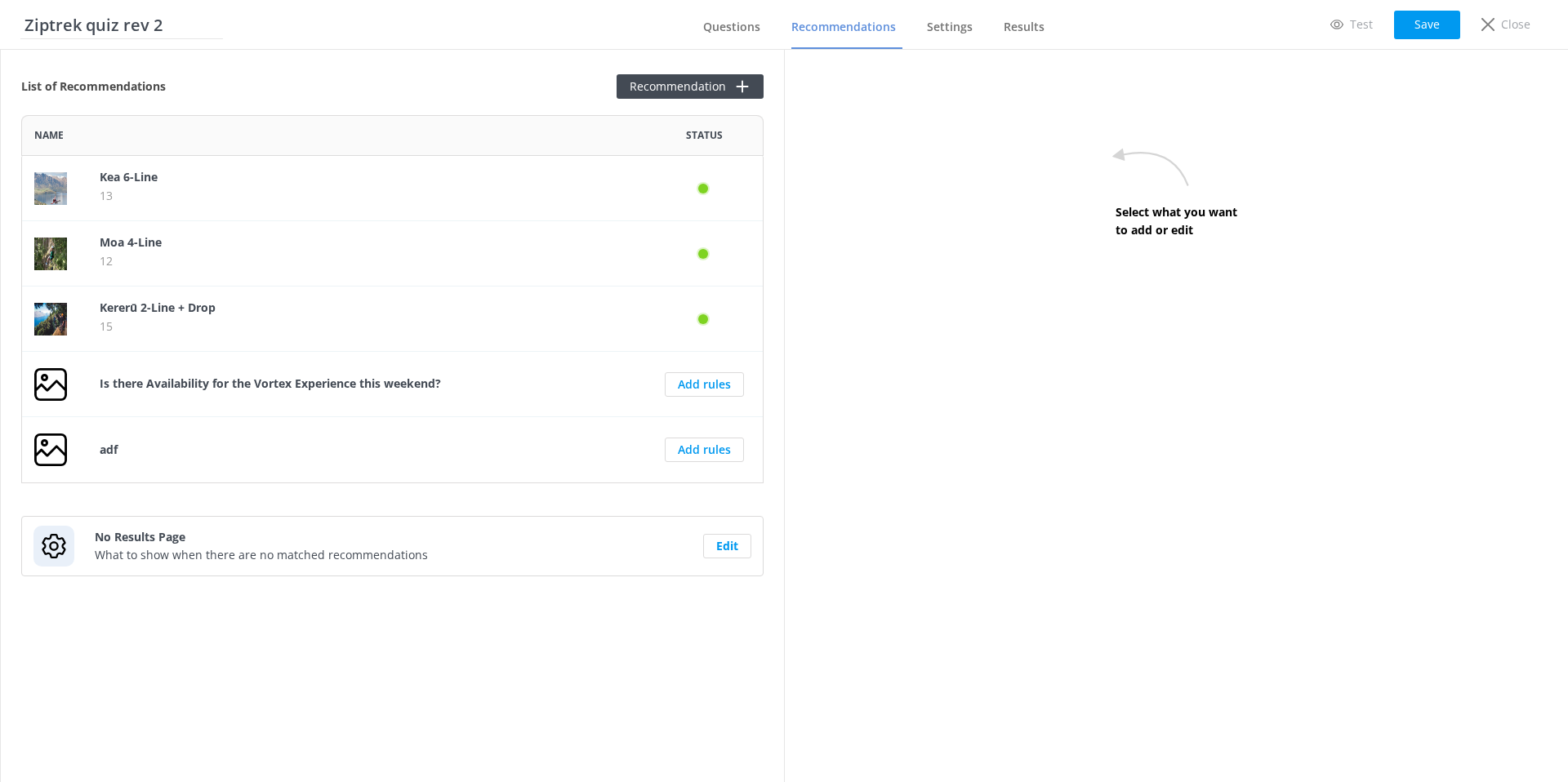
scroll to position [368, 743]
click at [1026, 19] on span "Results" at bounding box center [1024, 27] width 41 height 16
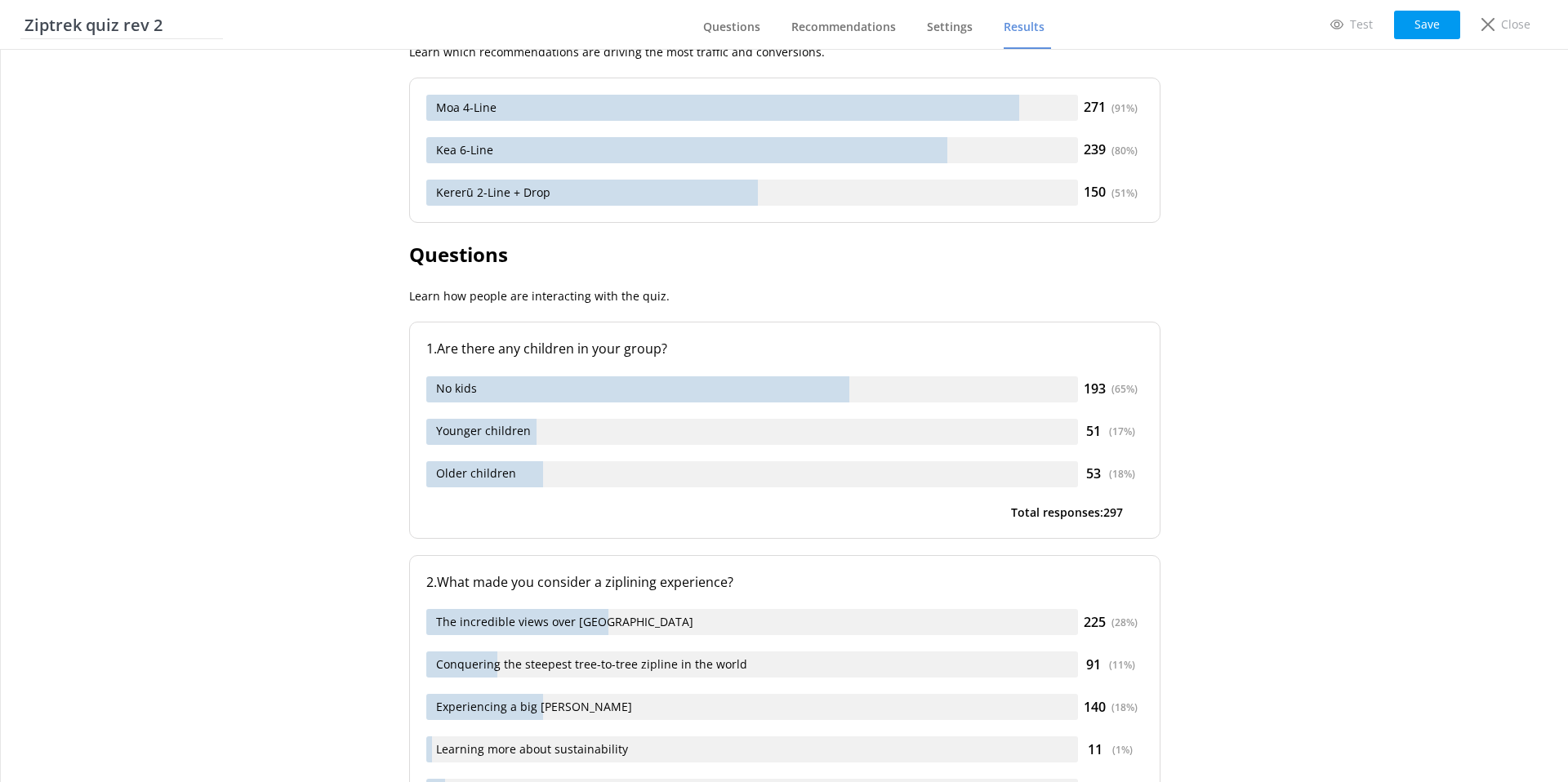
scroll to position [456, 0]
click at [674, 350] on p ". Are there any children in your group?" at bounding box center [788, 347] width 710 height 21
drag, startPoint x: 1141, startPoint y: 385, endPoint x: 1091, endPoint y: 385, distance: 50.0
click at [1091, 385] on div "193 ( 65 %)" at bounding box center [1111, 386] width 65 height 21
drag, startPoint x: 1159, startPoint y: 379, endPoint x: 1133, endPoint y: 383, distance: 26.3
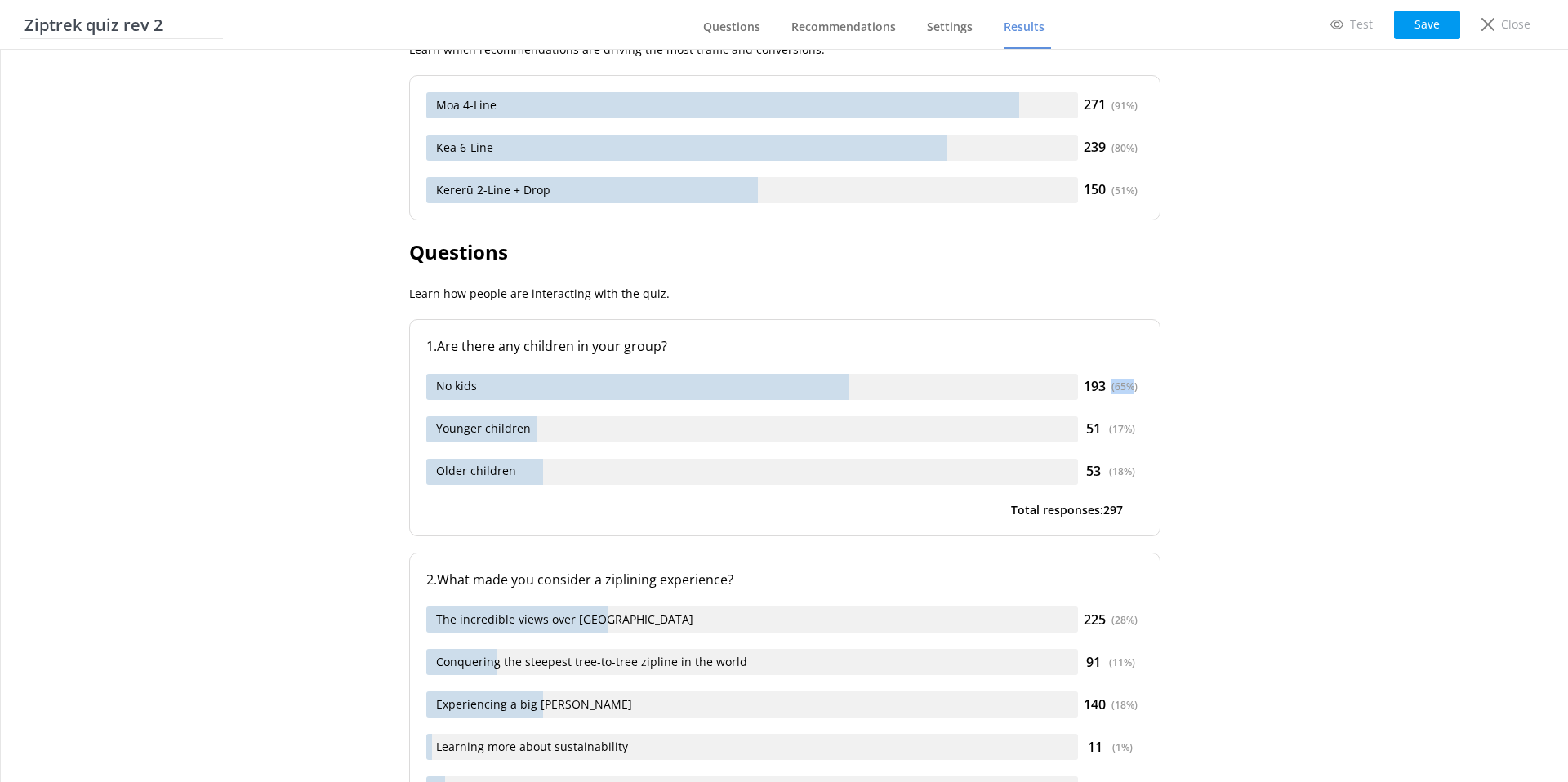
click at [1133, 383] on div "1 . Are there any children in your group? No kids 193 ( 65 %) Younger children …" at bounding box center [785, 427] width 751 height 217
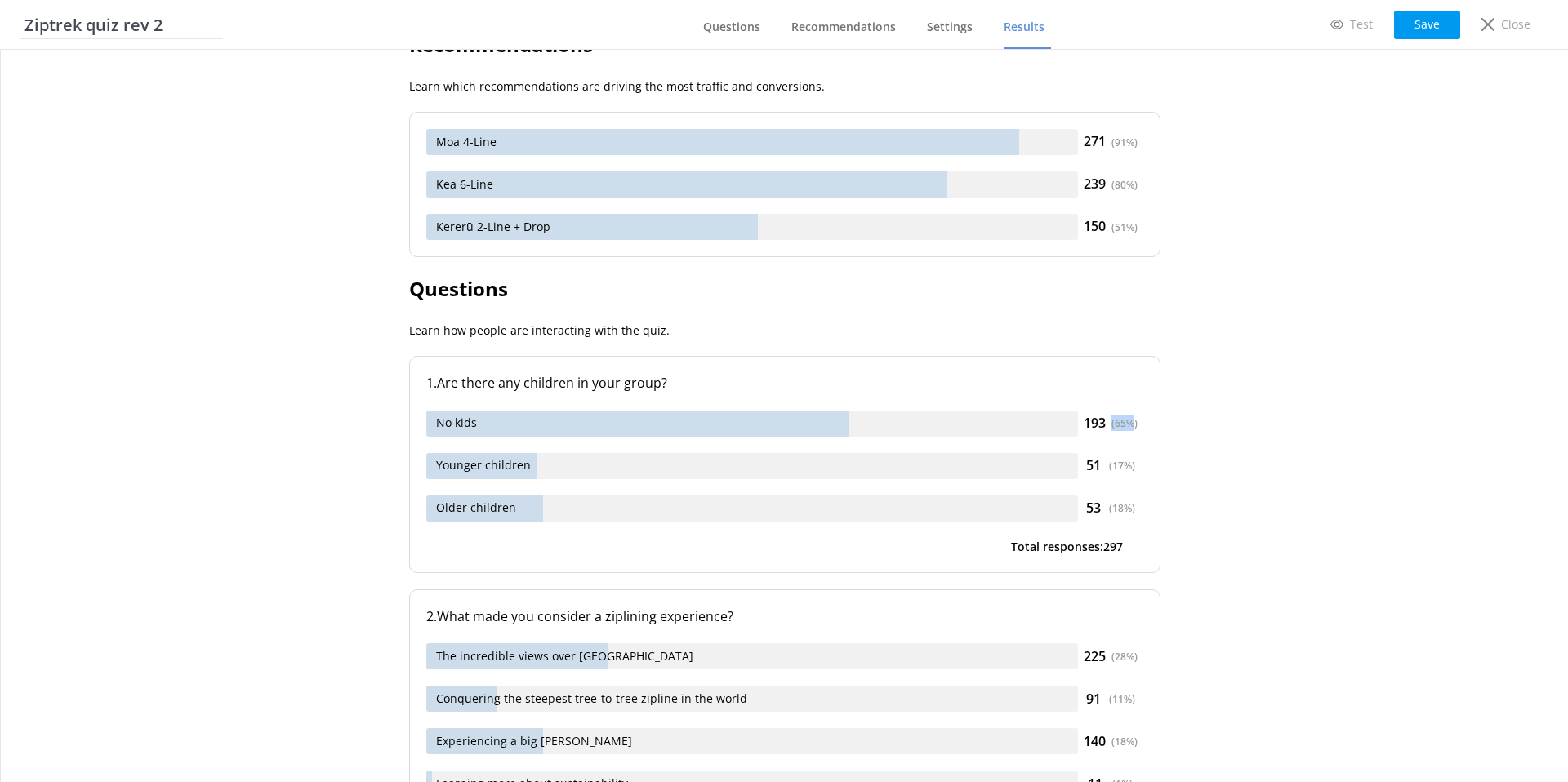
scroll to position [0, 0]
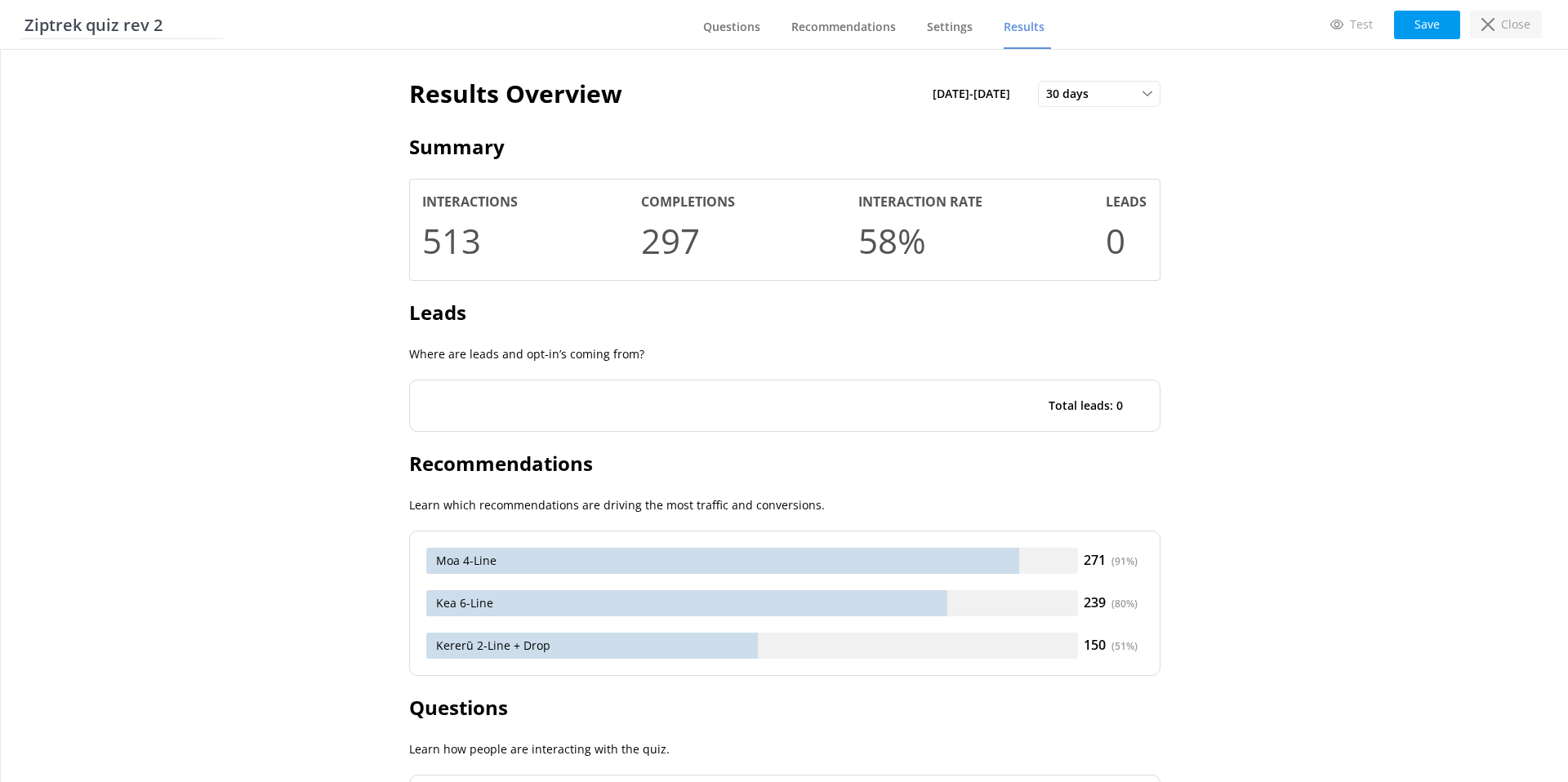
click at [1514, 15] on p "Close" at bounding box center [1516, 24] width 29 height 18
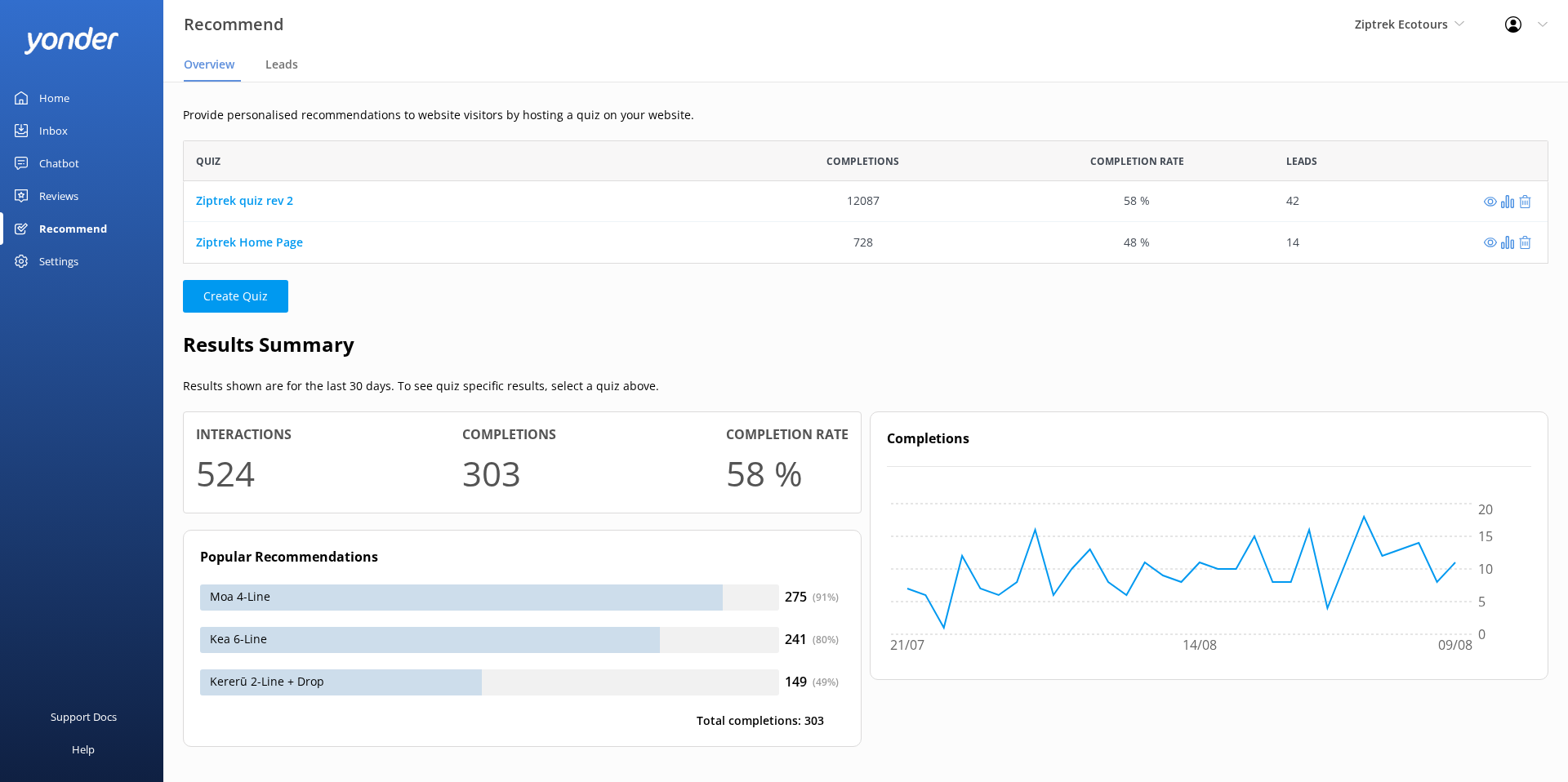
scroll to position [124, 1365]
click at [275, 75] on div "Leads" at bounding box center [285, 65] width 40 height 33
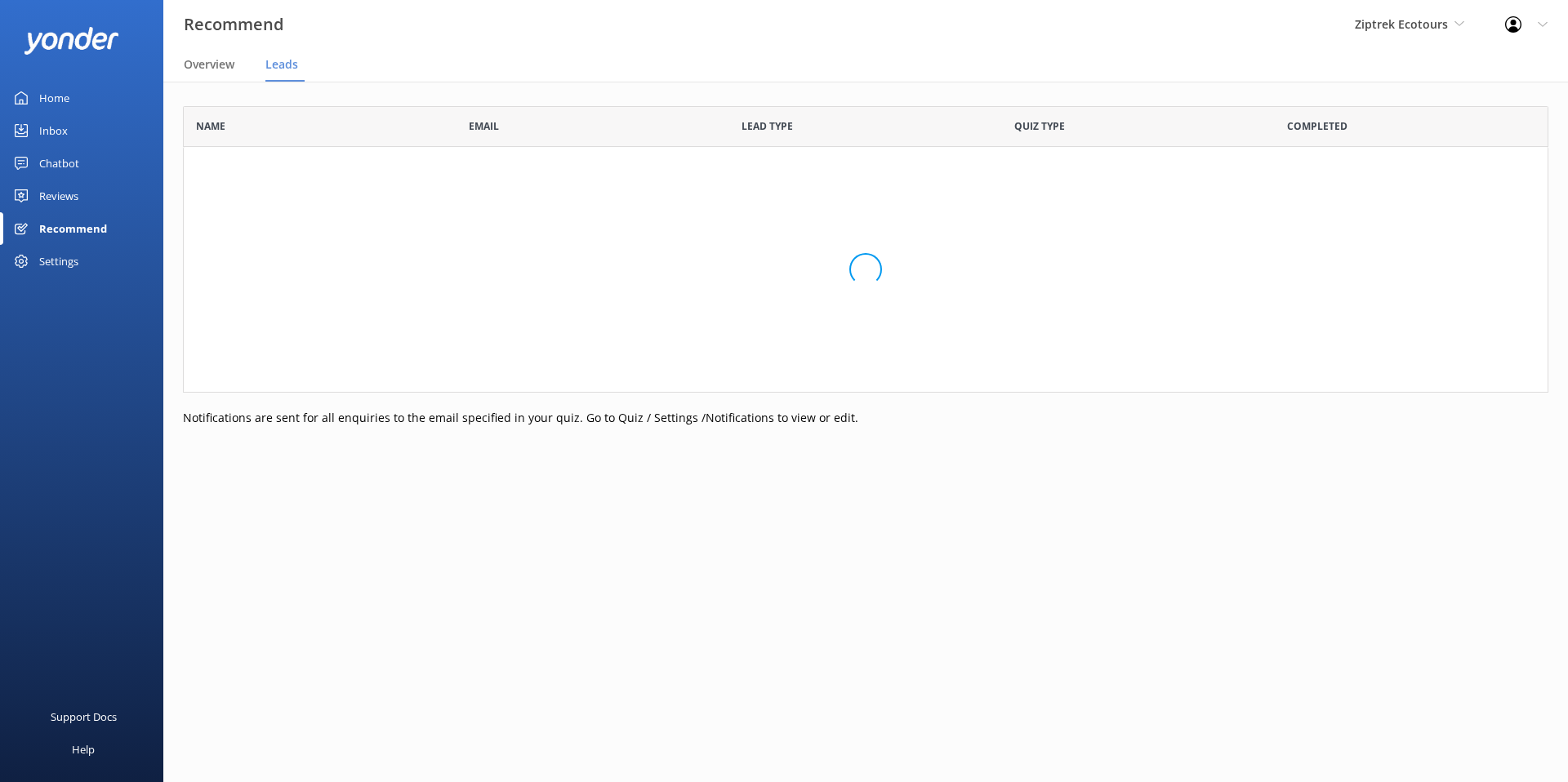
scroll to position [450, 1365]
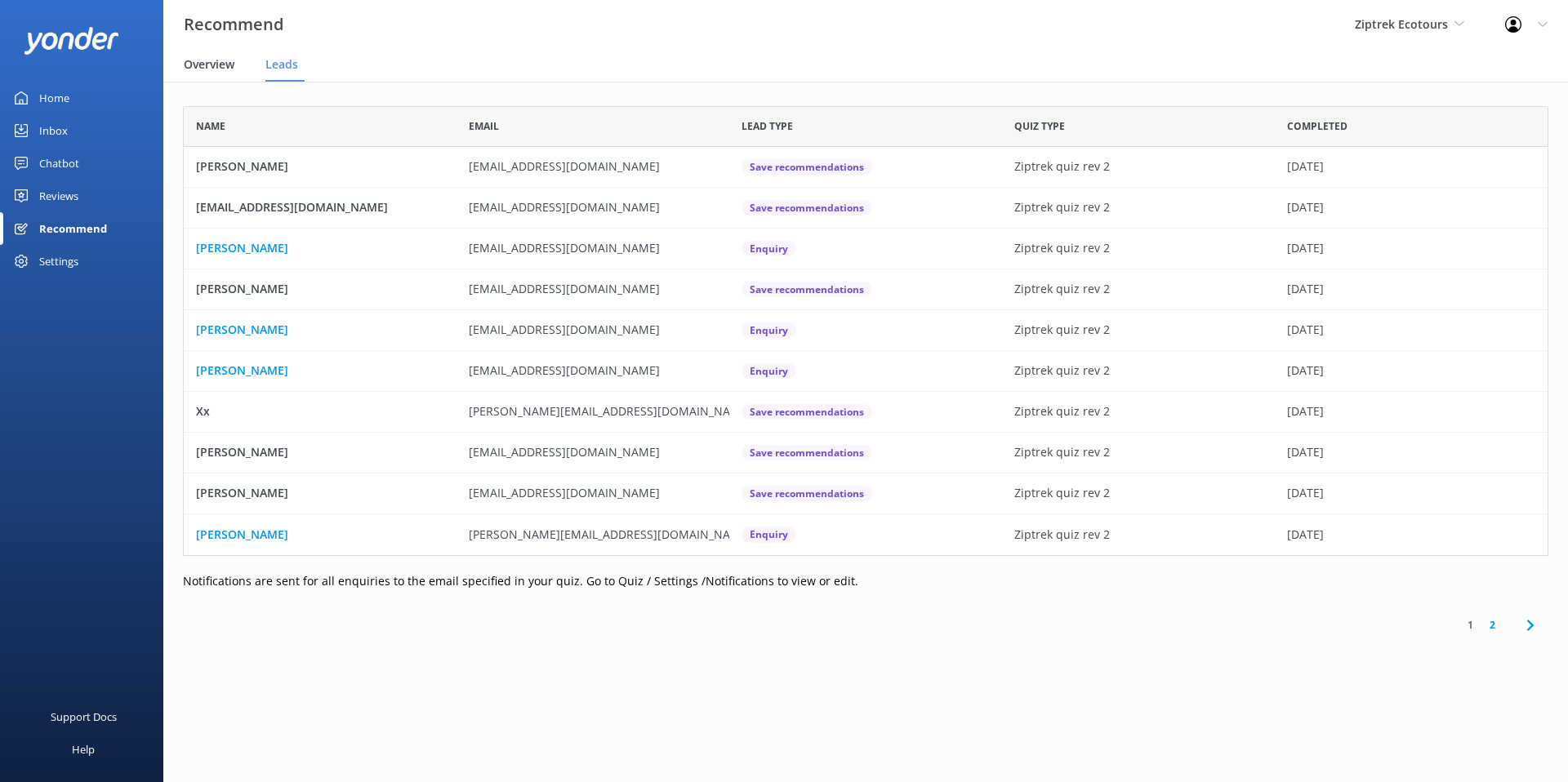
click at [223, 66] on span "Overview" at bounding box center [209, 64] width 51 height 16
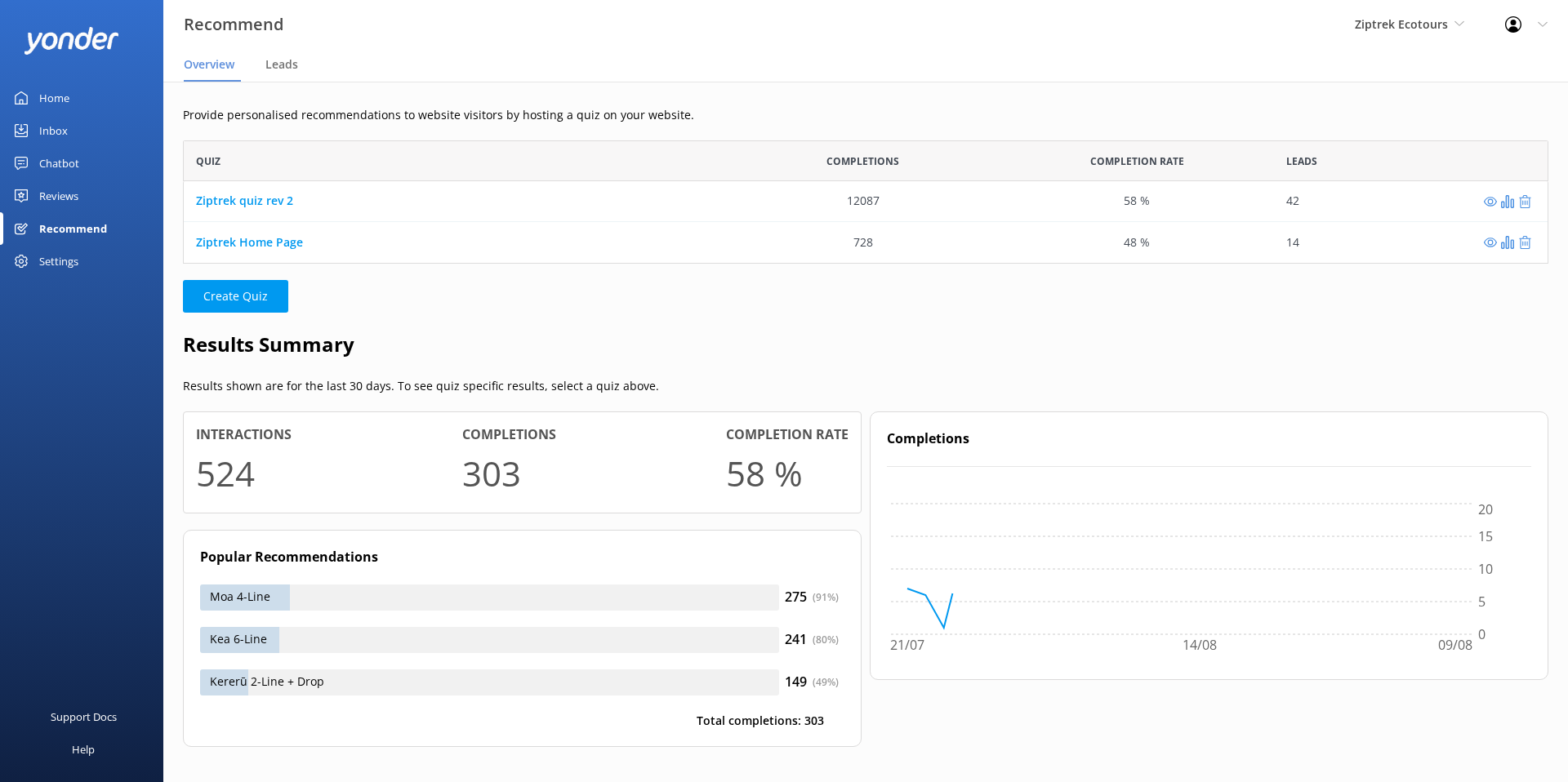
scroll to position [124, 1365]
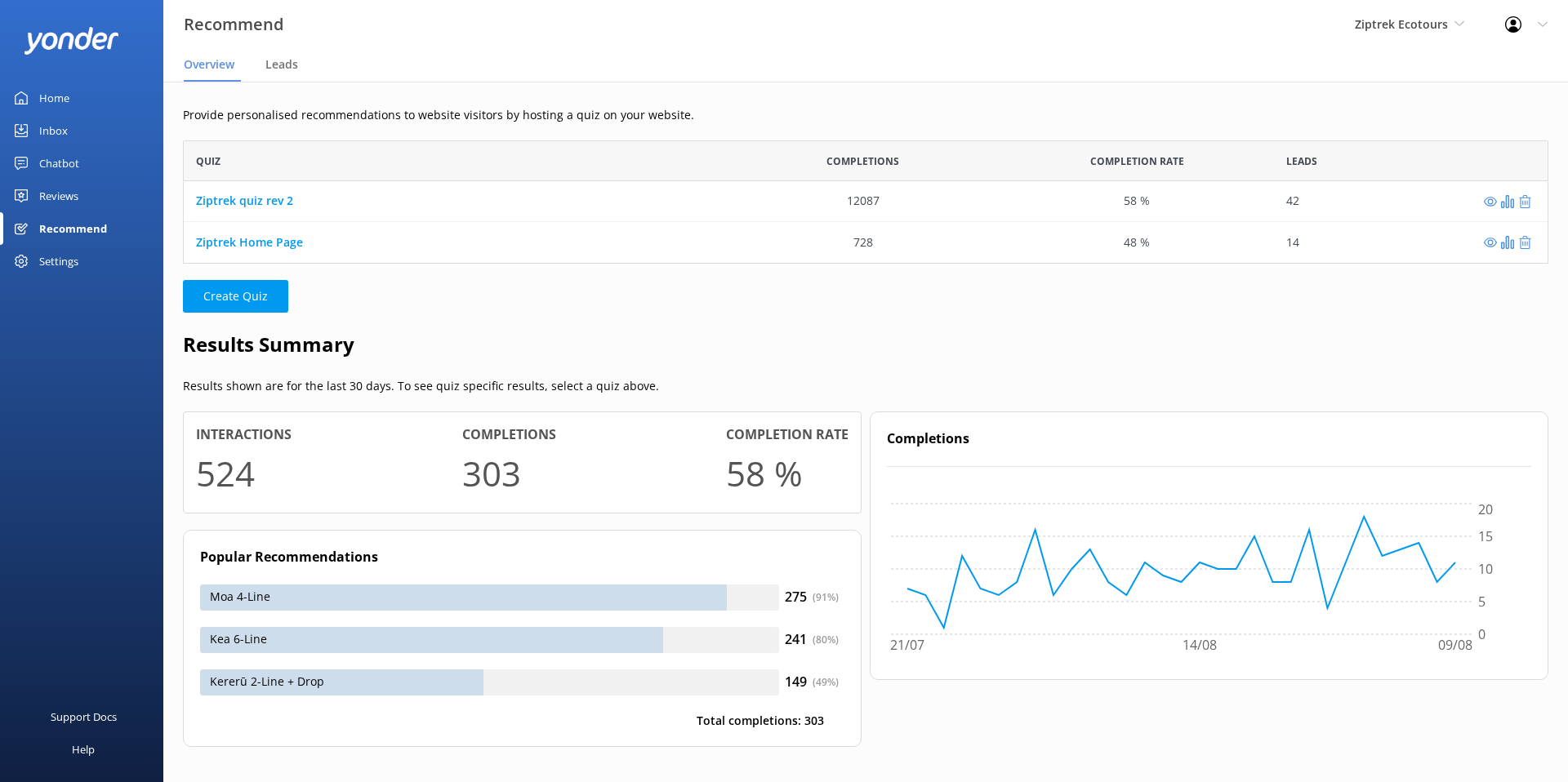
click at [66, 195] on div "Reviews" at bounding box center [59, 196] width 40 height 33
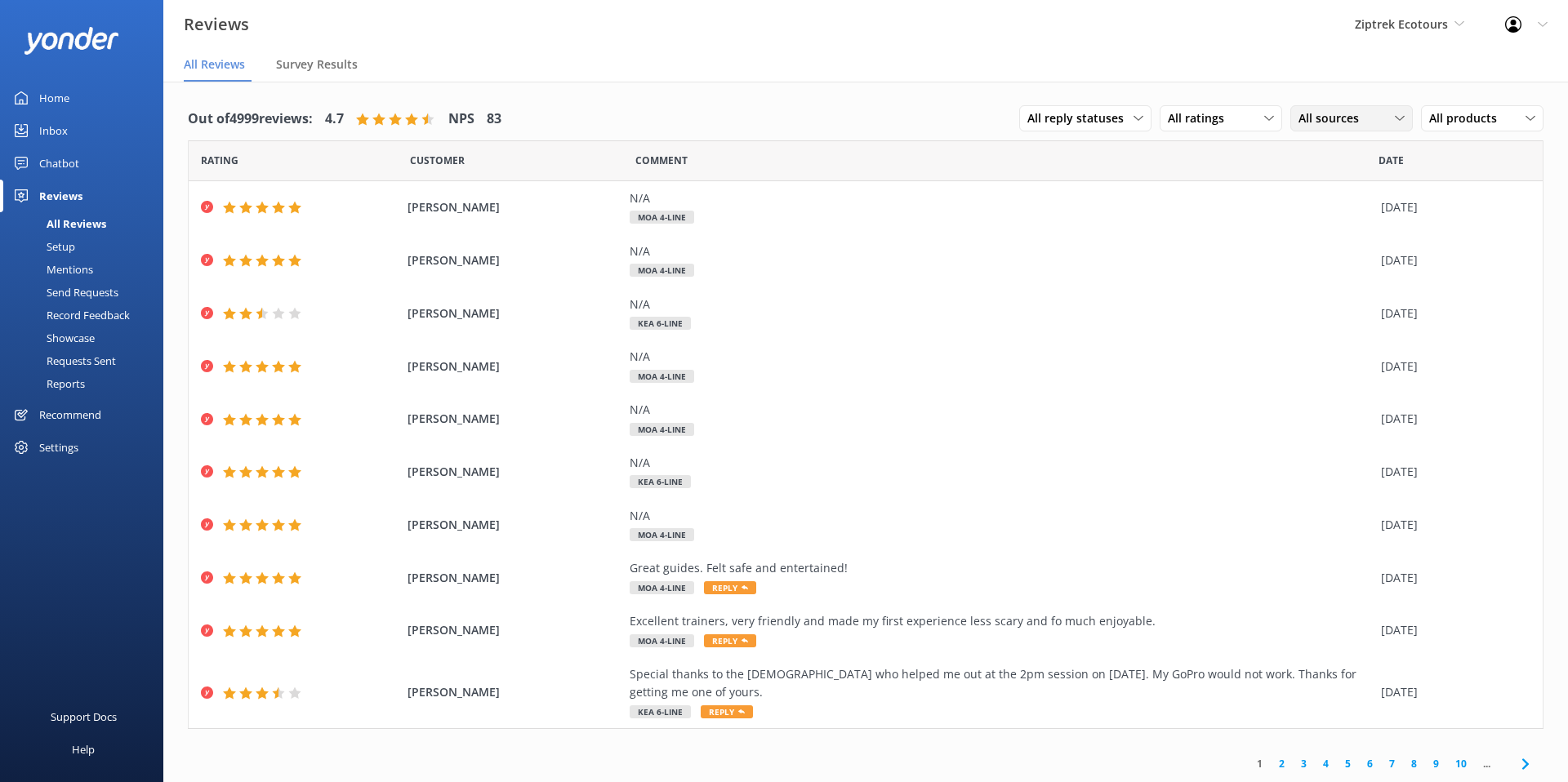
drag, startPoint x: 1357, startPoint y: 124, endPoint x: 1347, endPoint y: 128, distance: 10.8
click at [1357, 123] on span "All sources" at bounding box center [1334, 118] width 70 height 18
click at [1380, 367] on div "Google reviews" at bounding box center [1361, 362] width 95 height 16
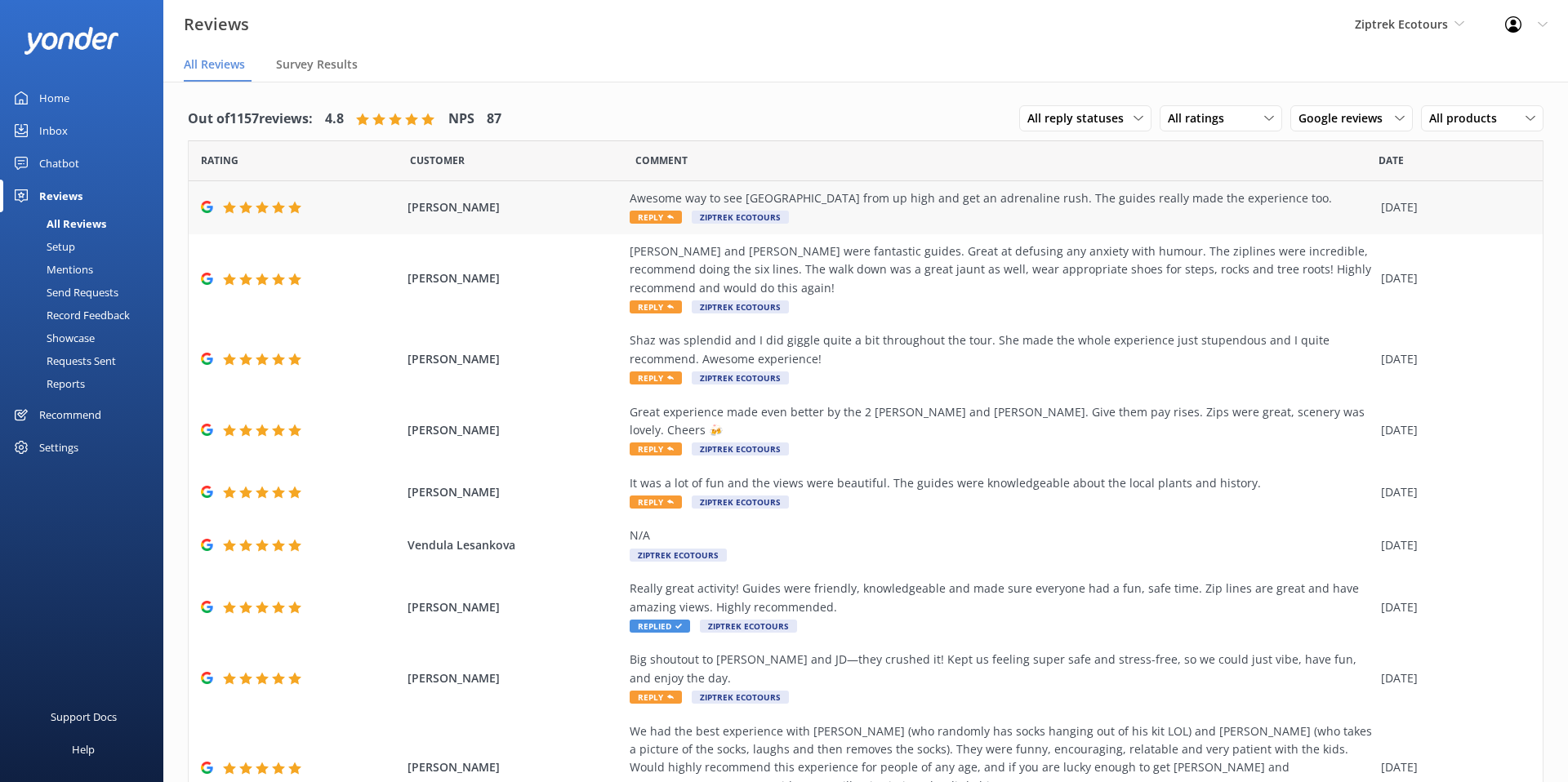
click at [931, 195] on div "Awesome way to see [GEOGRAPHIC_DATA] from up high and get an adrenaline rush. T…" at bounding box center [1001, 198] width 744 height 18
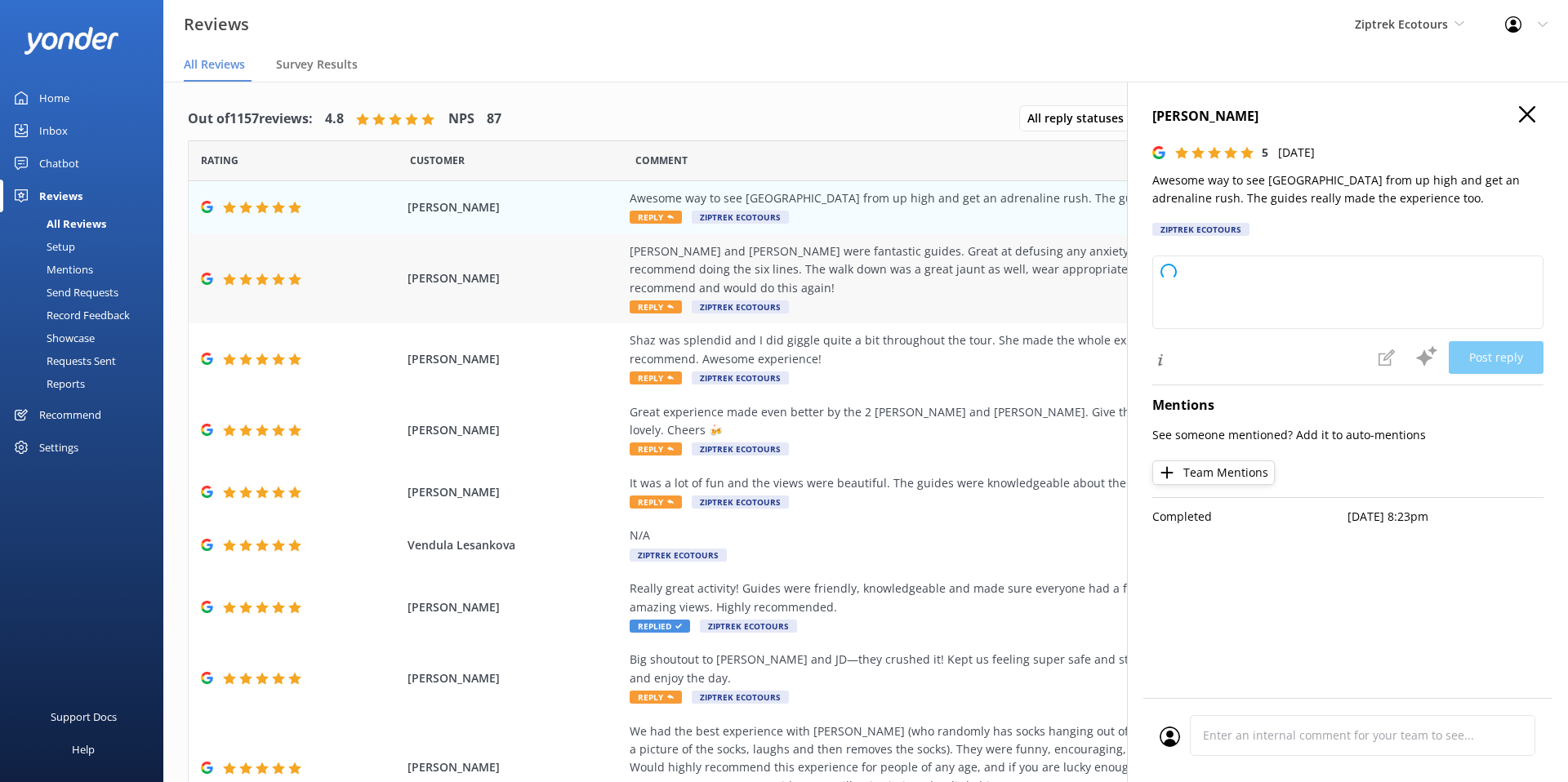
type textarea "Kia ora, Thank you so much for your fantastic review! We're delighted you enjoy…"
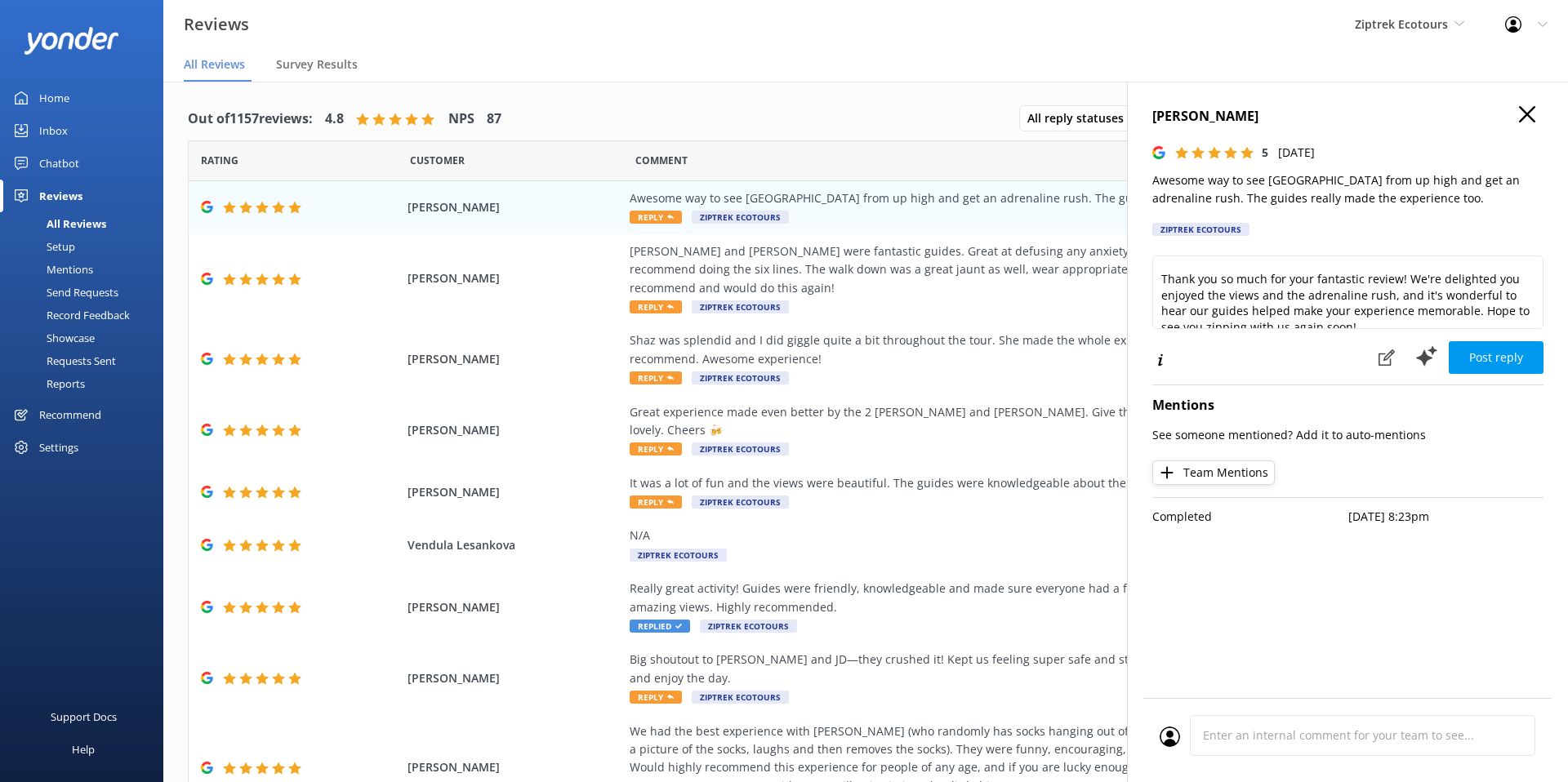
scroll to position [28, 0]
click at [1535, 110] on icon at bounding box center [1527, 114] width 16 height 16
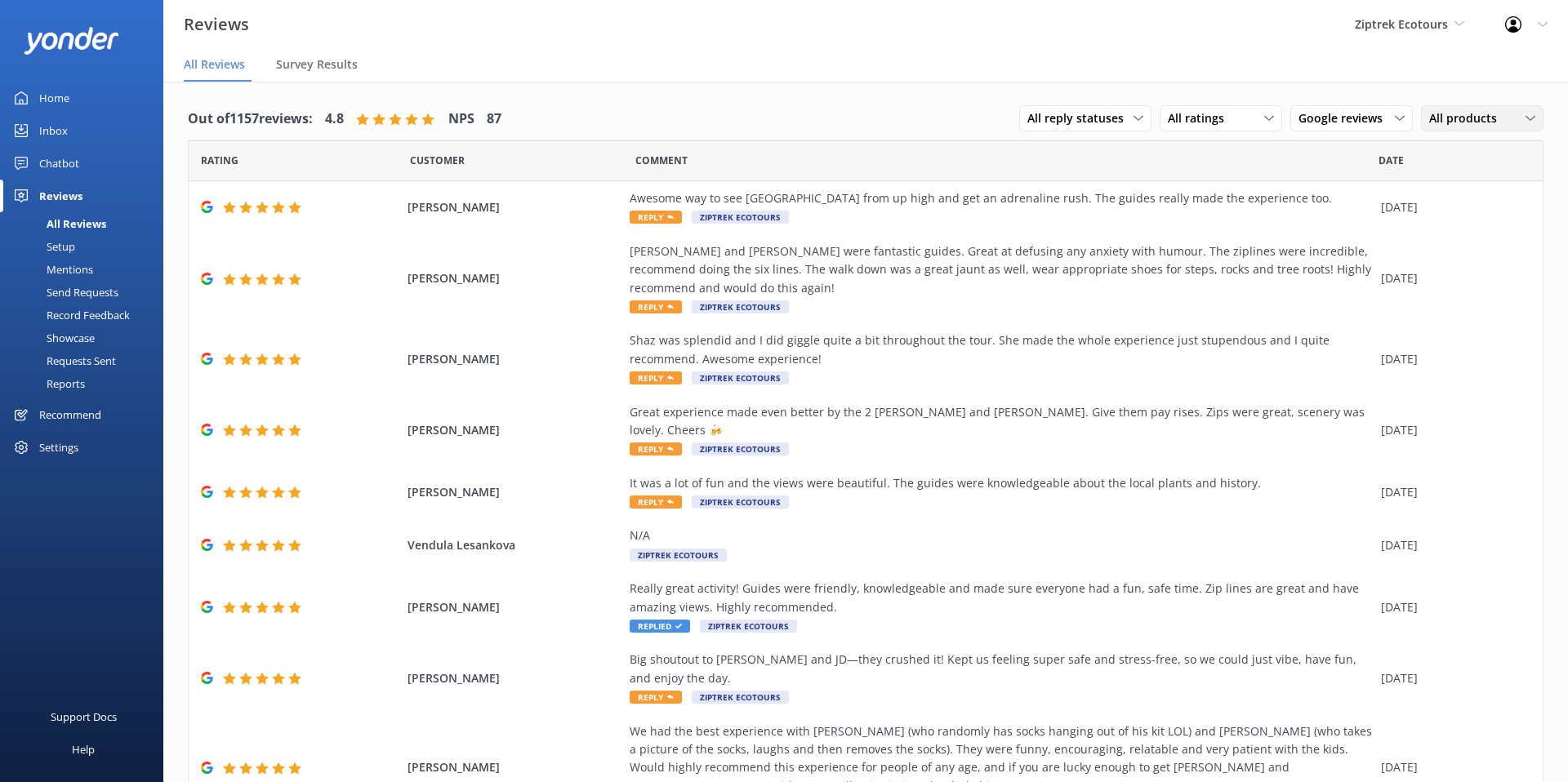
click at [1516, 117] on div "All products" at bounding box center [1482, 118] width 114 height 18
click at [1189, 163] on div "Comment" at bounding box center [1007, 161] width 744 height 41
click at [64, 249] on div "Setup" at bounding box center [42, 246] width 65 height 23
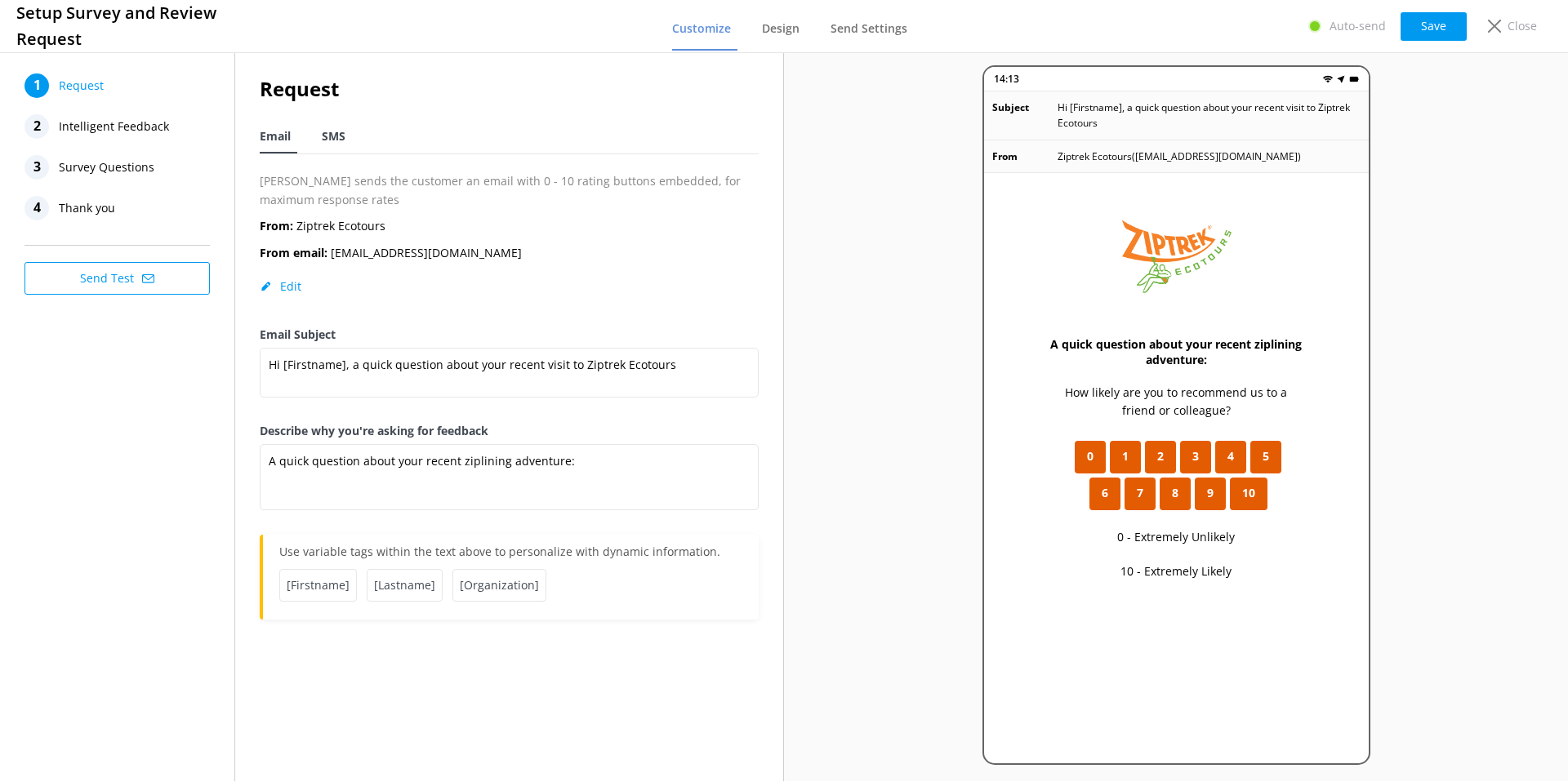
click at [337, 138] on span "SMS" at bounding box center [334, 136] width 24 height 16
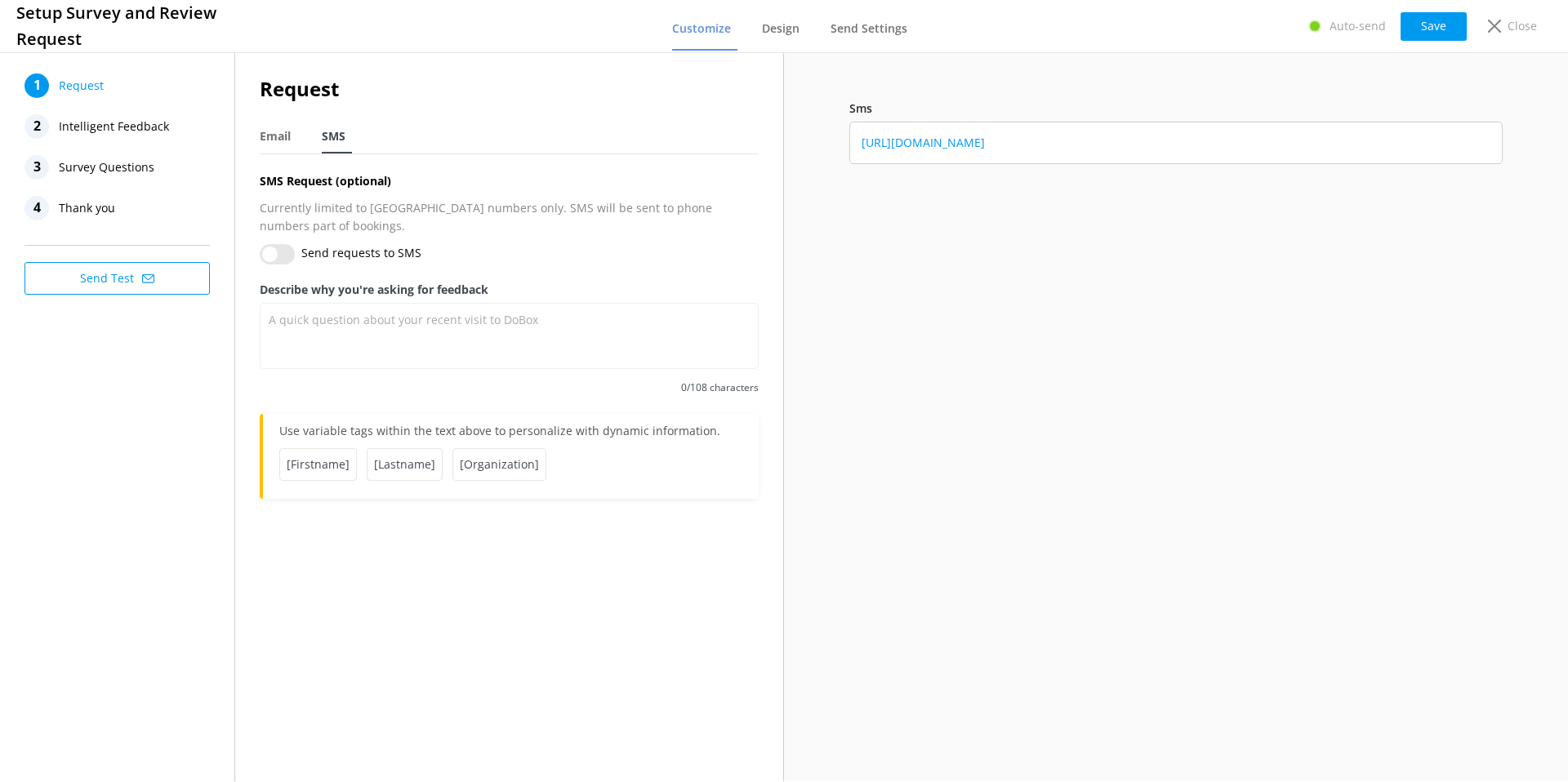
drag, startPoint x: 277, startPoint y: 141, endPoint x: 191, endPoint y: 130, distance: 86.7
click at [275, 139] on span "Email" at bounding box center [275, 136] width 31 height 16
type textarea "A quick question about your recent ziplining adventure:"
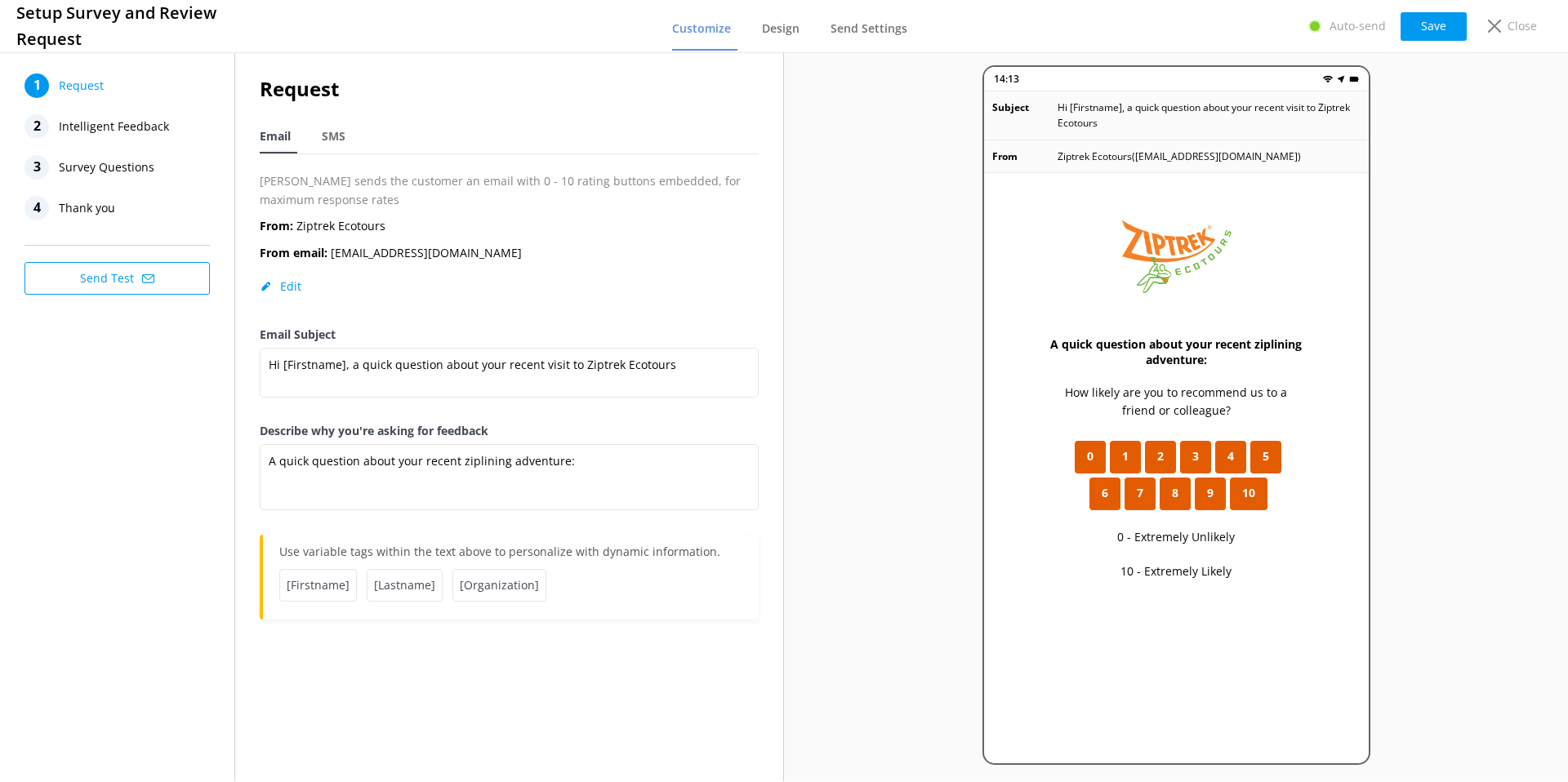
click at [125, 124] on span "Intelligent Feedback" at bounding box center [113, 126] width 110 height 25
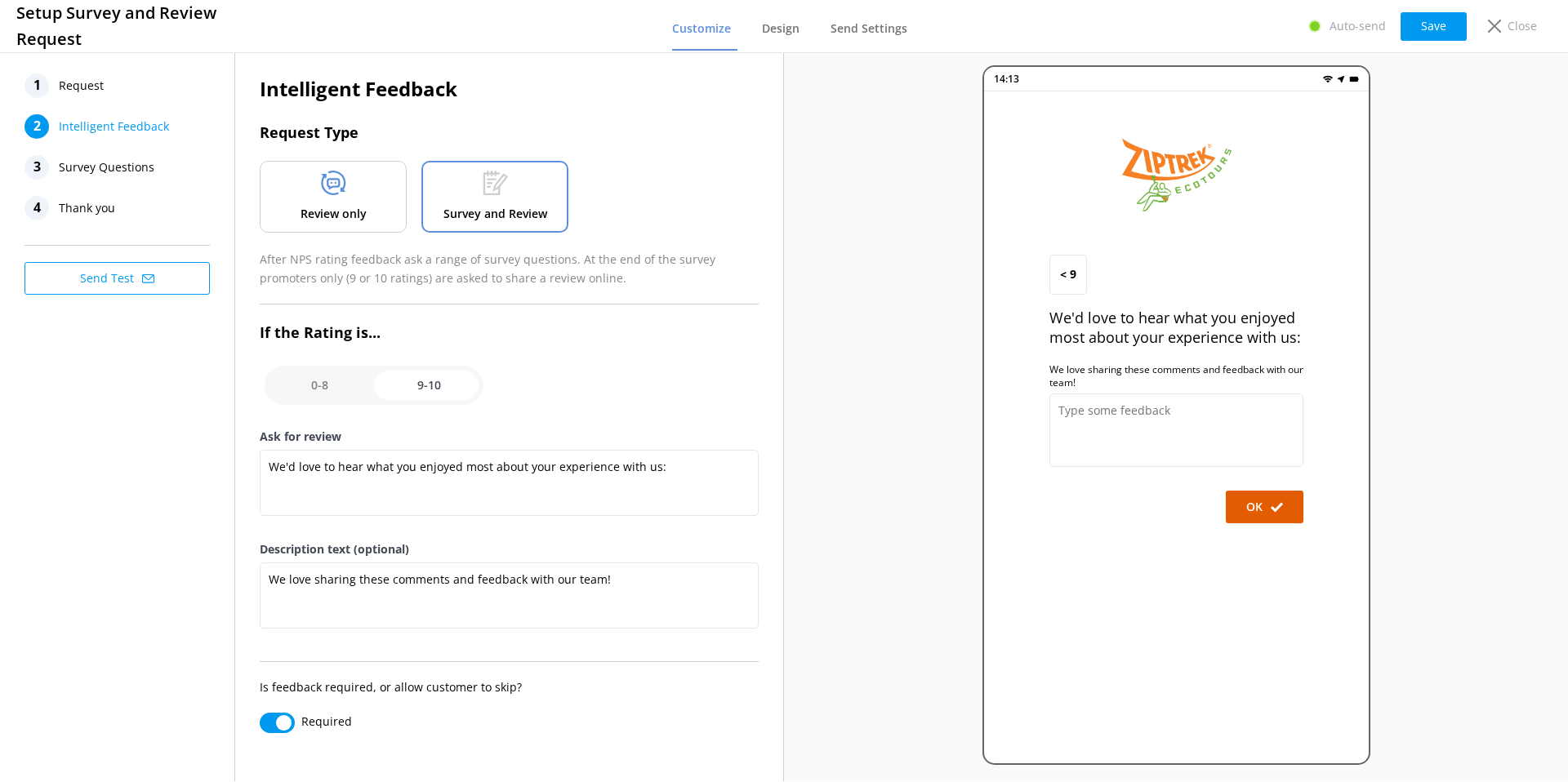
click at [360, 207] on p "Review only" at bounding box center [333, 214] width 66 height 18
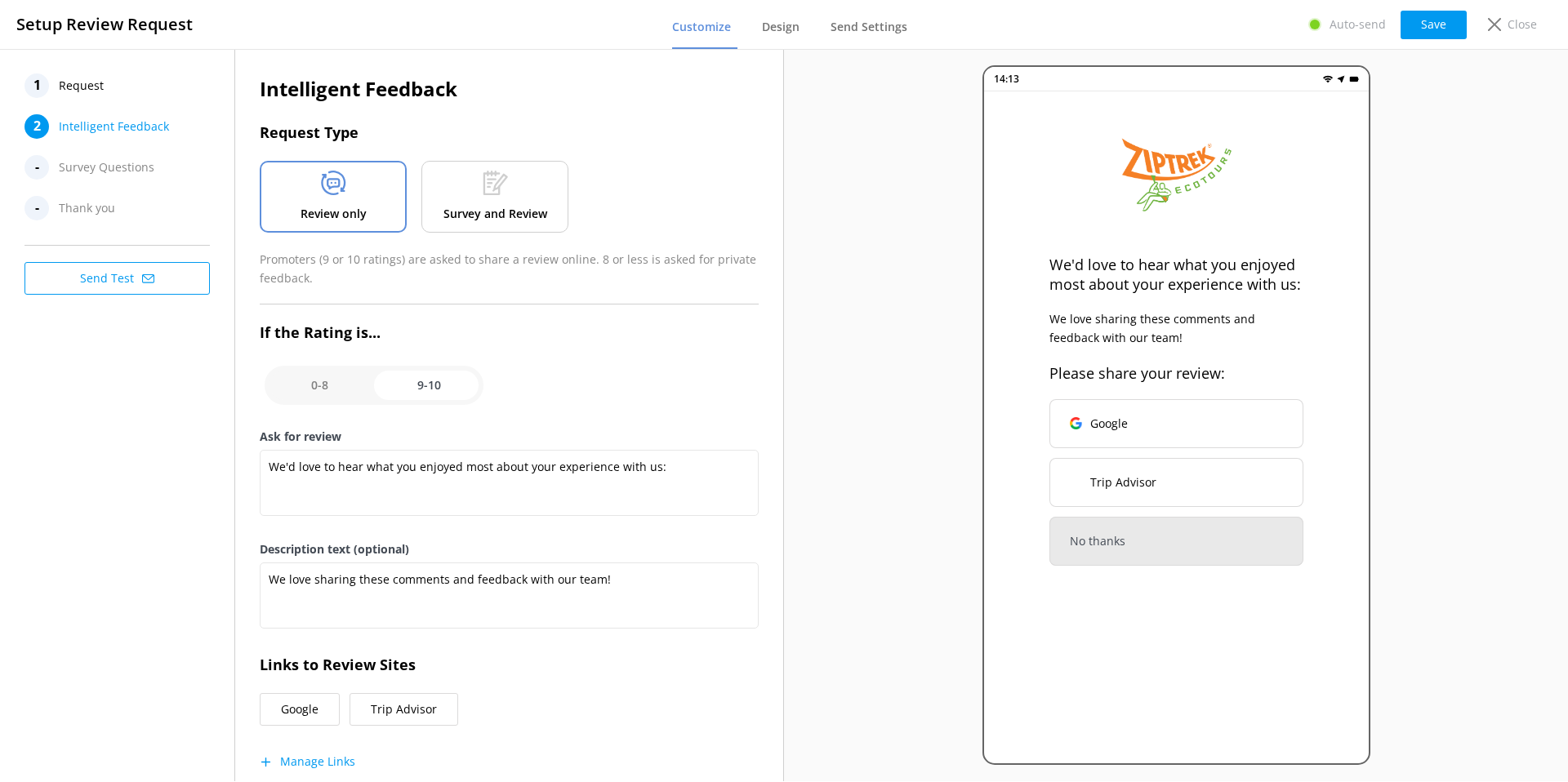
click at [332, 383] on input "checkbox" at bounding box center [374, 385] width 219 height 39
checkbox input "false"
type textarea "What could have made your experience with us more enjoyable?"
type textarea "Your feedback is important to help us improve"
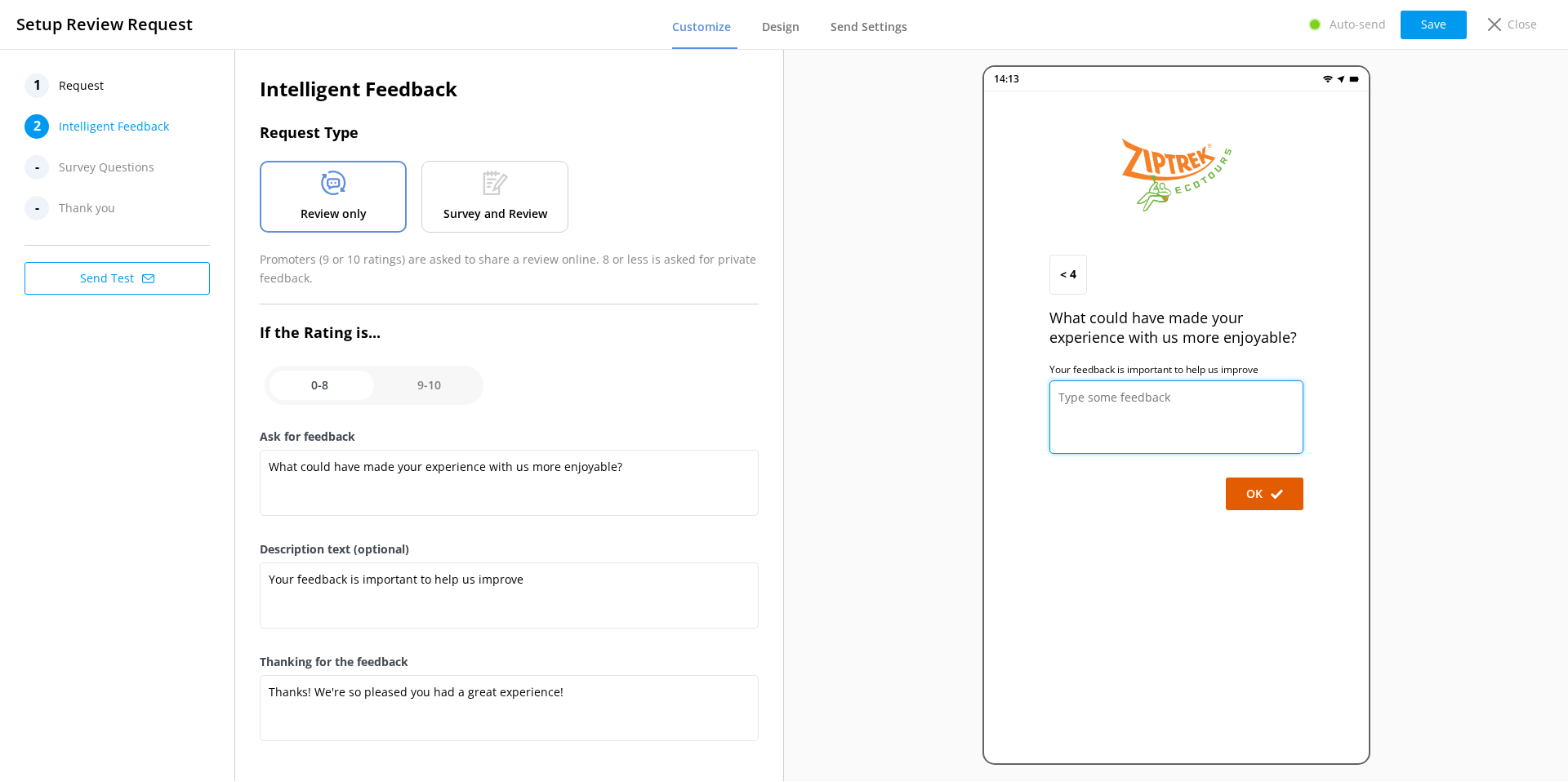
click at [1121, 402] on textarea at bounding box center [1176, 417] width 254 height 74
click at [1121, 401] on textarea "To enrich screen reader interactions, please activate Accessibility in Grammarl…" at bounding box center [1176, 417] width 254 height 74
click at [407, 377] on input "checkbox" at bounding box center [374, 385] width 219 height 39
checkbox input "true"
type textarea "We'd love to hear what you enjoyed most about your experience with us:"
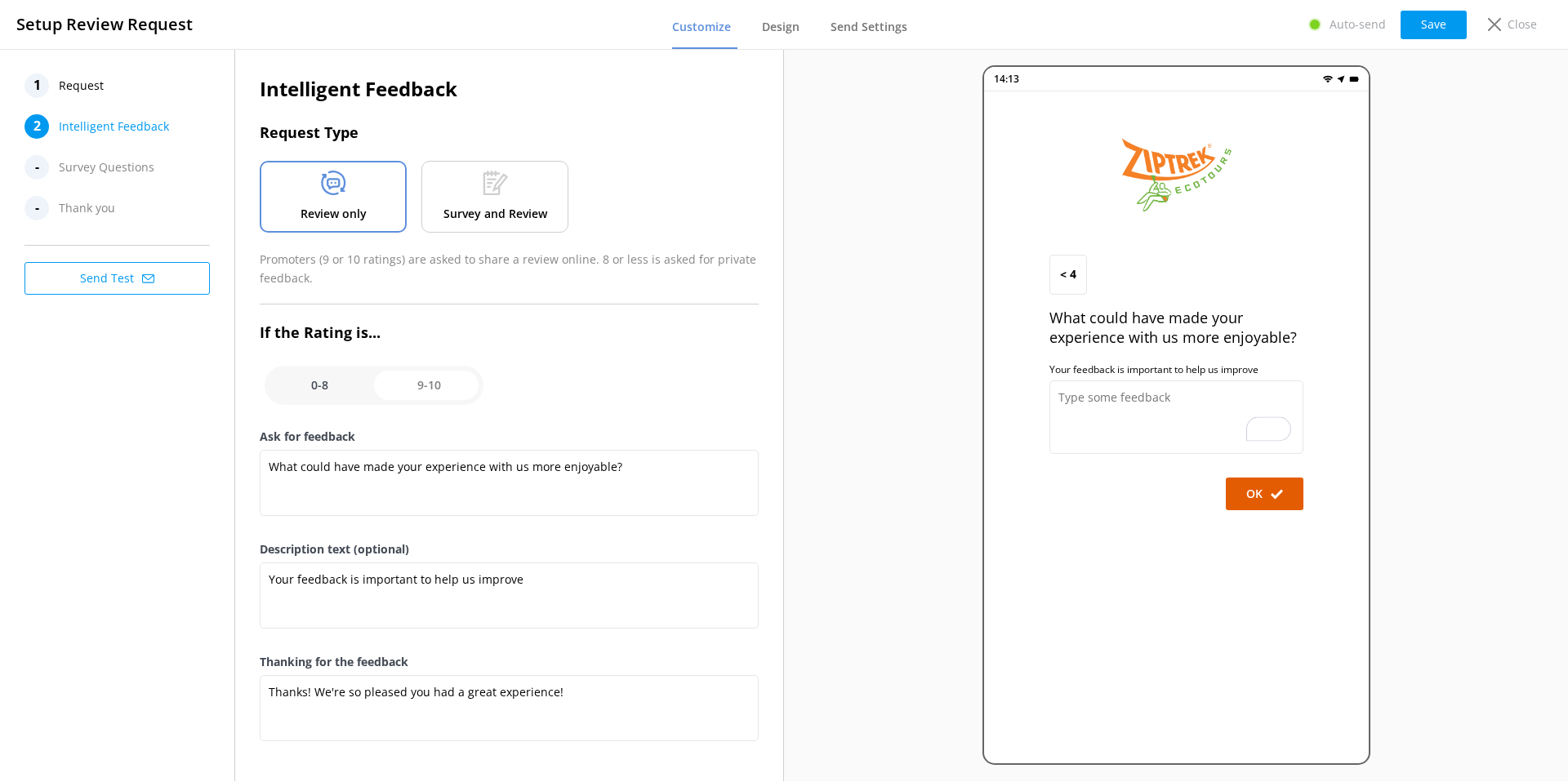
type textarea "We love sharing these comments and feedback with our team!"
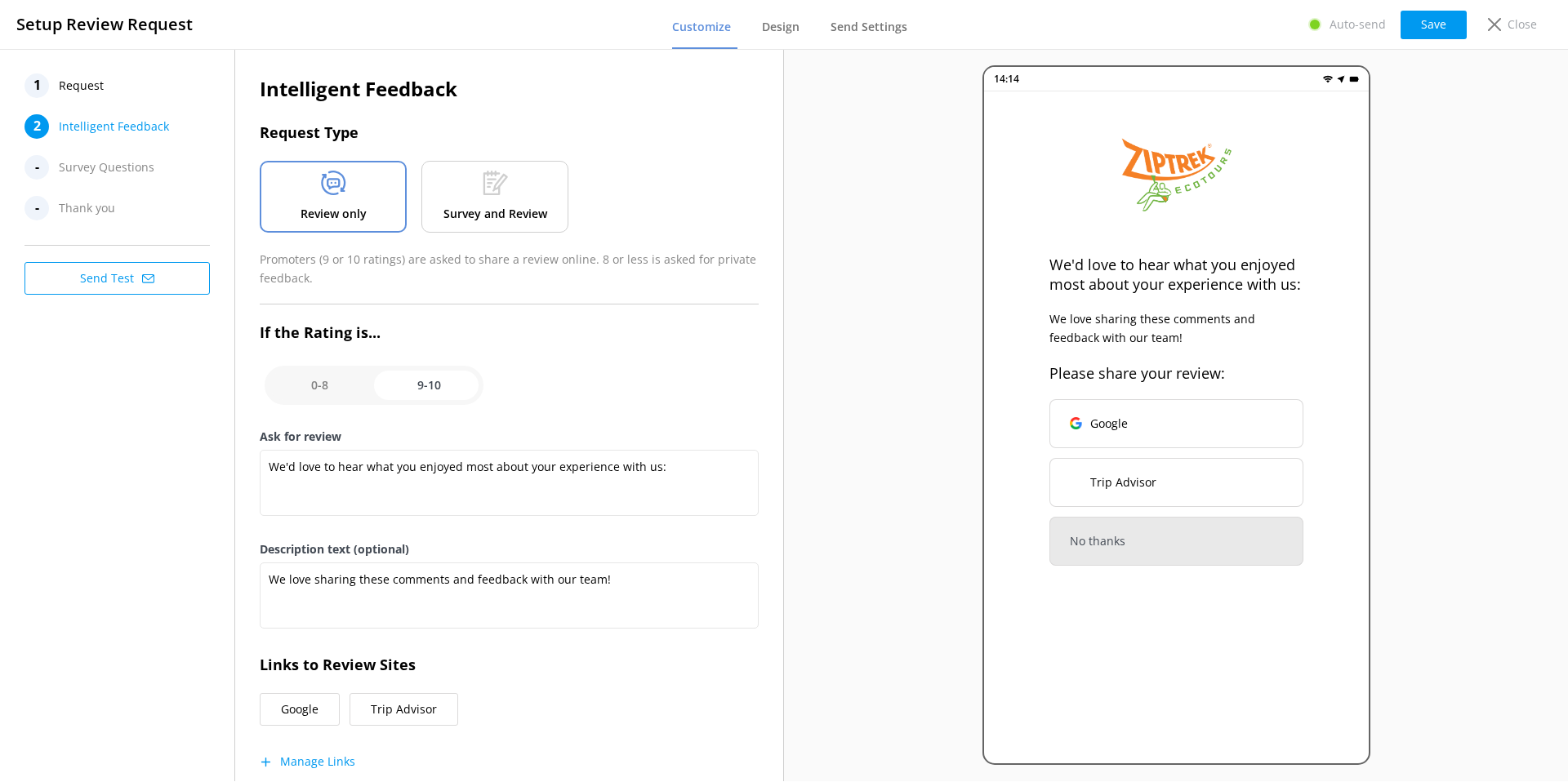
click at [309, 386] on input "checkbox" at bounding box center [374, 385] width 219 height 39
checkbox input "false"
type textarea "What could have made your experience with us more enjoyable?"
type textarea "Your feedback is important to help us improve"
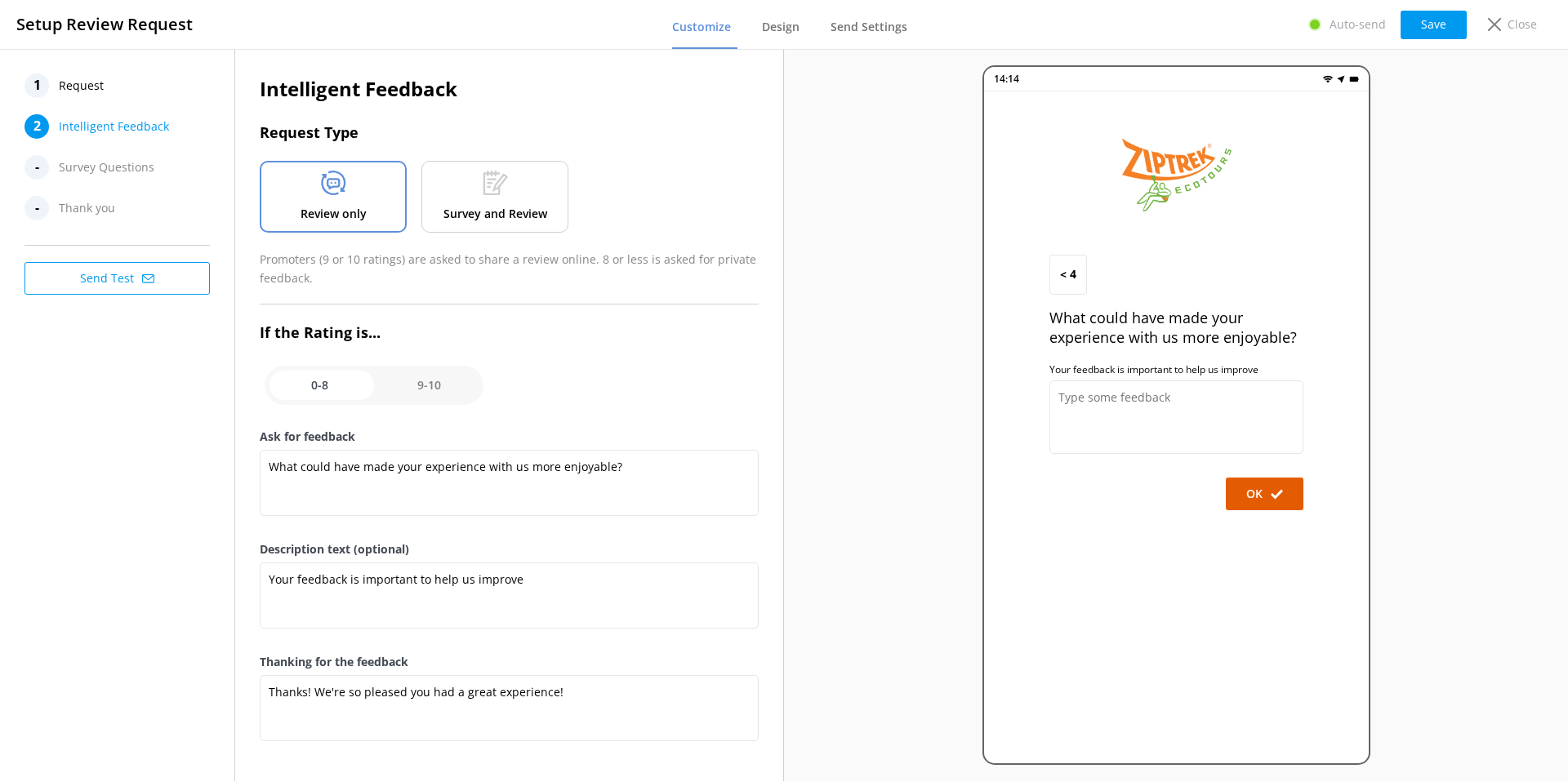
click at [435, 385] on input "checkbox" at bounding box center [374, 385] width 219 height 39
checkbox input "true"
type textarea "We'd love to hear what you enjoyed most about your experience with us:"
type textarea "We love sharing these comments and feedback with our team!"
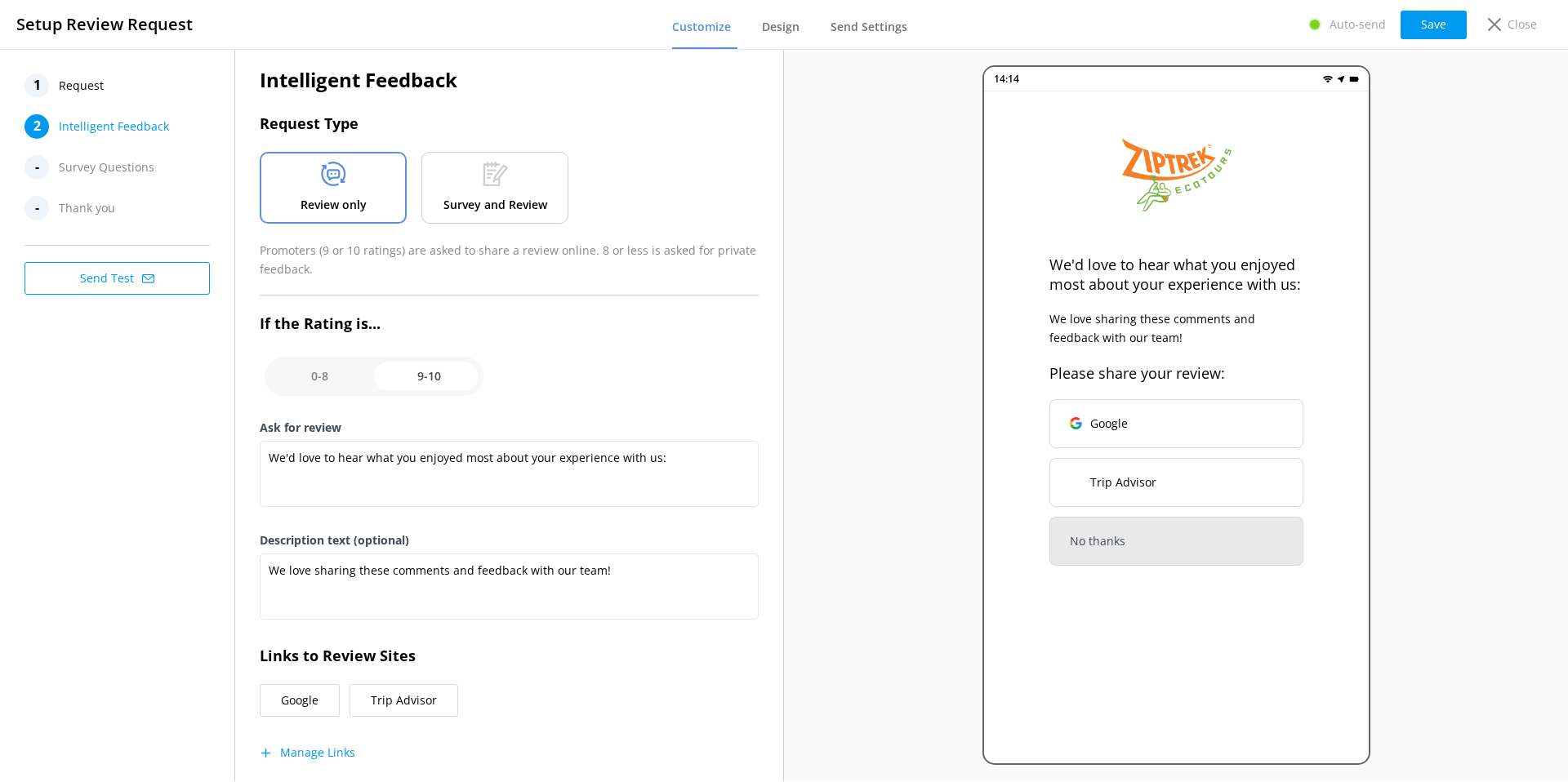
scroll to position [9, 0]
click at [543, 205] on p "Survey and Review" at bounding box center [495, 203] width 104 height 18
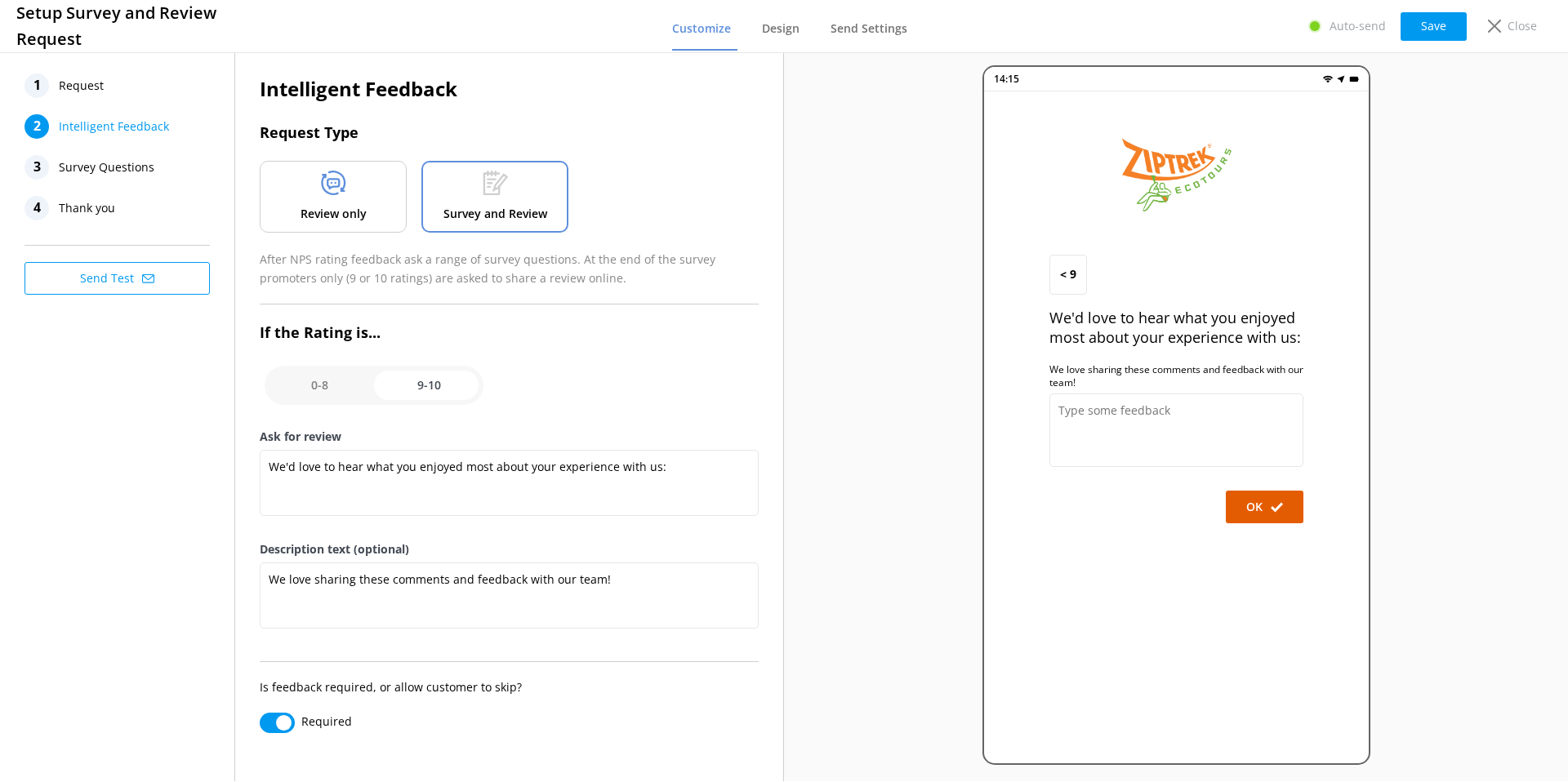
click at [119, 174] on span "Survey Questions" at bounding box center [106, 167] width 95 height 25
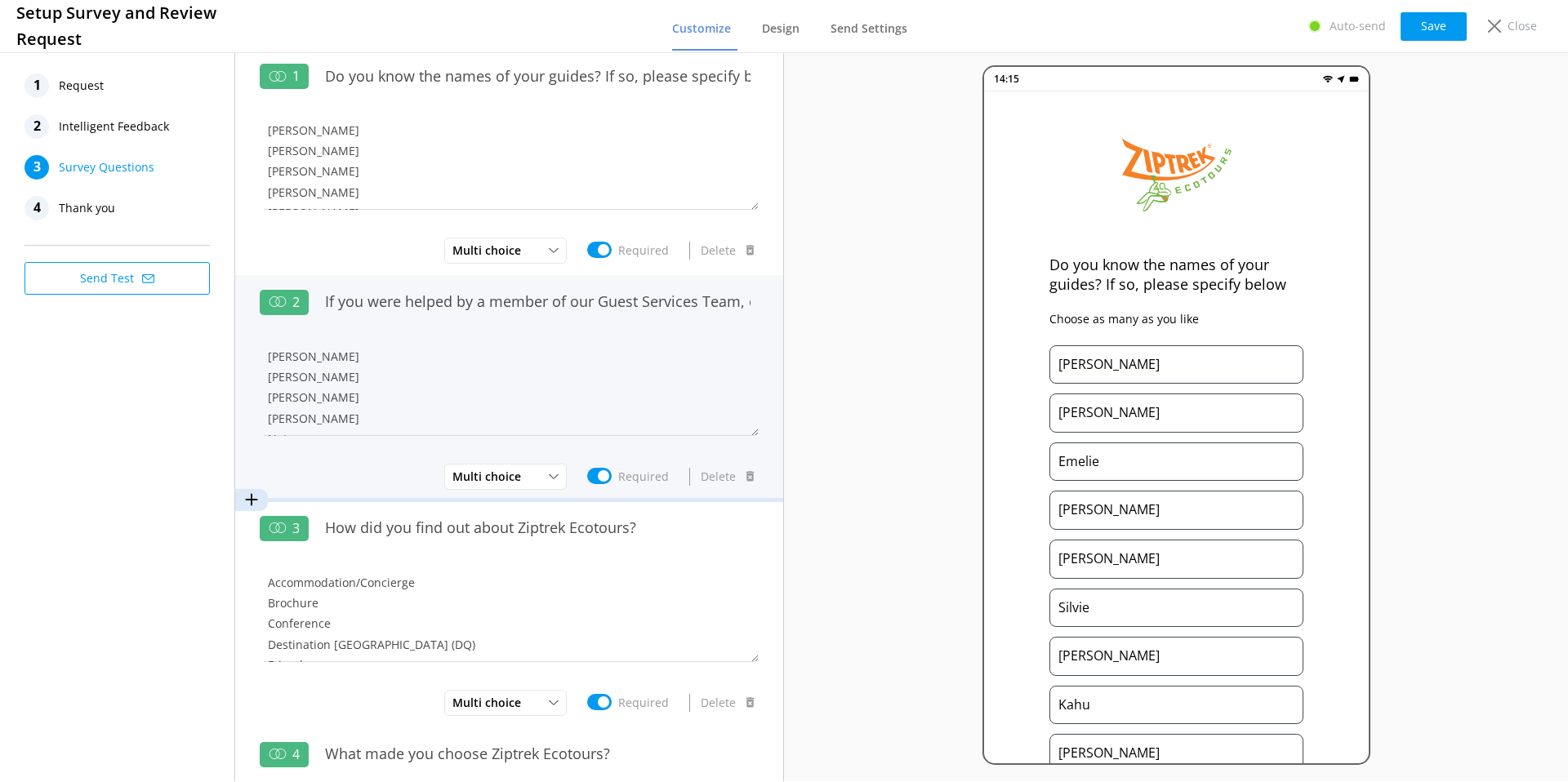
scroll to position [9, 0]
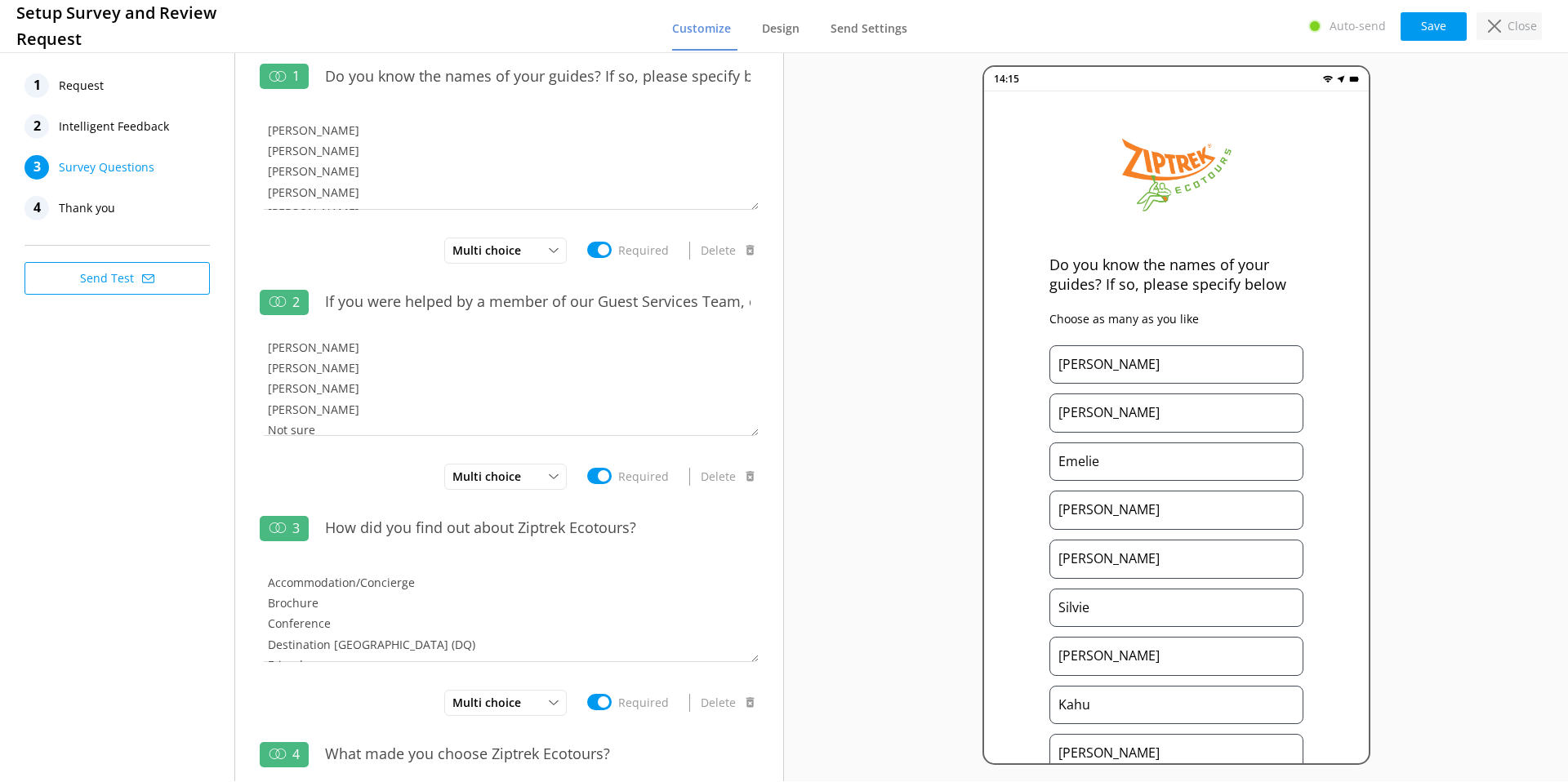
click at [1522, 25] on p "Close" at bounding box center [1522, 26] width 29 height 18
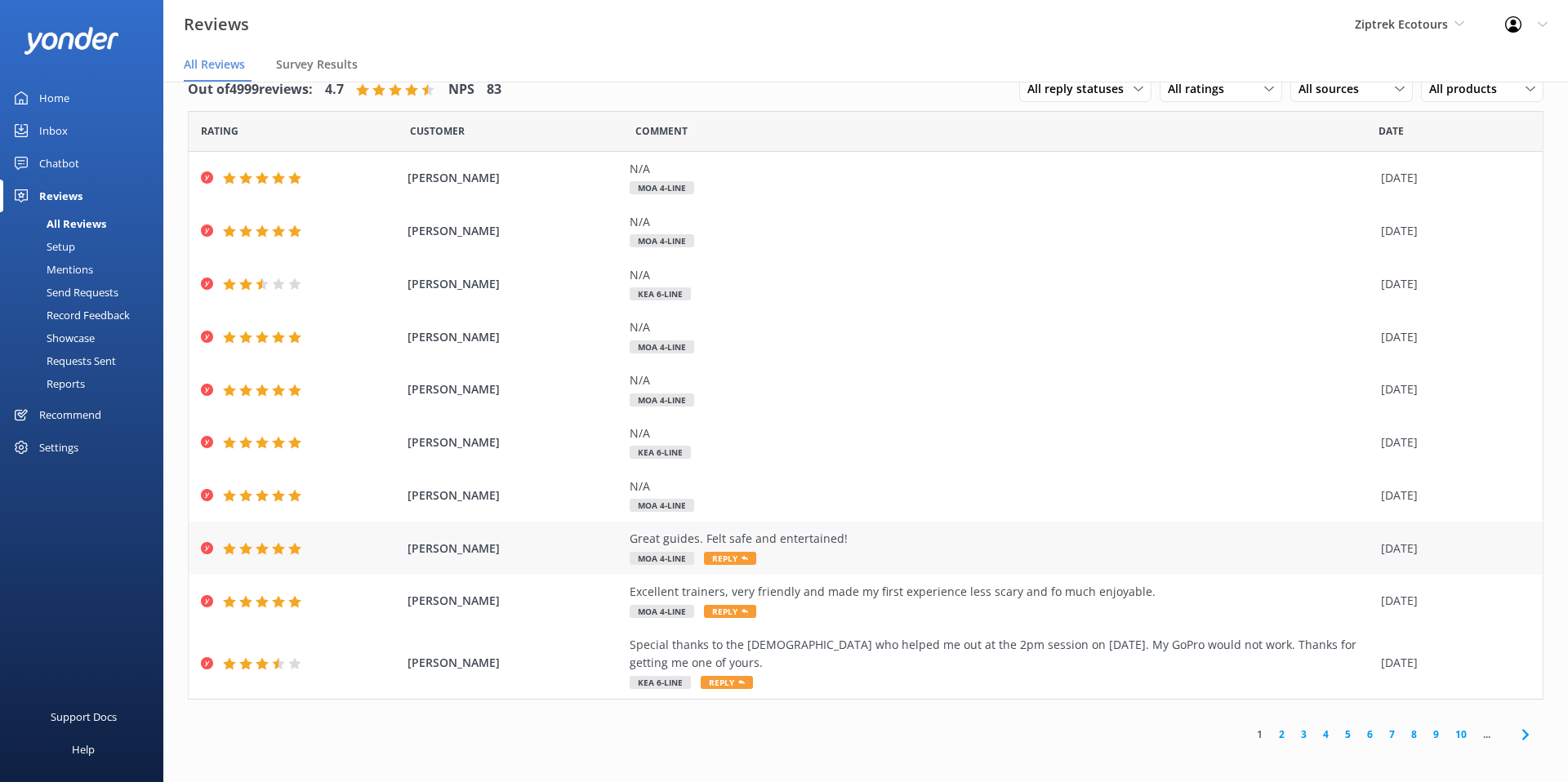
scroll to position [33, 0]
